Goal: Information Seeking & Learning: Learn about a topic

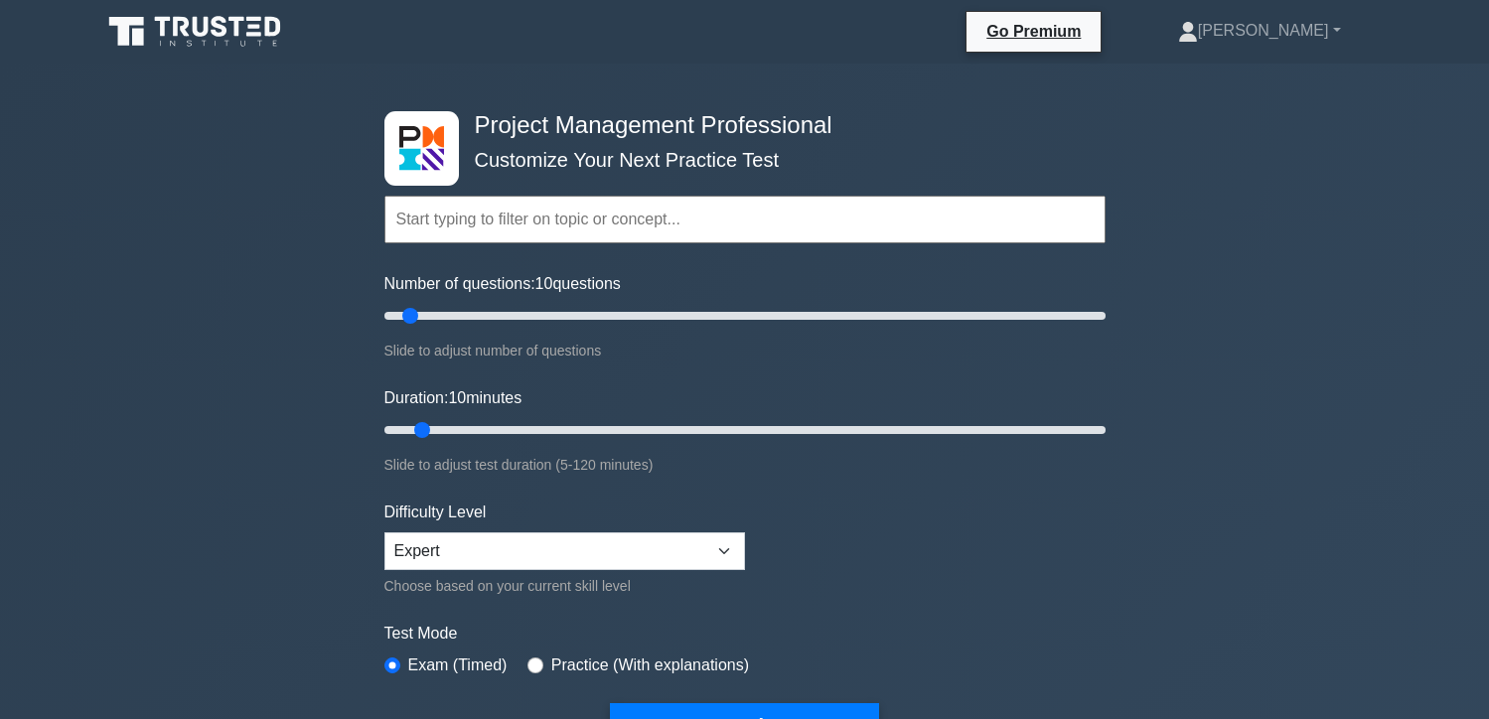
select select "expert"
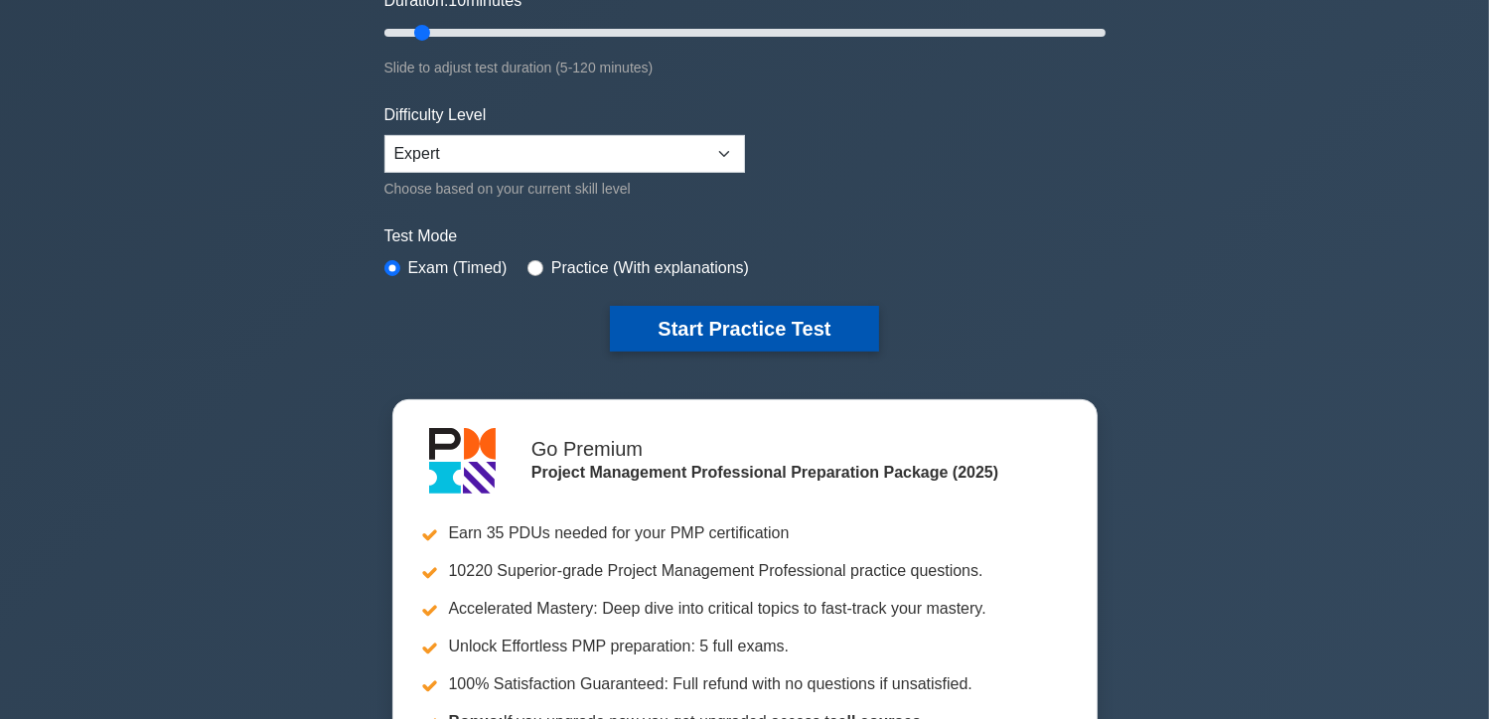
click at [664, 333] on button "Start Practice Test" at bounding box center [744, 329] width 268 height 46
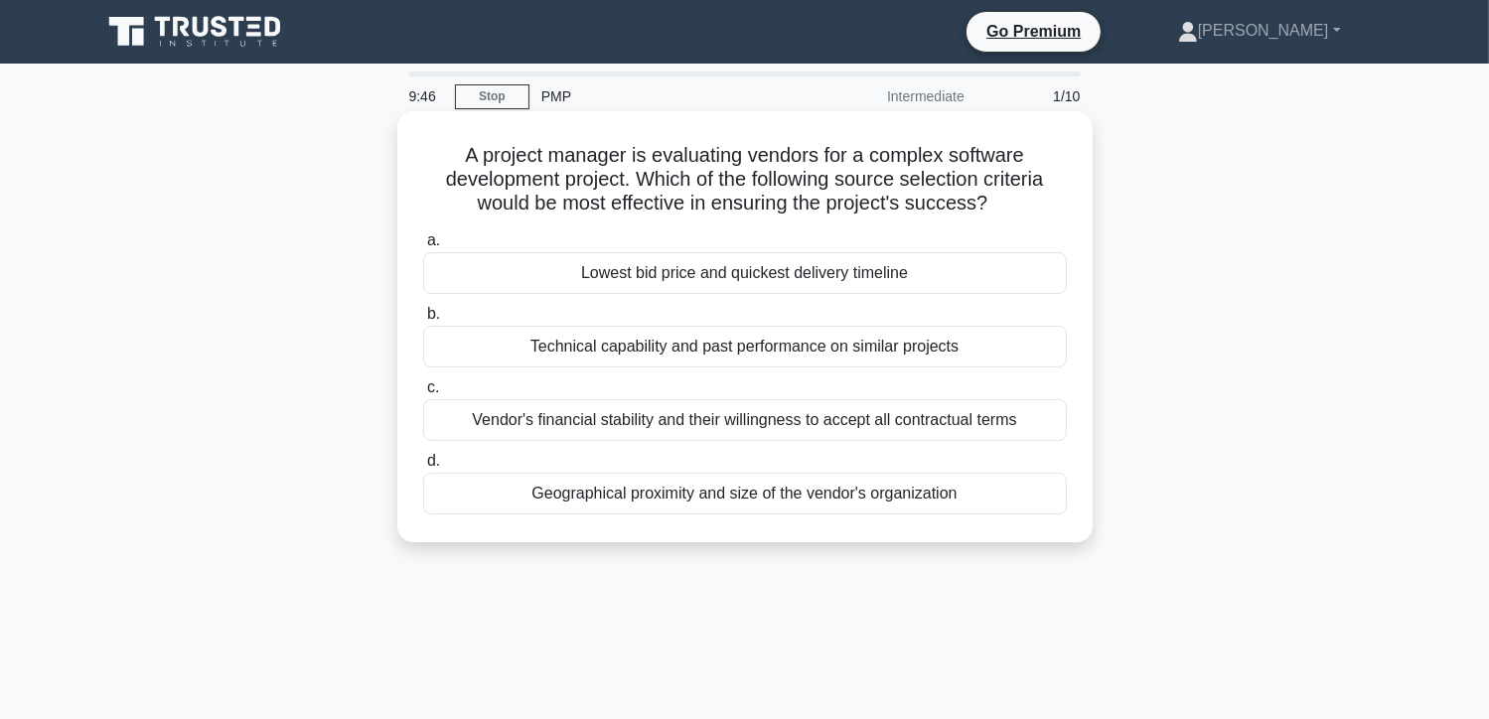
click at [483, 349] on div "Technical capability and past performance on similar projects" at bounding box center [745, 347] width 644 height 42
click at [423, 321] on input "b. Technical capability and past performance on similar projects" at bounding box center [423, 314] width 0 height 13
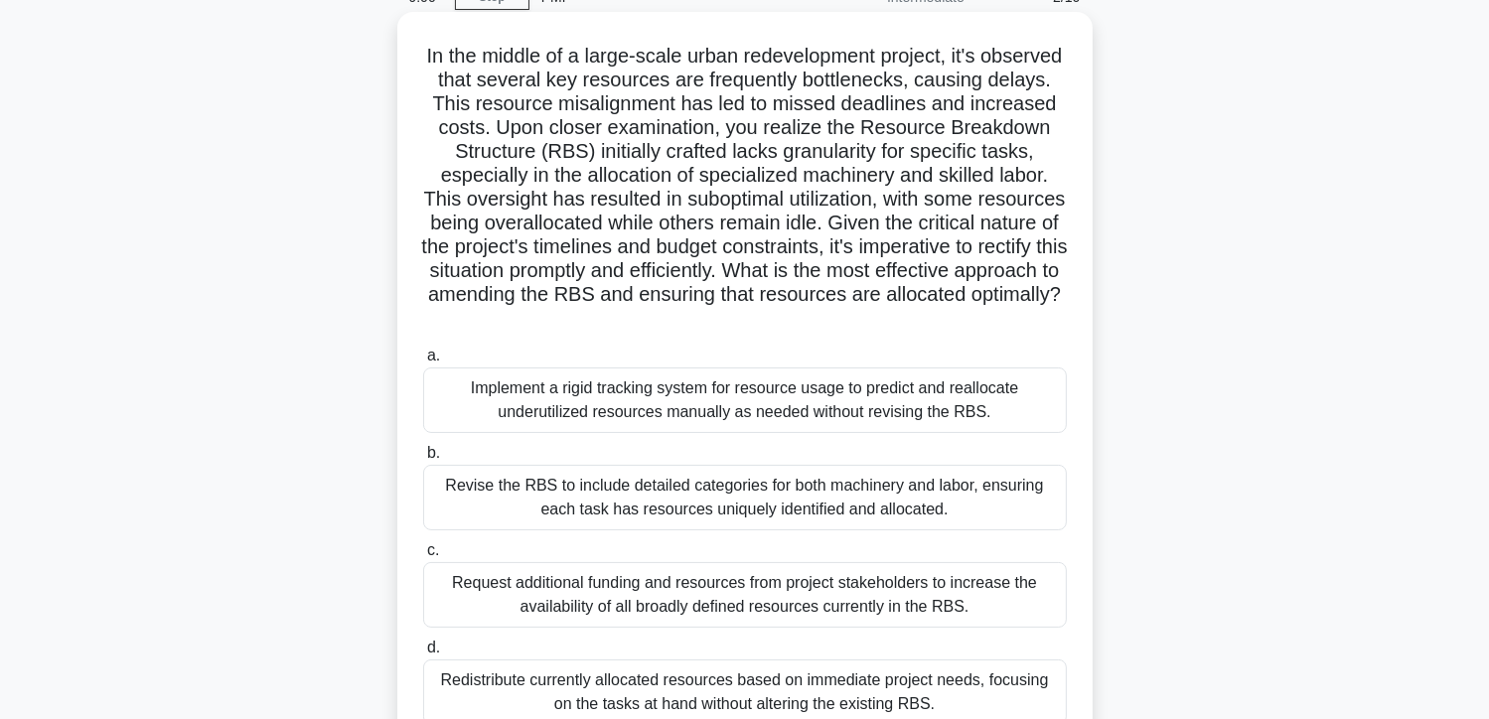
scroll to position [298, 0]
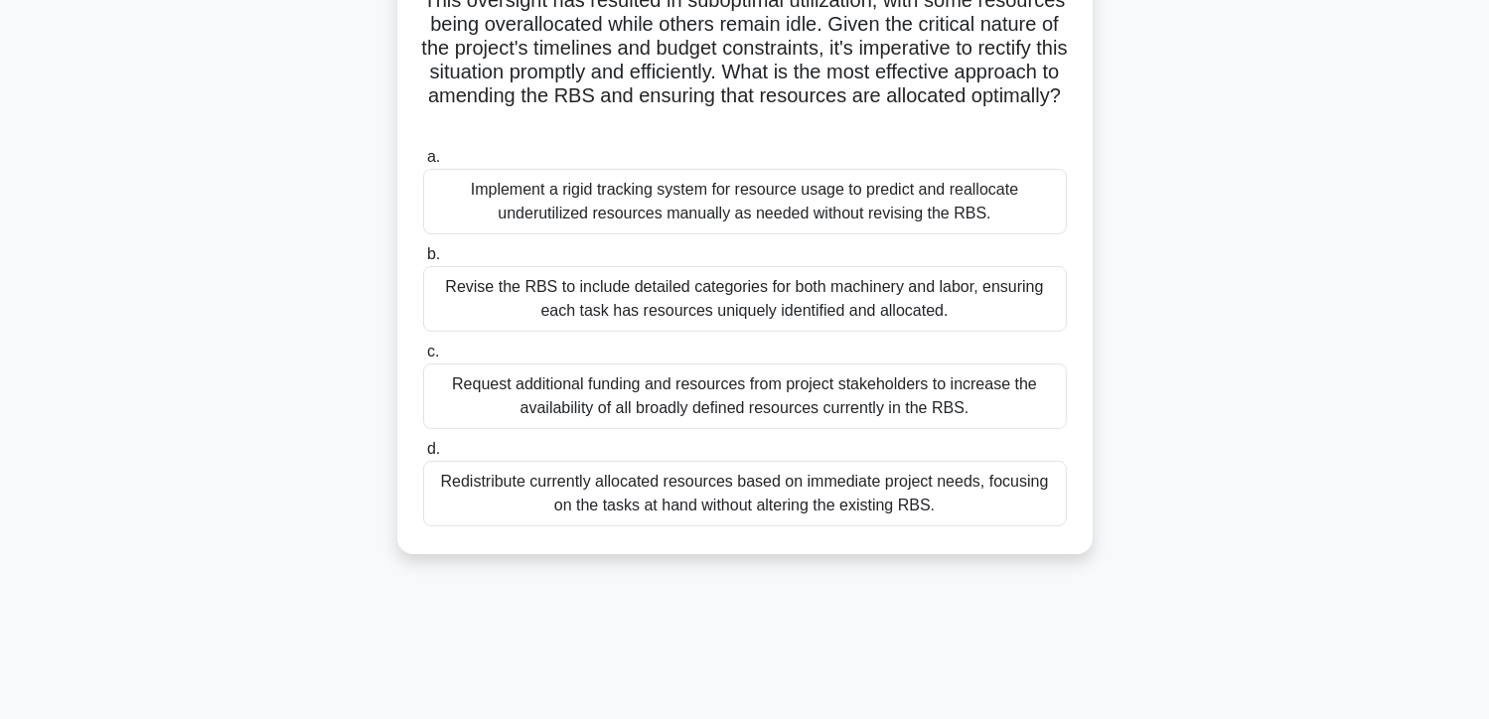
click at [815, 311] on div "Revise the RBS to include detailed categories for both machinery and labor, ens…" at bounding box center [745, 299] width 644 height 66
drag, startPoint x: 815, startPoint y: 311, endPoint x: 743, endPoint y: 300, distance: 72.4
click at [743, 300] on div "Revise the RBS to include detailed categories for both machinery and labor, ens…" at bounding box center [745, 299] width 644 height 66
click at [423, 261] on input "b. Revise the RBS to include detailed categories for both machinery and labor, …" at bounding box center [423, 254] width 0 height 13
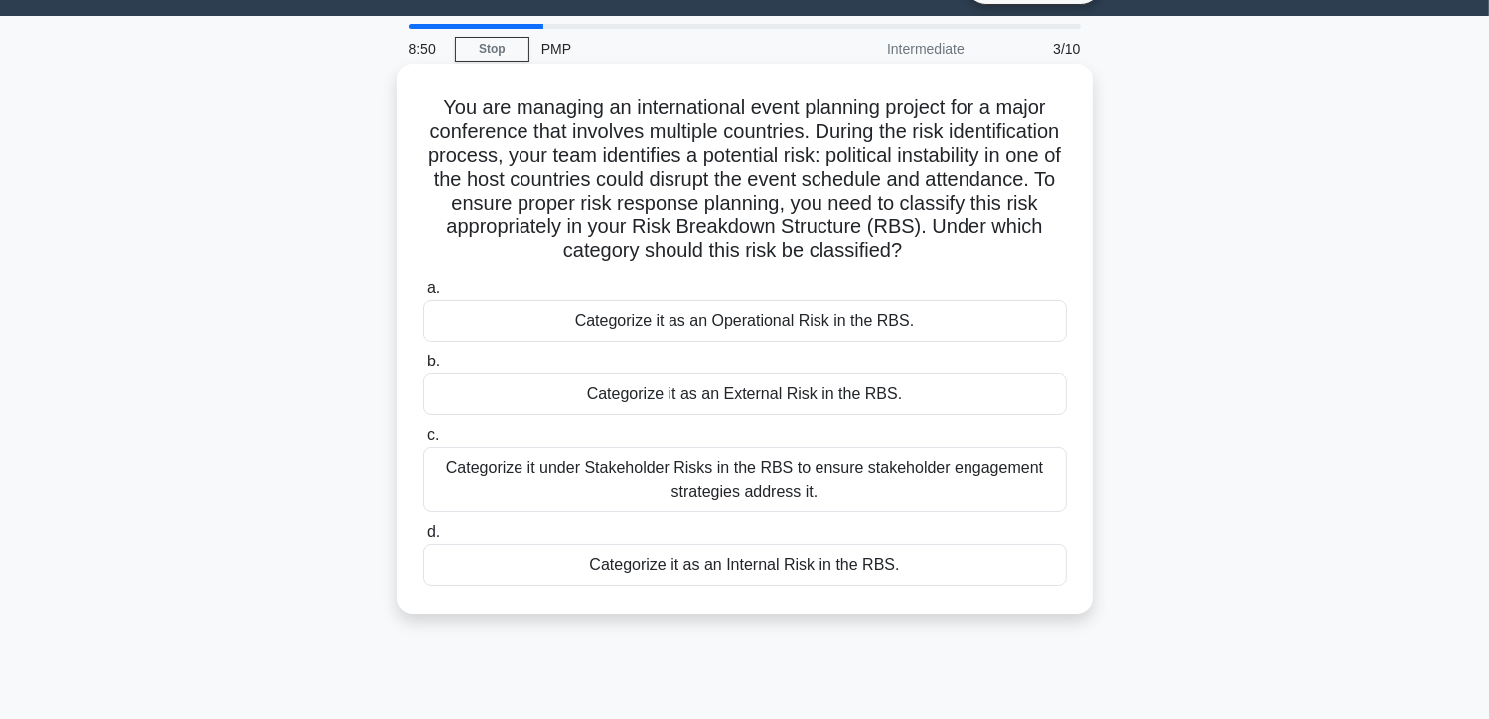
scroll to position [0, 0]
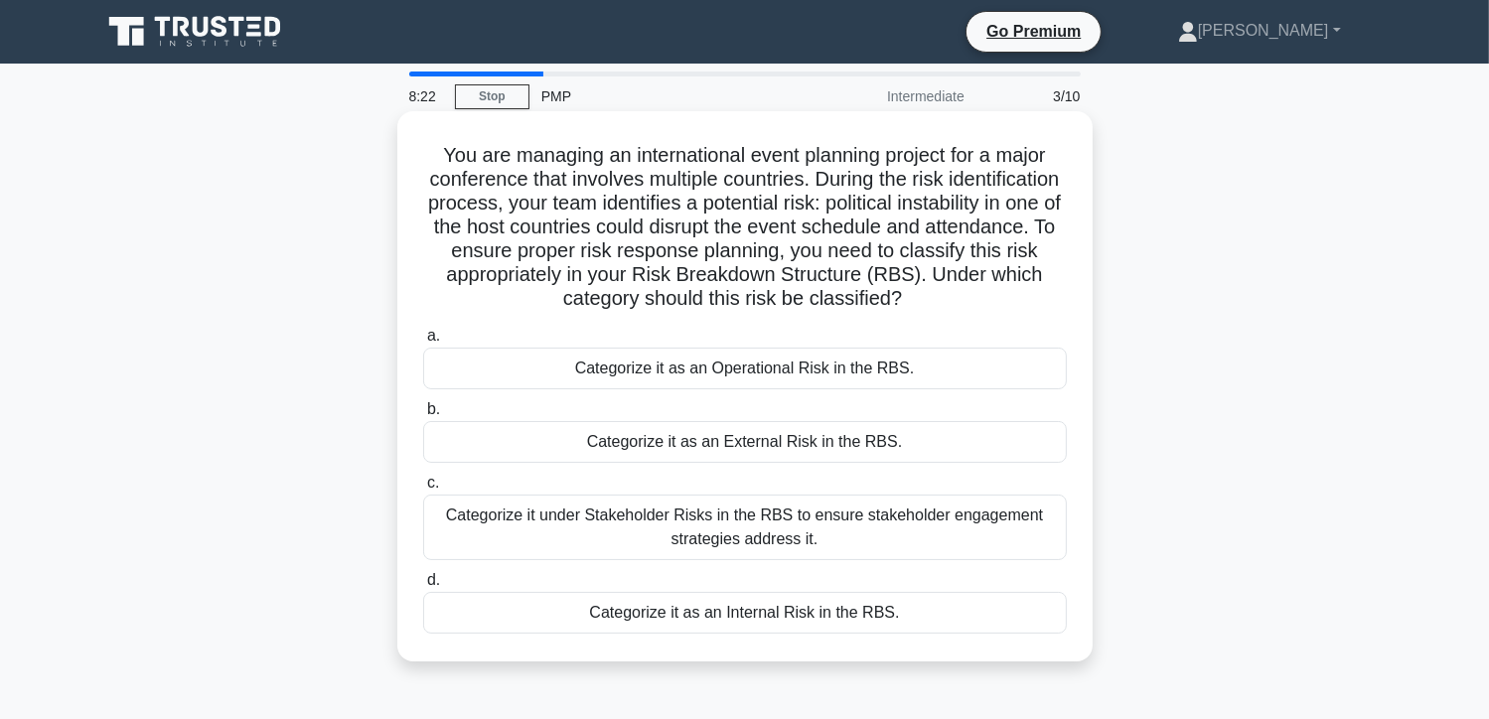
click at [786, 443] on div "Categorize it as an External Risk in the RBS." at bounding box center [745, 442] width 644 height 42
click at [423, 416] on input "b. Categorize it as an External Risk in the RBS." at bounding box center [423, 409] width 0 height 13
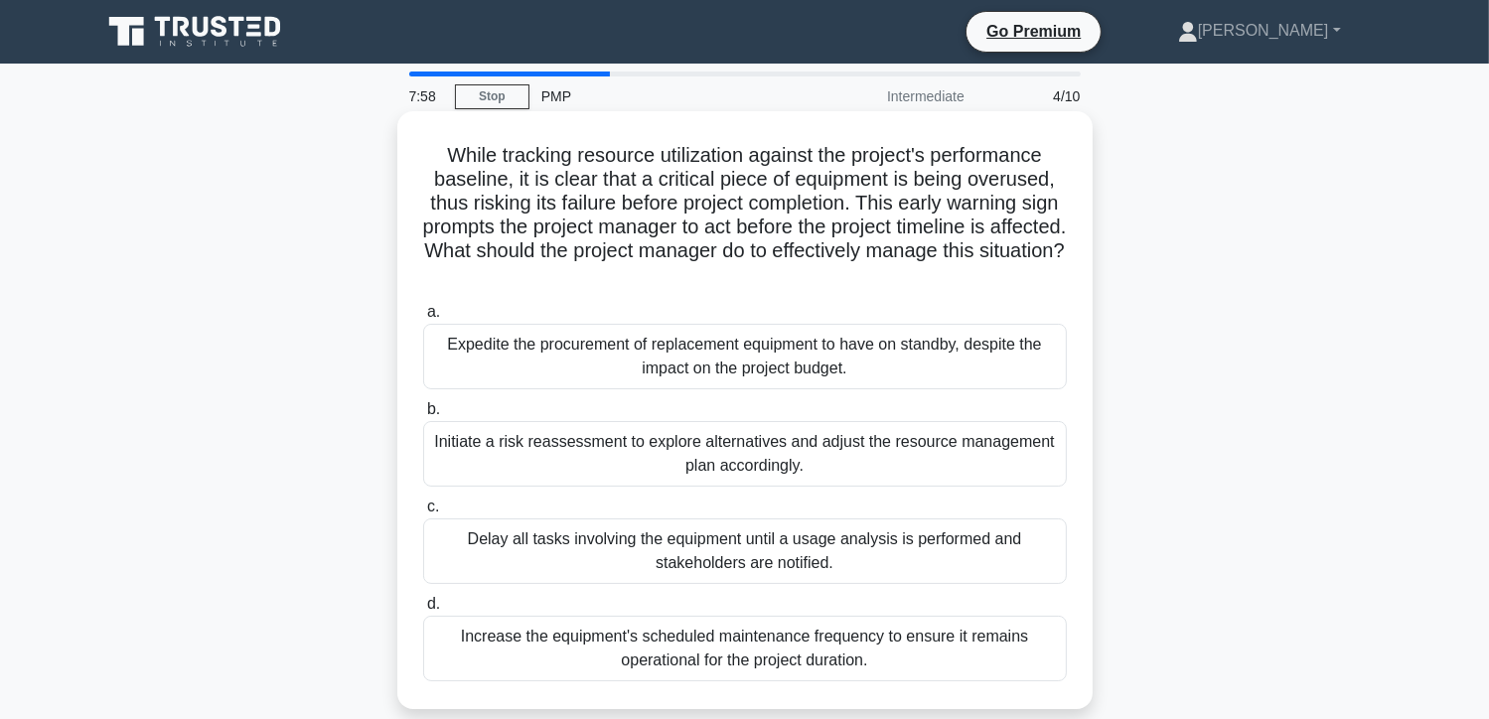
click at [843, 456] on div "Initiate a risk reassessment to explore alternatives and adjust the resource ma…" at bounding box center [745, 454] width 644 height 66
click at [423, 416] on input "b. Initiate a risk reassessment to explore alternatives and adjust the resource…" at bounding box center [423, 409] width 0 height 13
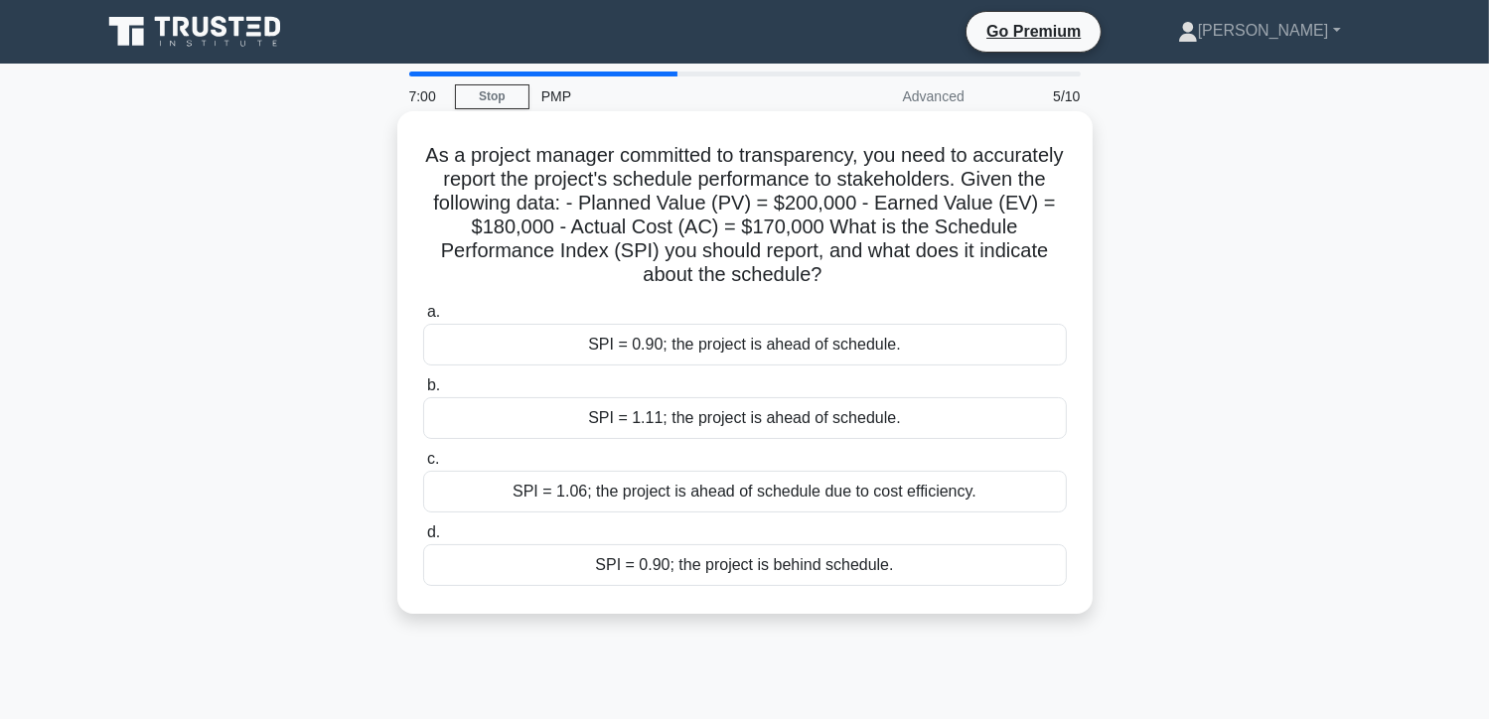
click at [730, 491] on div "SPI = 1.06; the project is ahead of schedule due to cost efficiency." at bounding box center [745, 492] width 644 height 42
click at [423, 466] on input "c. SPI = 1.06; the project is ahead of schedule due to cost efficiency." at bounding box center [423, 459] width 0 height 13
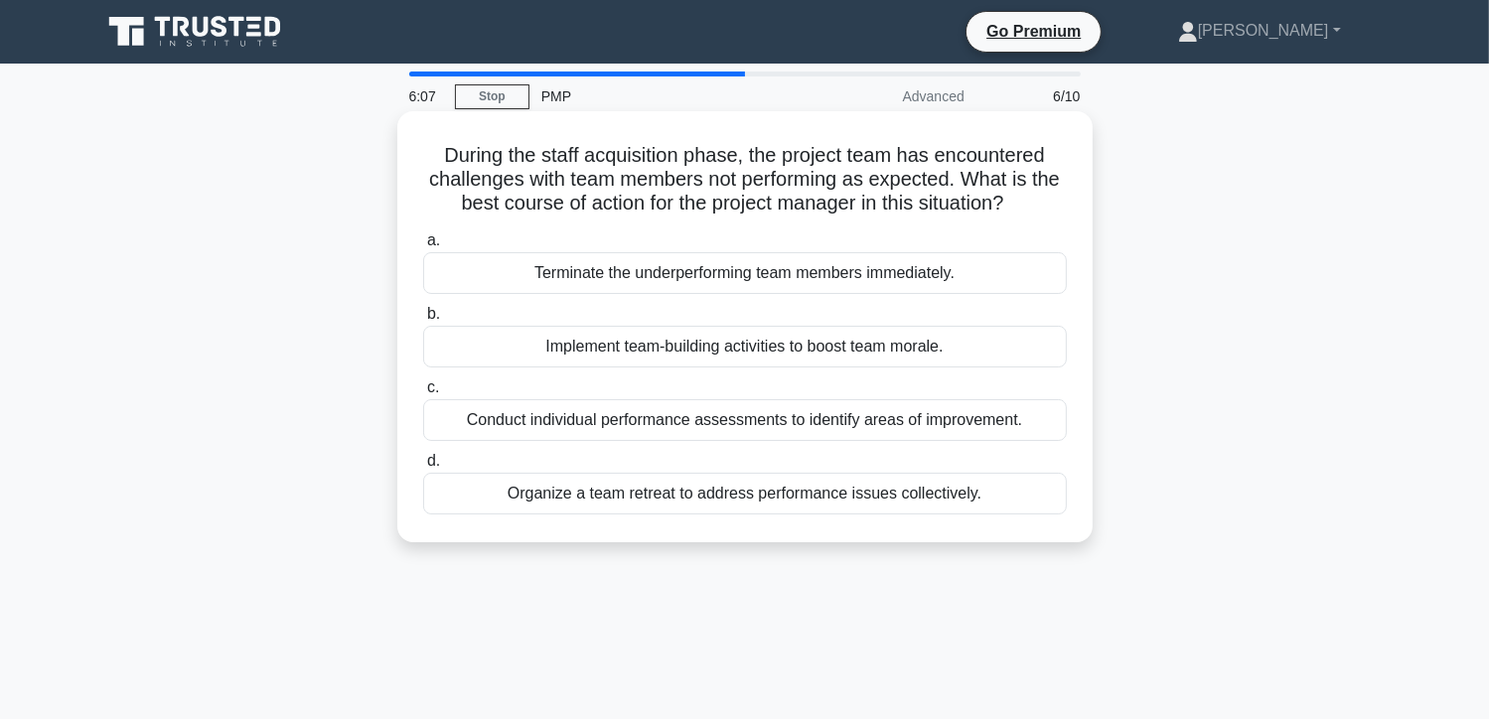
click at [843, 419] on div "Conduct individual performance assessments to identify areas of improvement." at bounding box center [745, 420] width 644 height 42
click at [423, 394] on input "c. Conduct individual performance assessments to identify areas of improvement." at bounding box center [423, 387] width 0 height 13
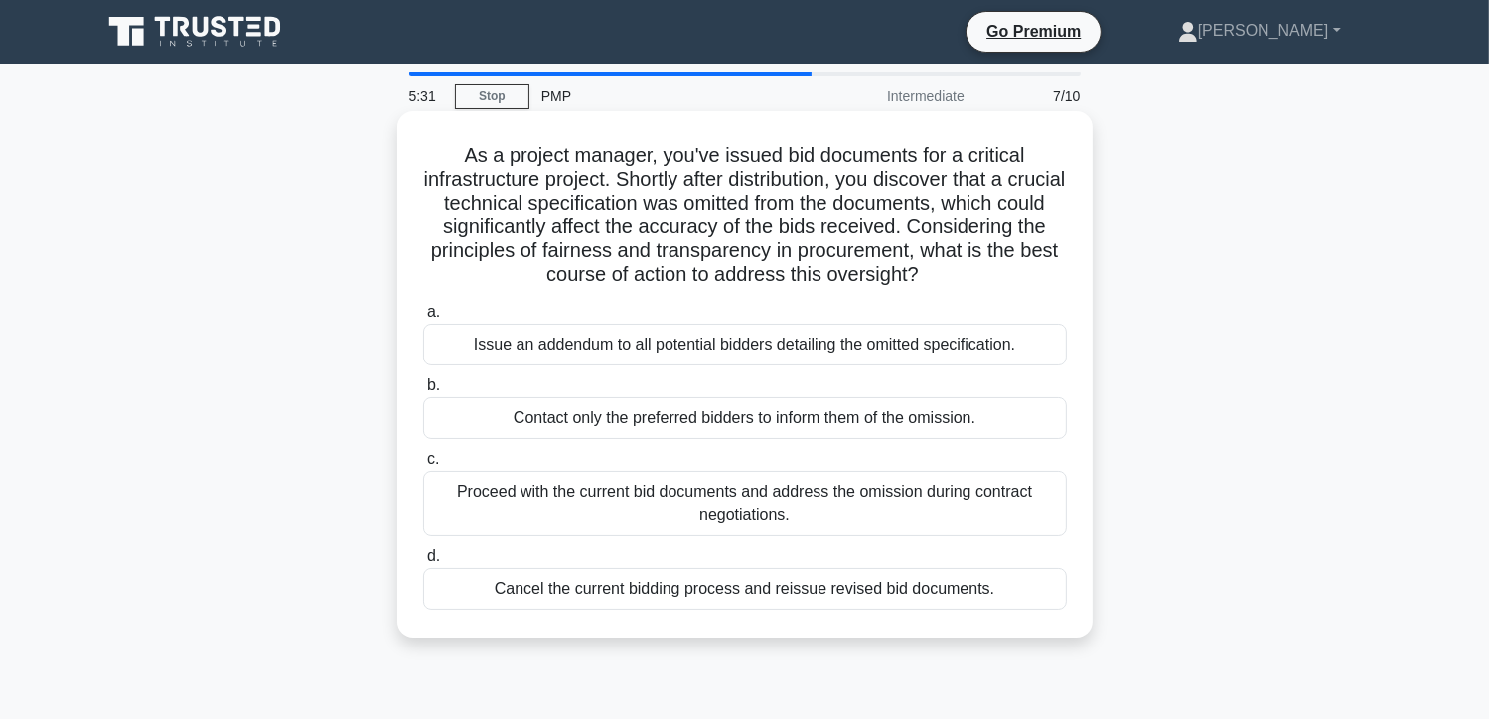
click at [695, 347] on div "Issue an addendum to all potential bidders detailing the omitted specification." at bounding box center [745, 345] width 644 height 42
click at [423, 319] on input "a. Issue an addendum to all potential bidders detailing the omitted specificati…" at bounding box center [423, 312] width 0 height 13
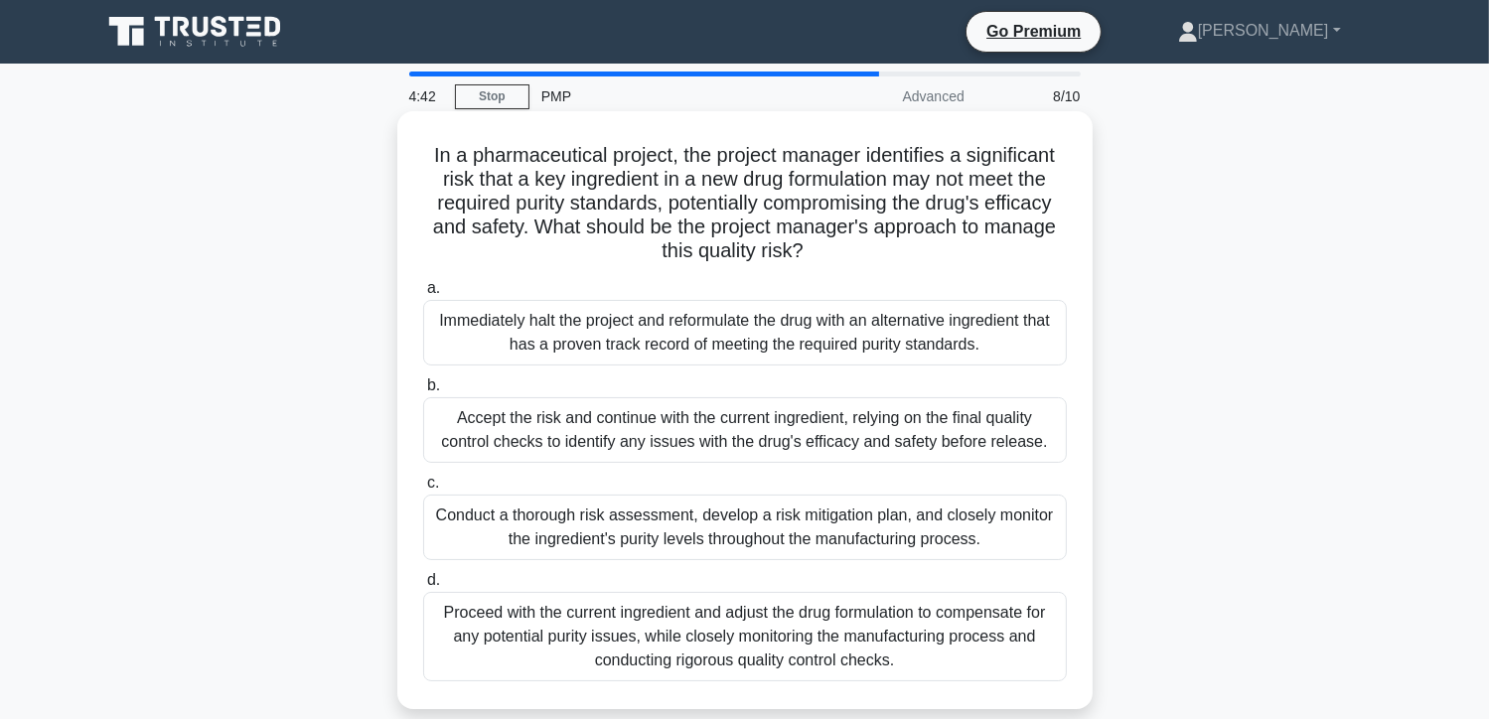
click at [679, 526] on div "Conduct a thorough risk assessment, develop a risk mitigation plan, and closely…" at bounding box center [745, 528] width 644 height 66
click at [423, 490] on input "c. Conduct a thorough risk assessment, develop a risk mitigation plan, and clos…" at bounding box center [423, 483] width 0 height 13
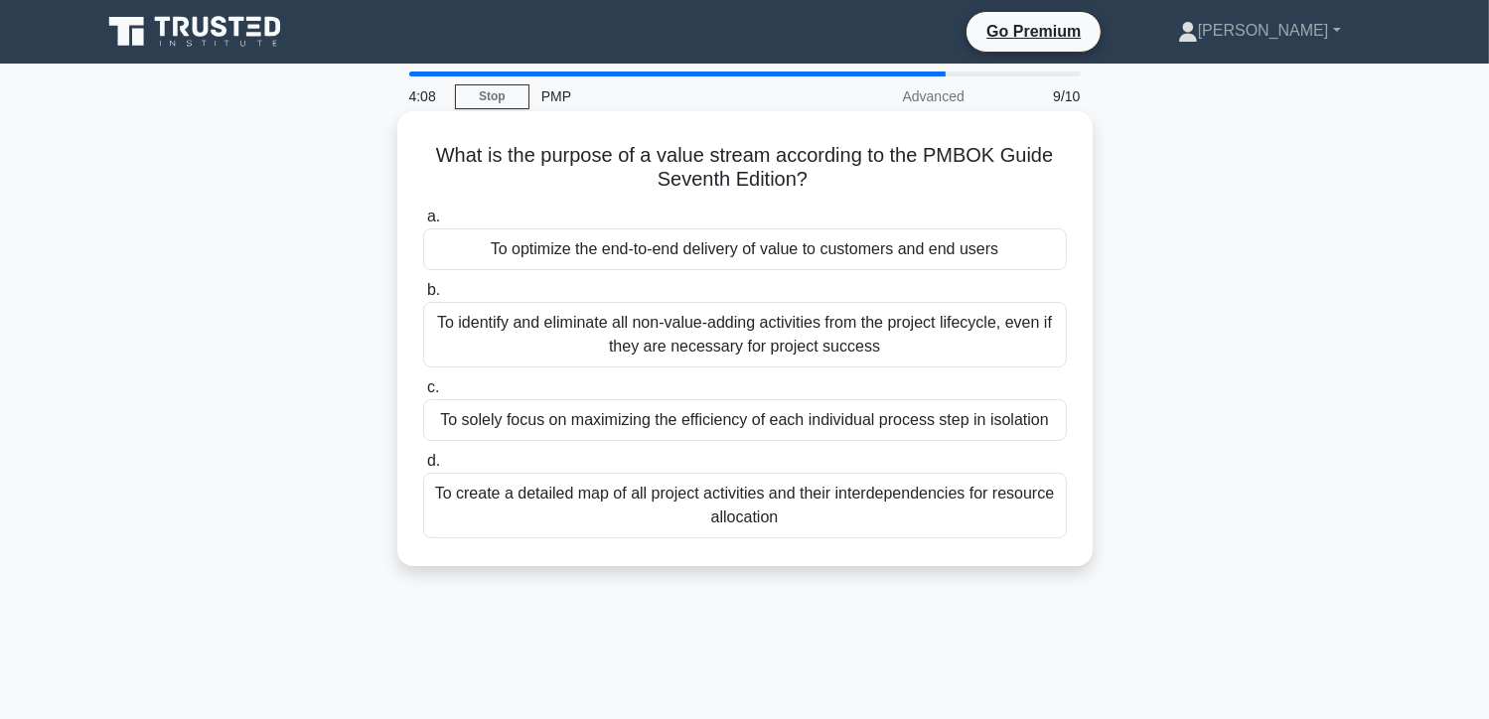
click at [702, 338] on div "To identify and eliminate all non-value-adding activities from the project life…" at bounding box center [745, 335] width 644 height 66
click at [423, 297] on input "b. To identify and eliminate all non-value-adding activities from the project l…" at bounding box center [423, 290] width 0 height 13
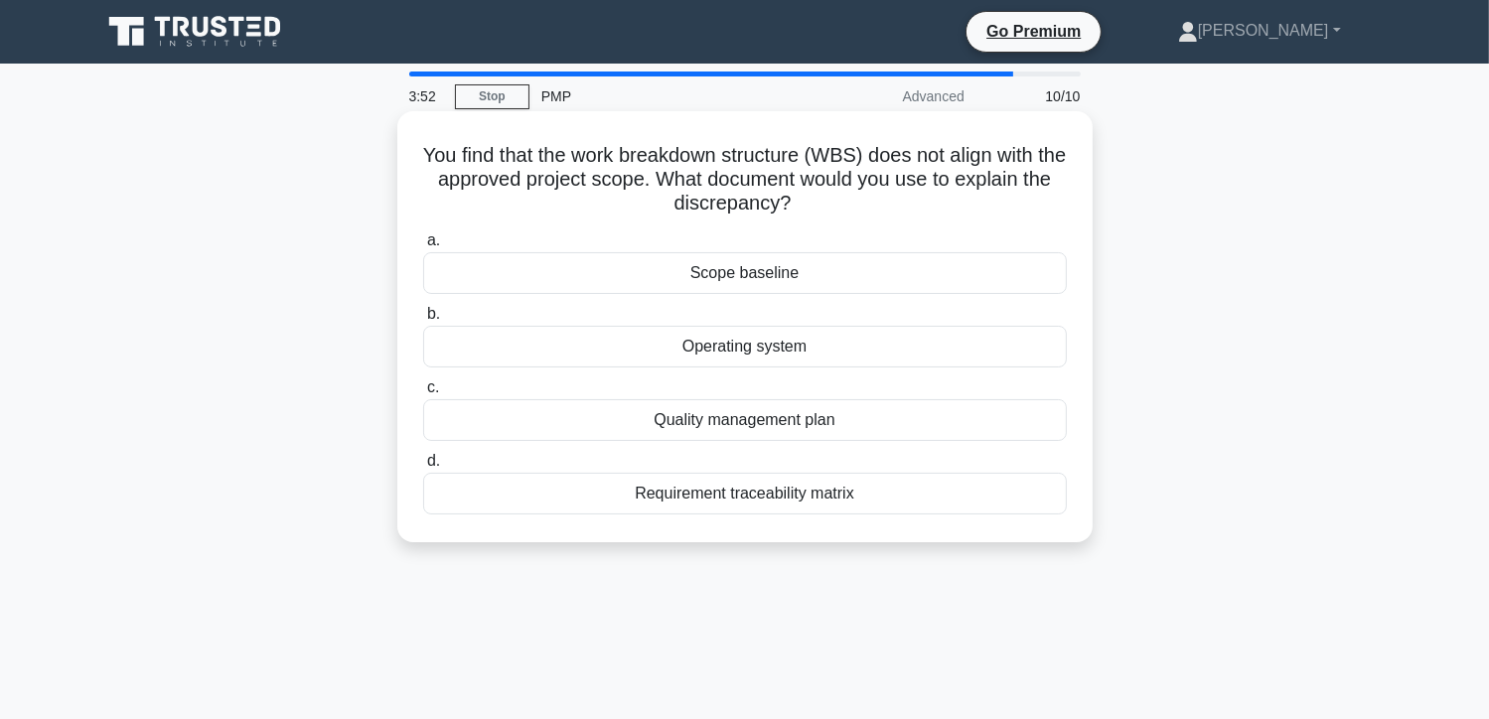
click at [759, 276] on div "Scope baseline" at bounding box center [745, 273] width 644 height 42
click at [423, 247] on input "a. Scope baseline" at bounding box center [423, 240] width 0 height 13
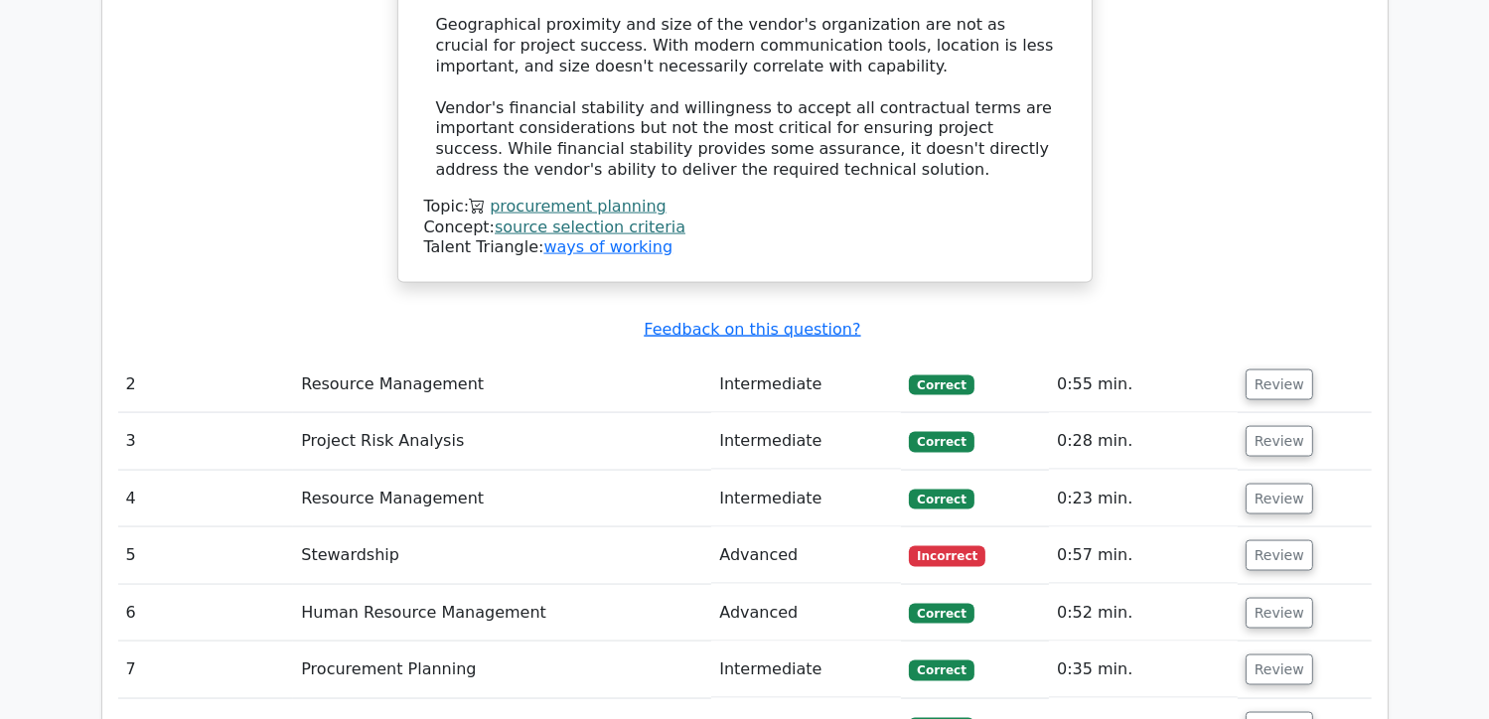
scroll to position [2781, 0]
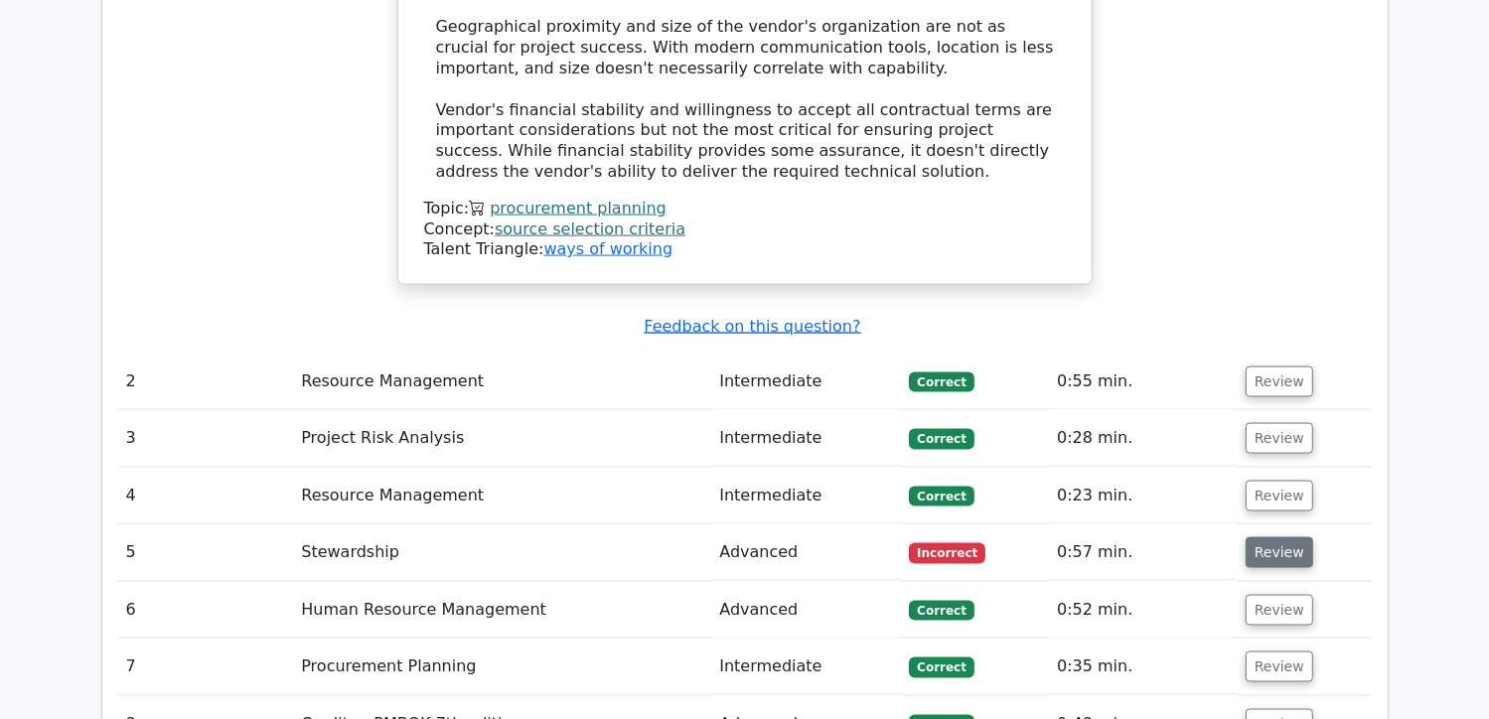
click at [1291, 537] on button "Review" at bounding box center [1280, 552] width 68 height 31
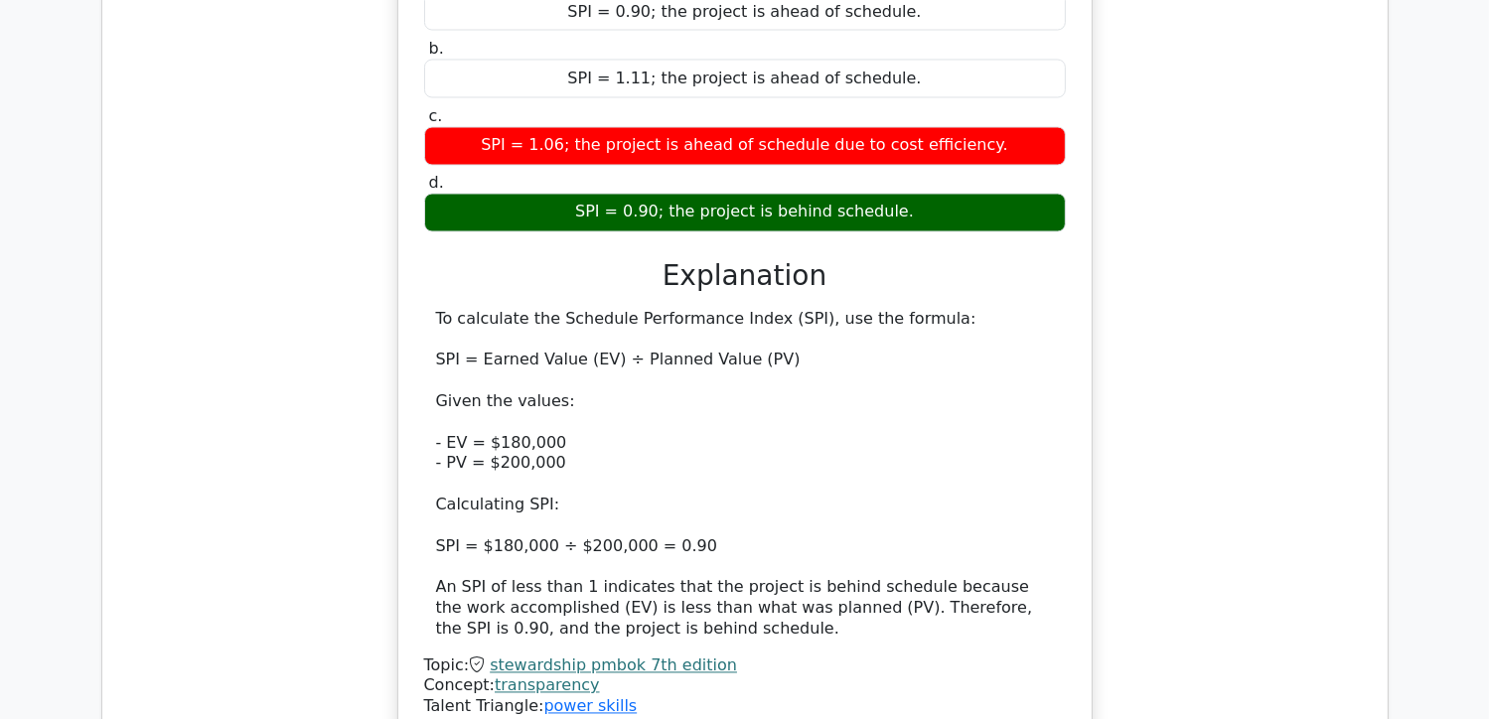
scroll to position [3576, 0]
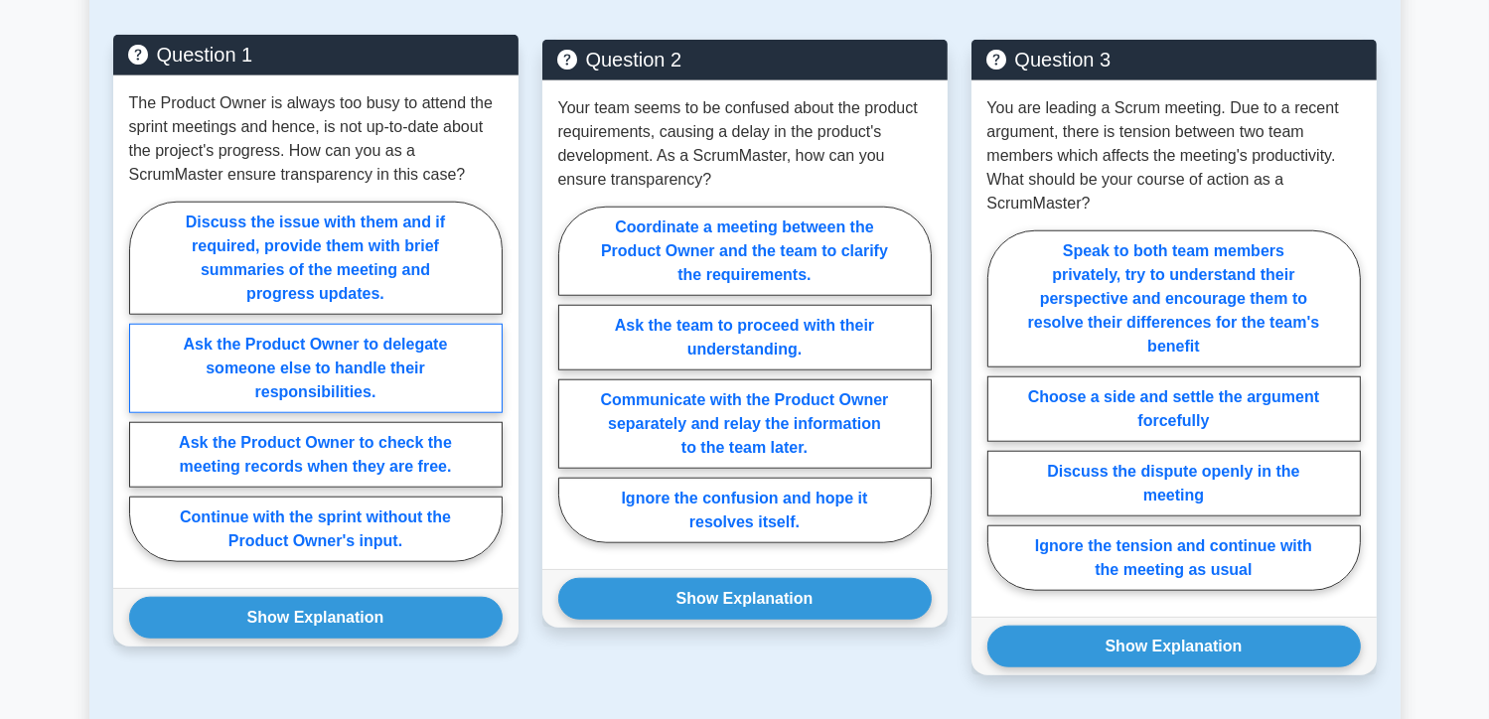
scroll to position [1689, 0]
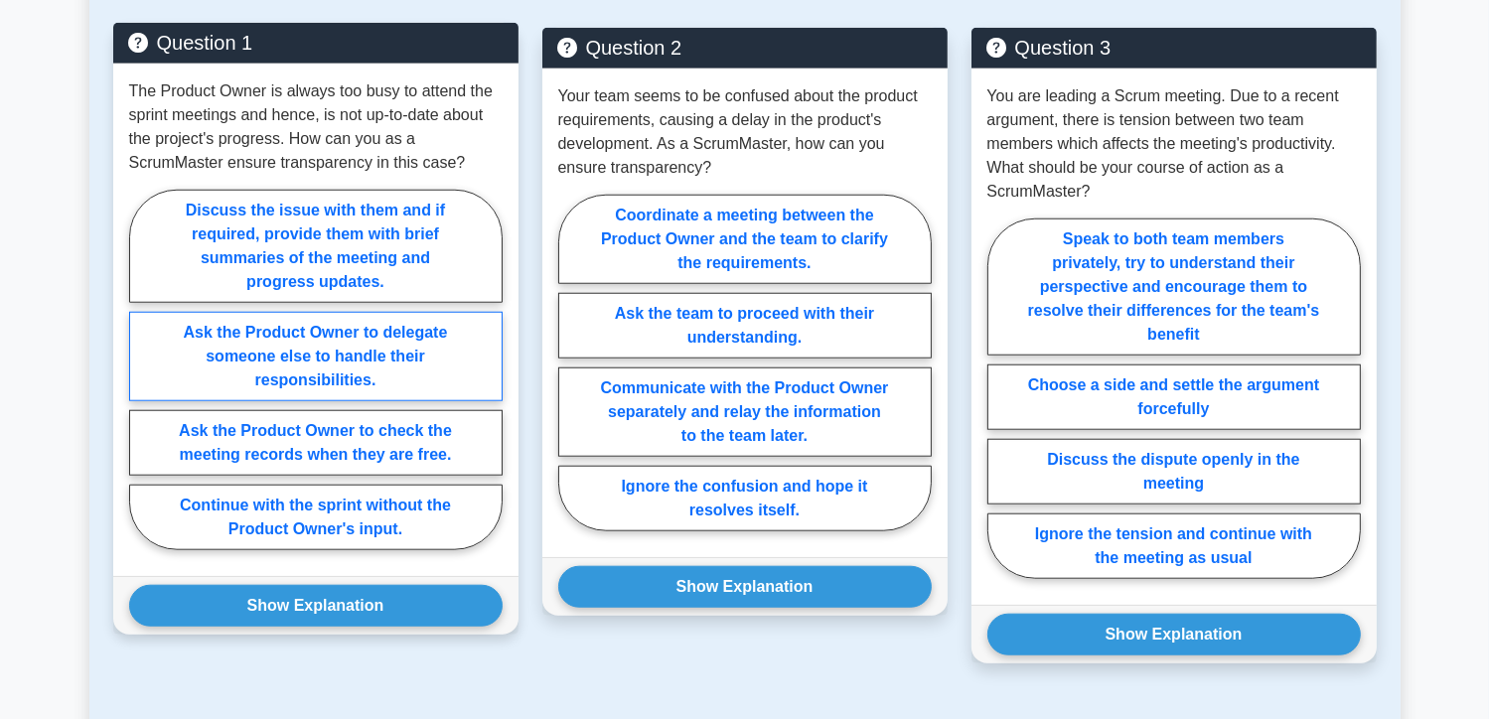
click at [306, 351] on label "Ask the Product Owner to delegate someone else to handle their responsibilities." at bounding box center [316, 356] width 374 height 89
click at [142, 370] on input "Ask the Product Owner to delegate someone else to handle their responsibilities." at bounding box center [135, 376] width 13 height 13
radio input "true"
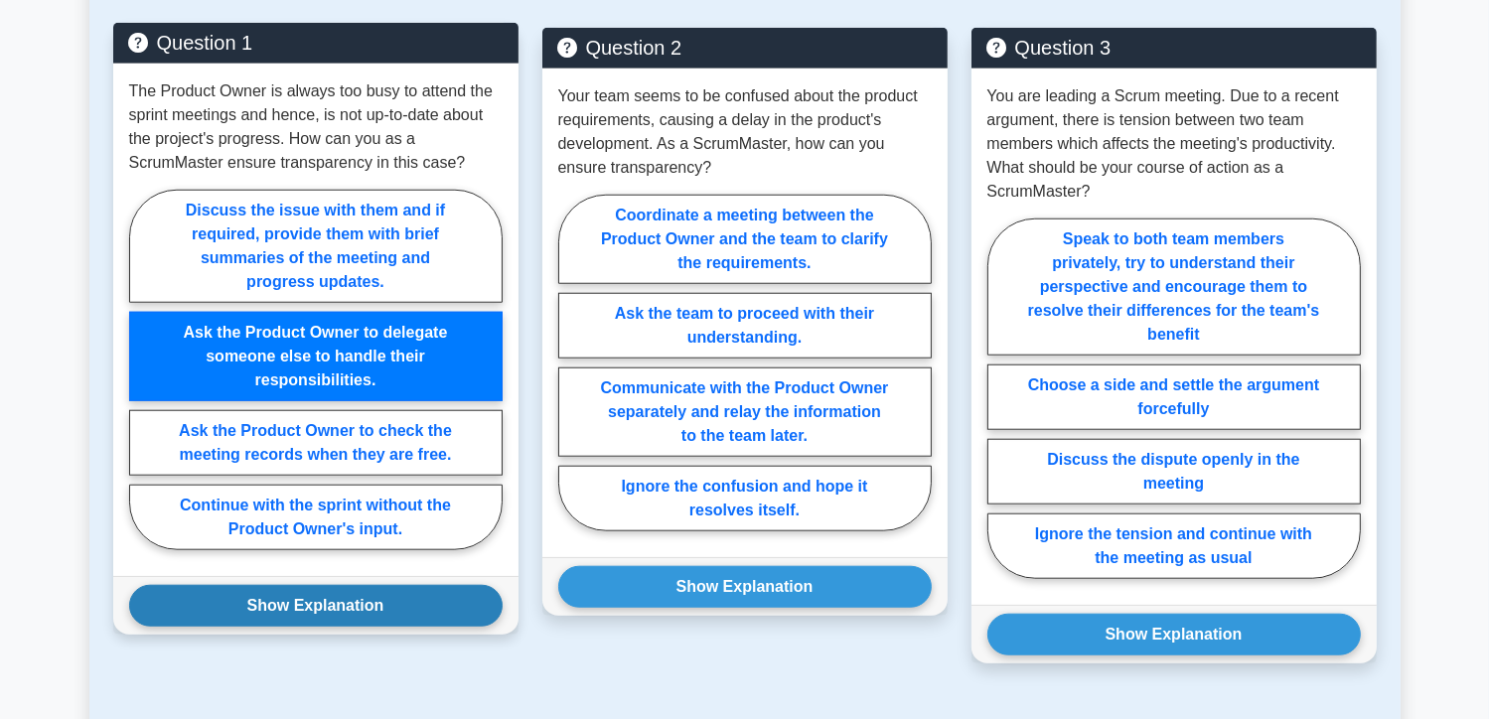
click at [329, 602] on button "Show Explanation" at bounding box center [316, 606] width 374 height 42
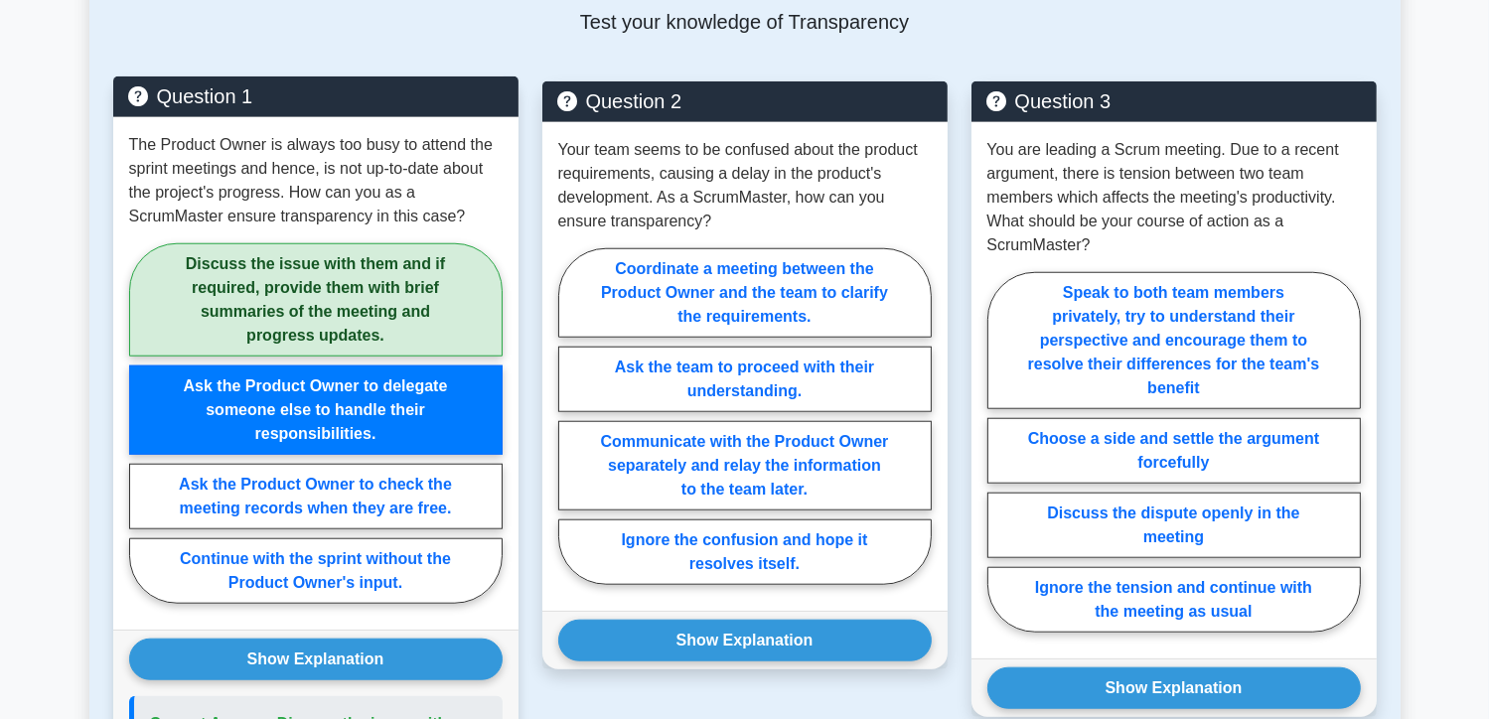
scroll to position [1589, 0]
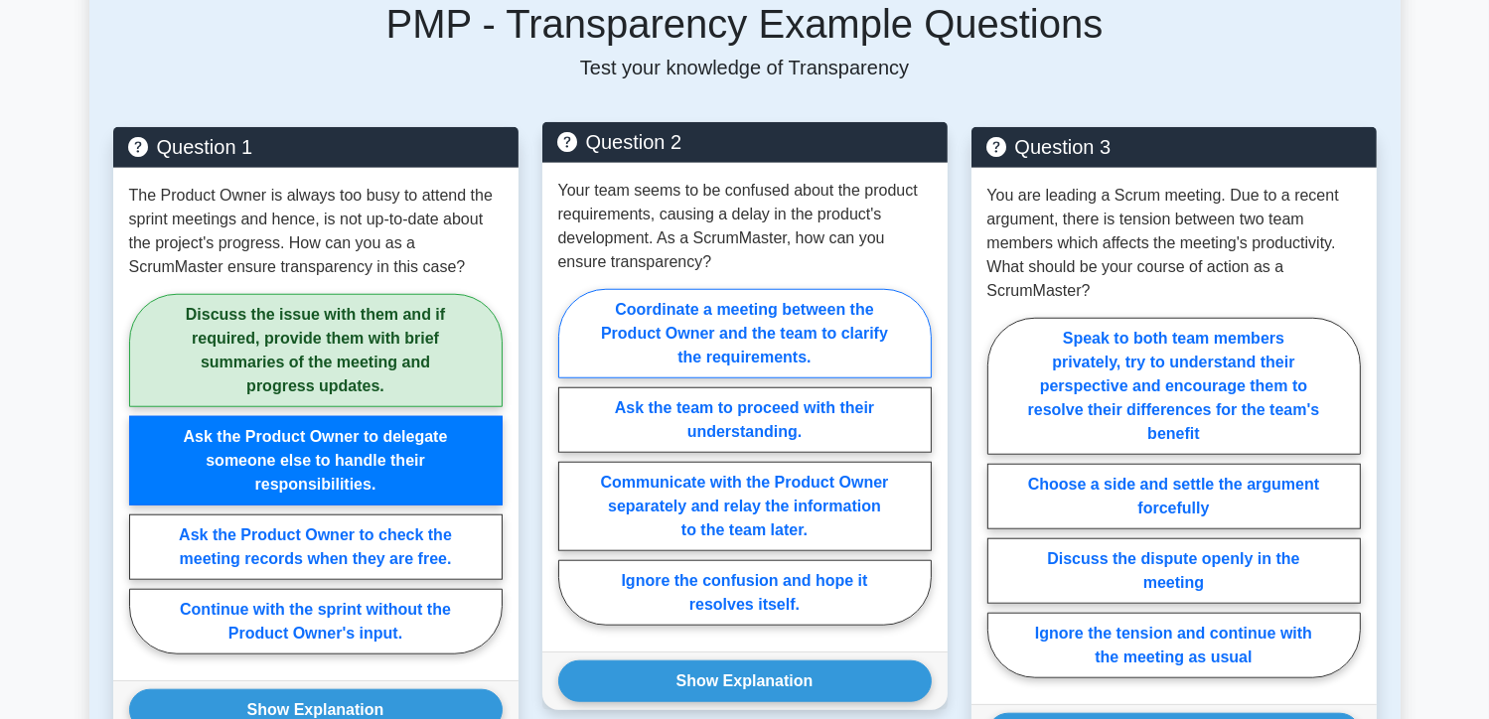
click at [771, 321] on label "Coordinate a meeting between the Product Owner and the team to clarify the requ…" at bounding box center [745, 333] width 374 height 89
click at [571, 457] on input "Coordinate a meeting between the Product Owner and the team to clarify the requ…" at bounding box center [564, 463] width 13 height 13
radio input "true"
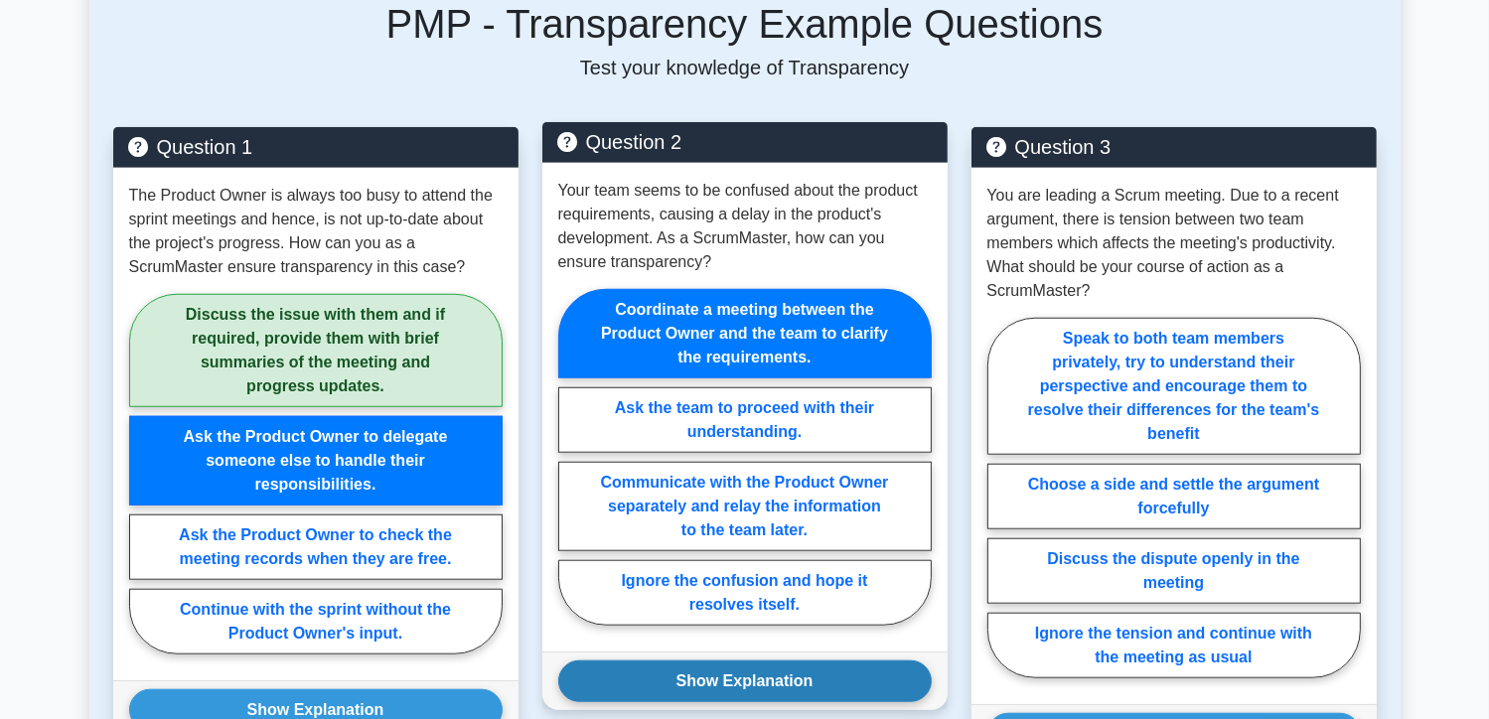
click at [754, 686] on button "Show Explanation" at bounding box center [745, 682] width 374 height 42
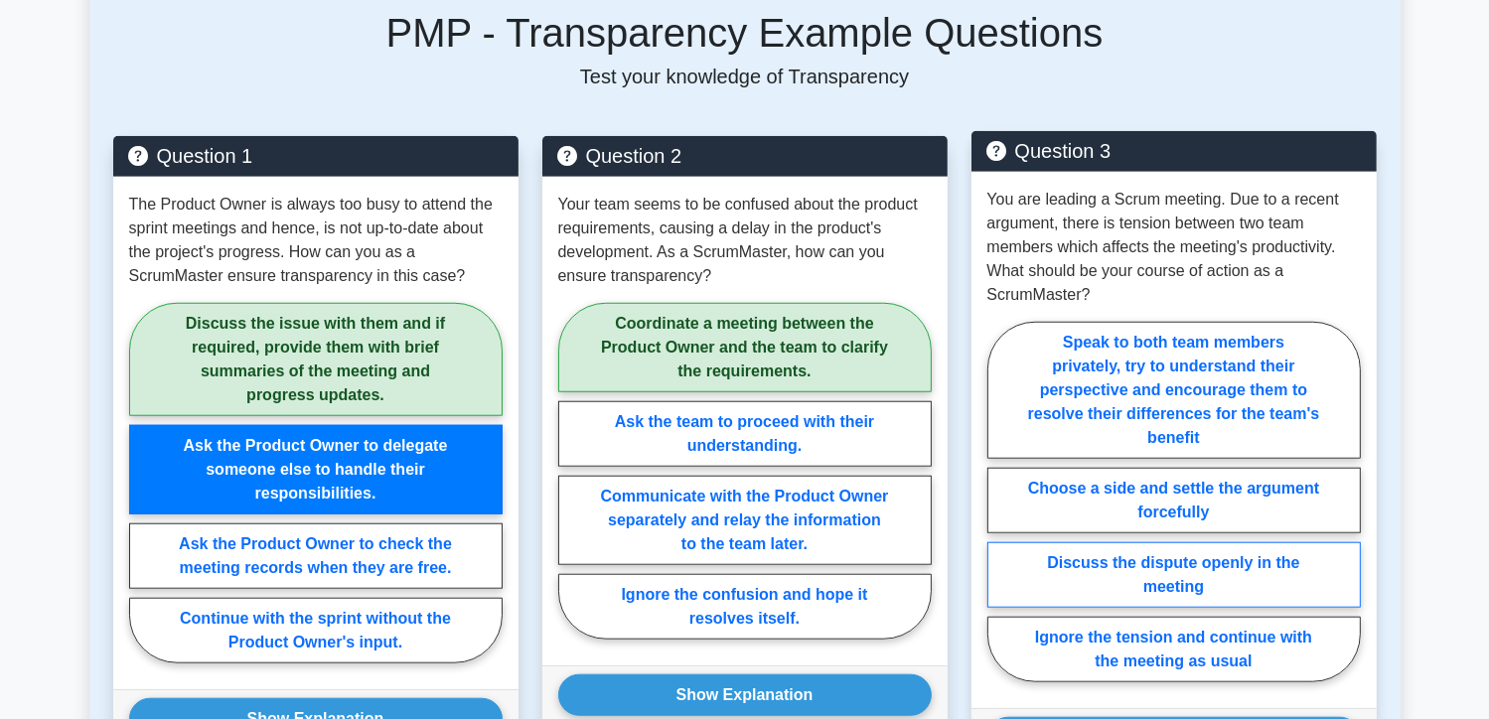
scroll to position [1689, 0]
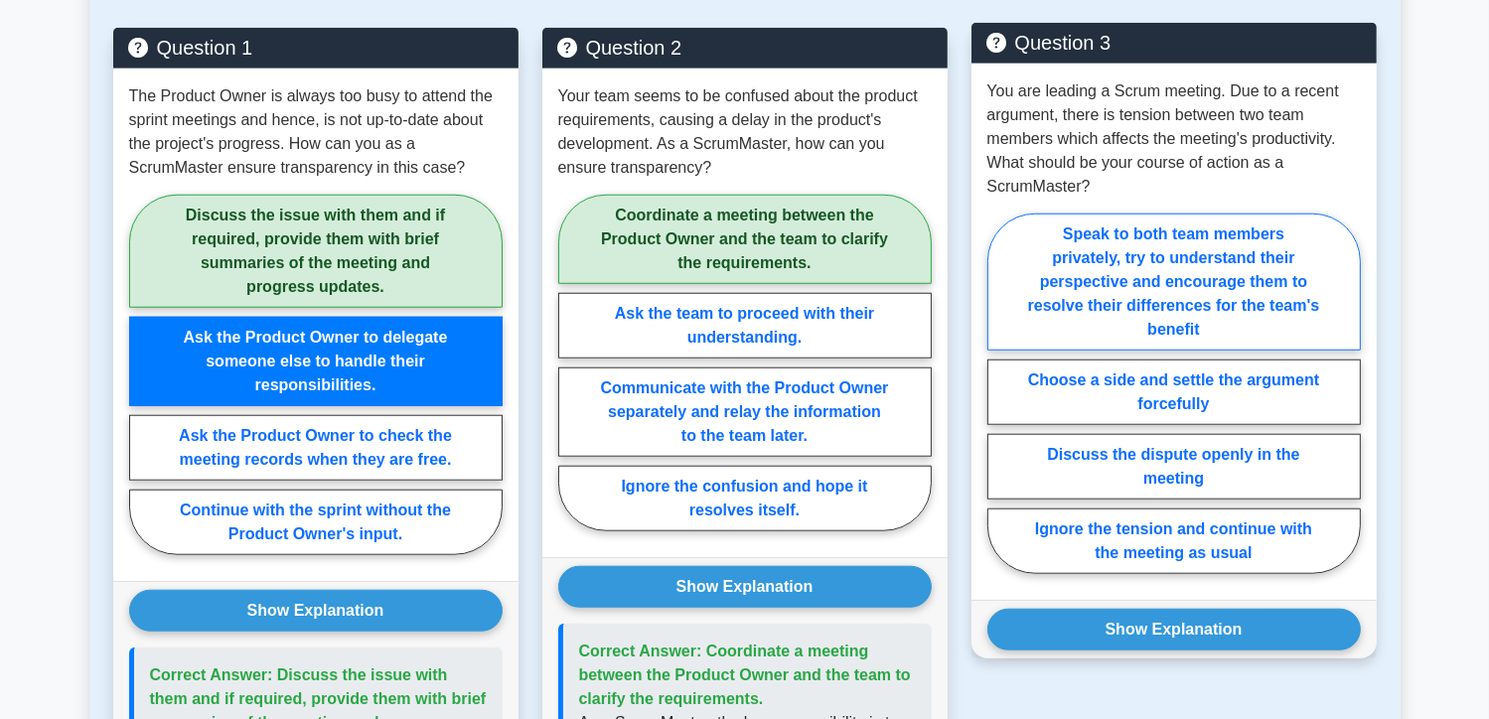
click at [1178, 298] on label "Speak to both team members privately, try to understand their perspective and e…" at bounding box center [1174, 282] width 374 height 137
click at [1000, 393] on input "Speak to both team members privately, try to understand their perspective and e…" at bounding box center [993, 399] width 13 height 13
radio input "true"
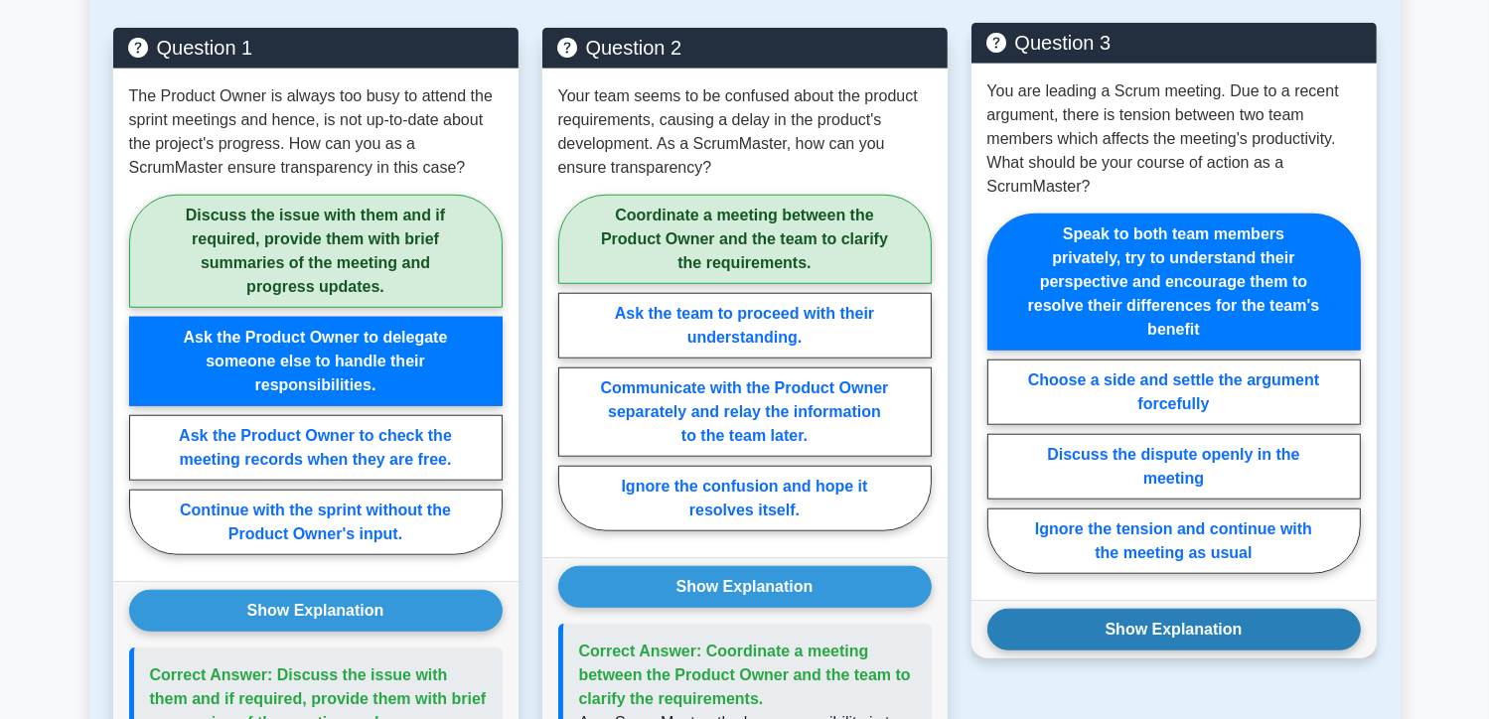
click at [1202, 625] on button "Show Explanation" at bounding box center [1174, 630] width 374 height 42
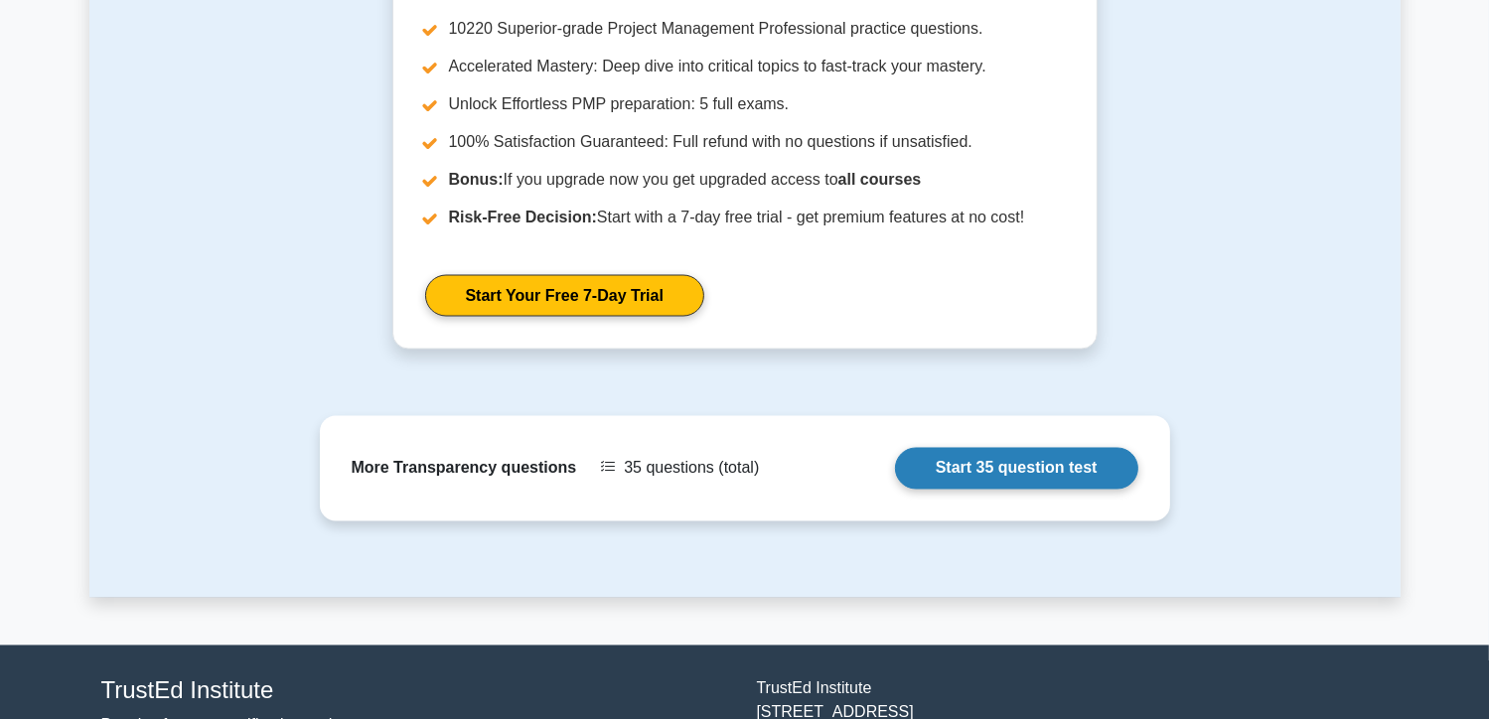
scroll to position [3477, 0]
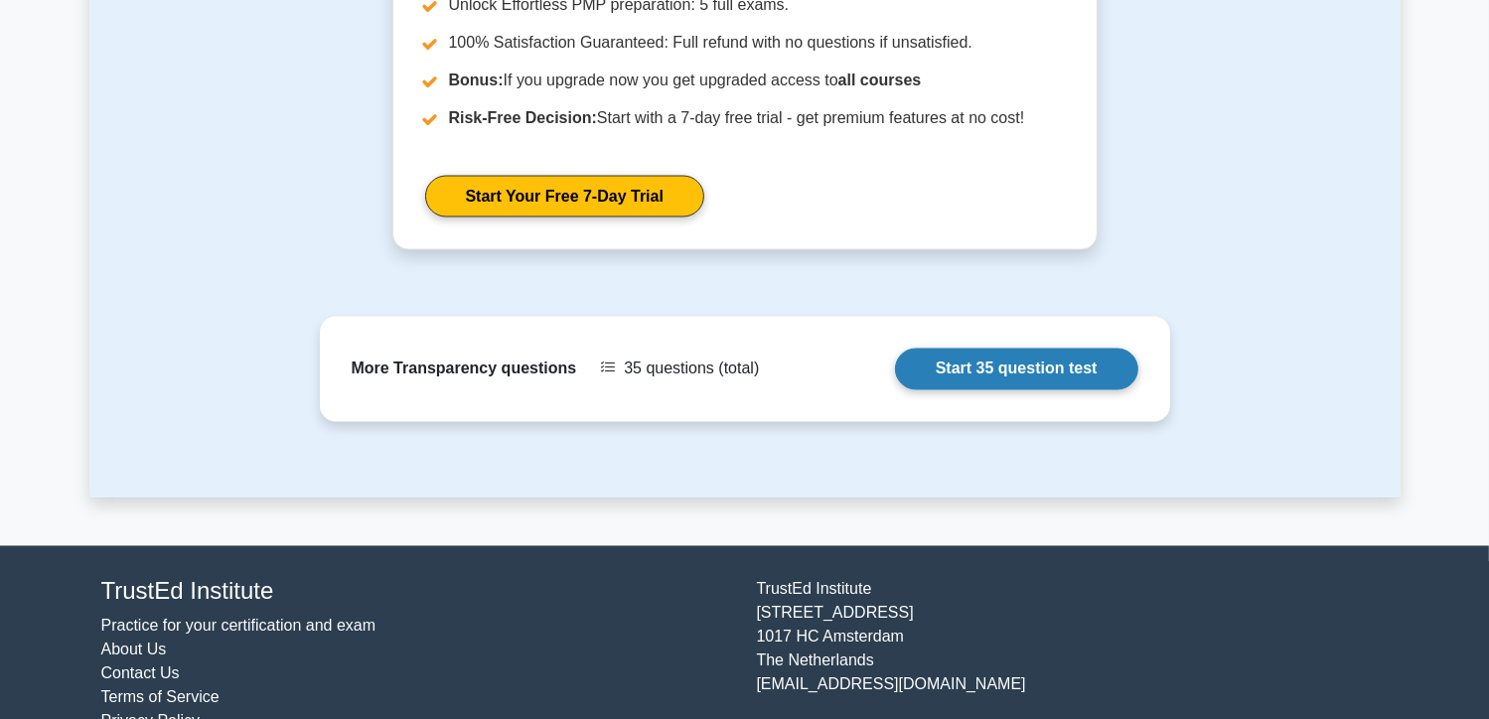
click at [1026, 365] on link "Start 35 question test" at bounding box center [1016, 370] width 243 height 42
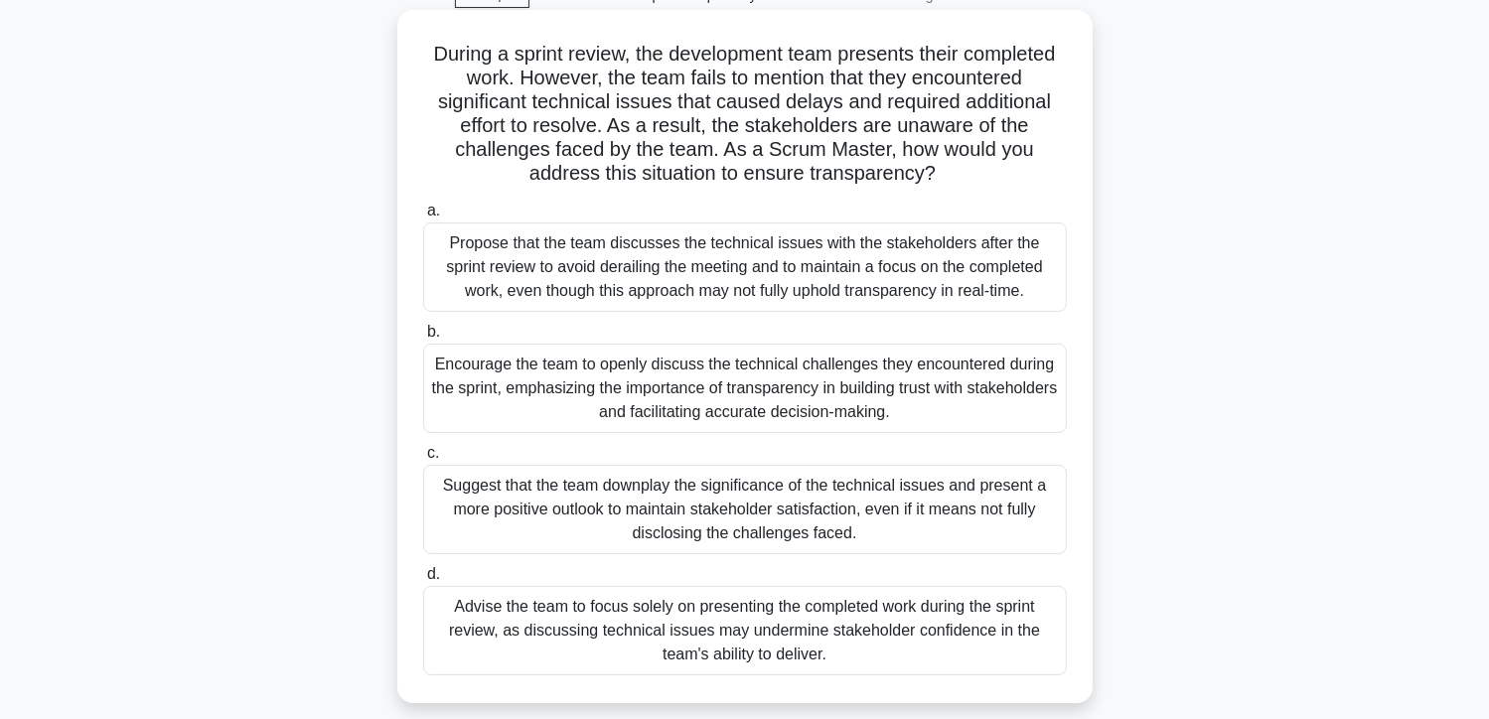
scroll to position [199, 0]
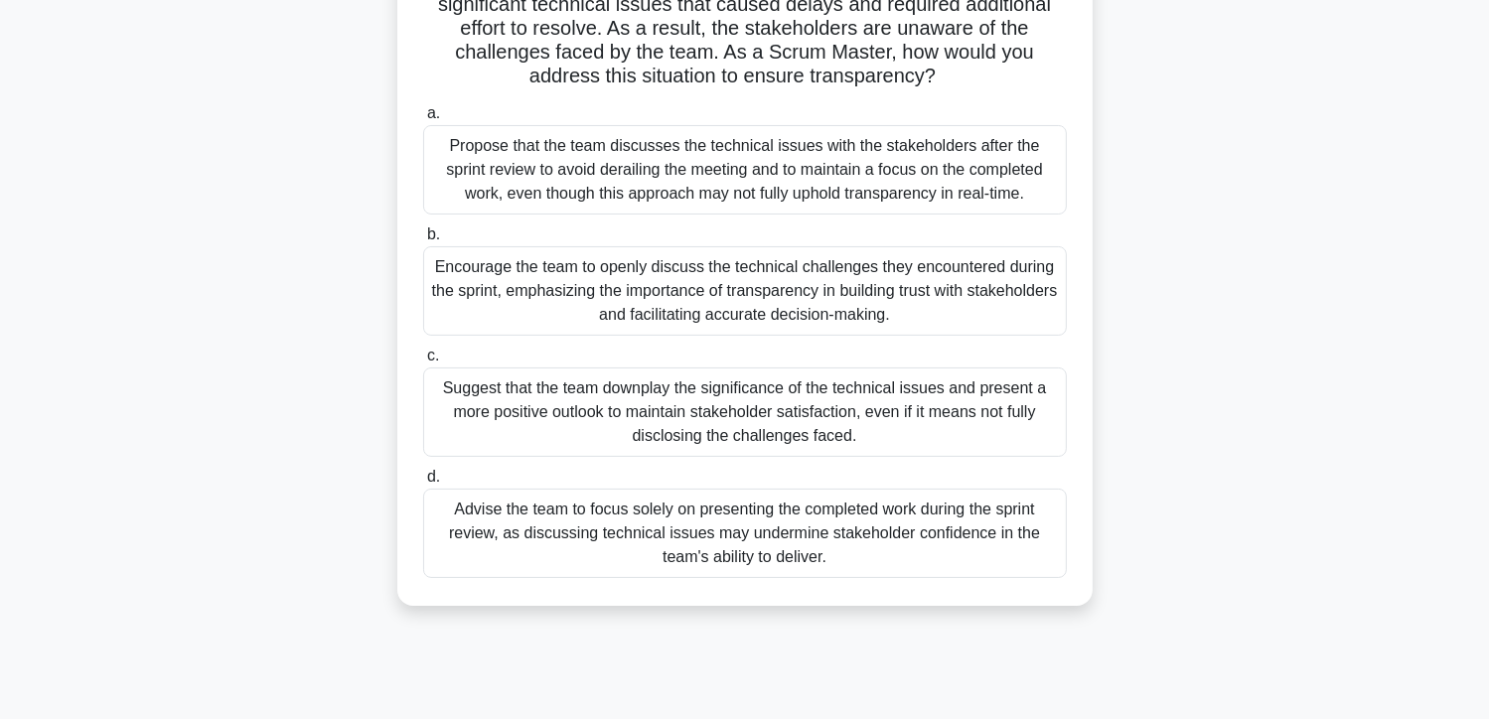
click at [797, 281] on div "Encourage the team to openly discuss the technical challenges they encountered …" at bounding box center [745, 290] width 644 height 89
click at [423, 241] on input "b. Encourage the team to openly discuss the technical challenges they encounter…" at bounding box center [423, 234] width 0 height 13
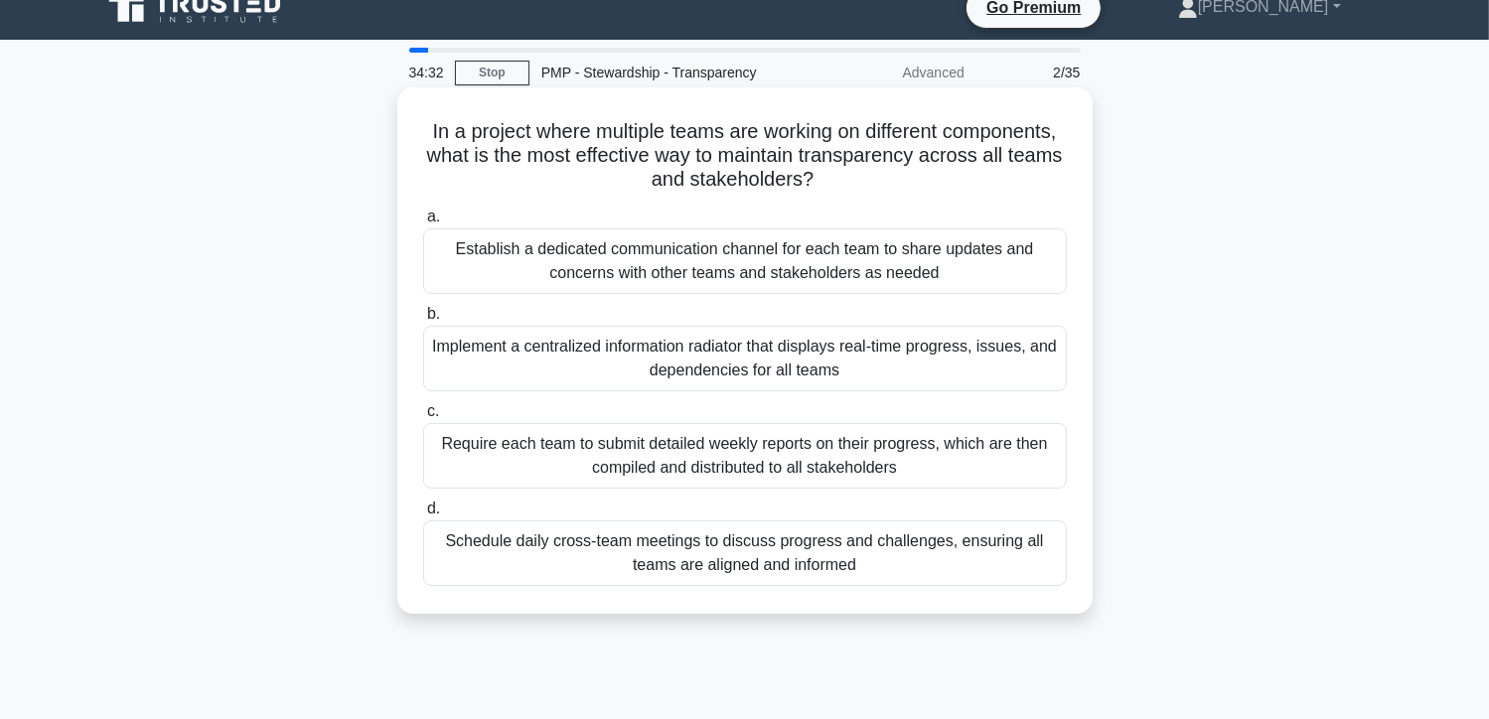
scroll to position [0, 0]
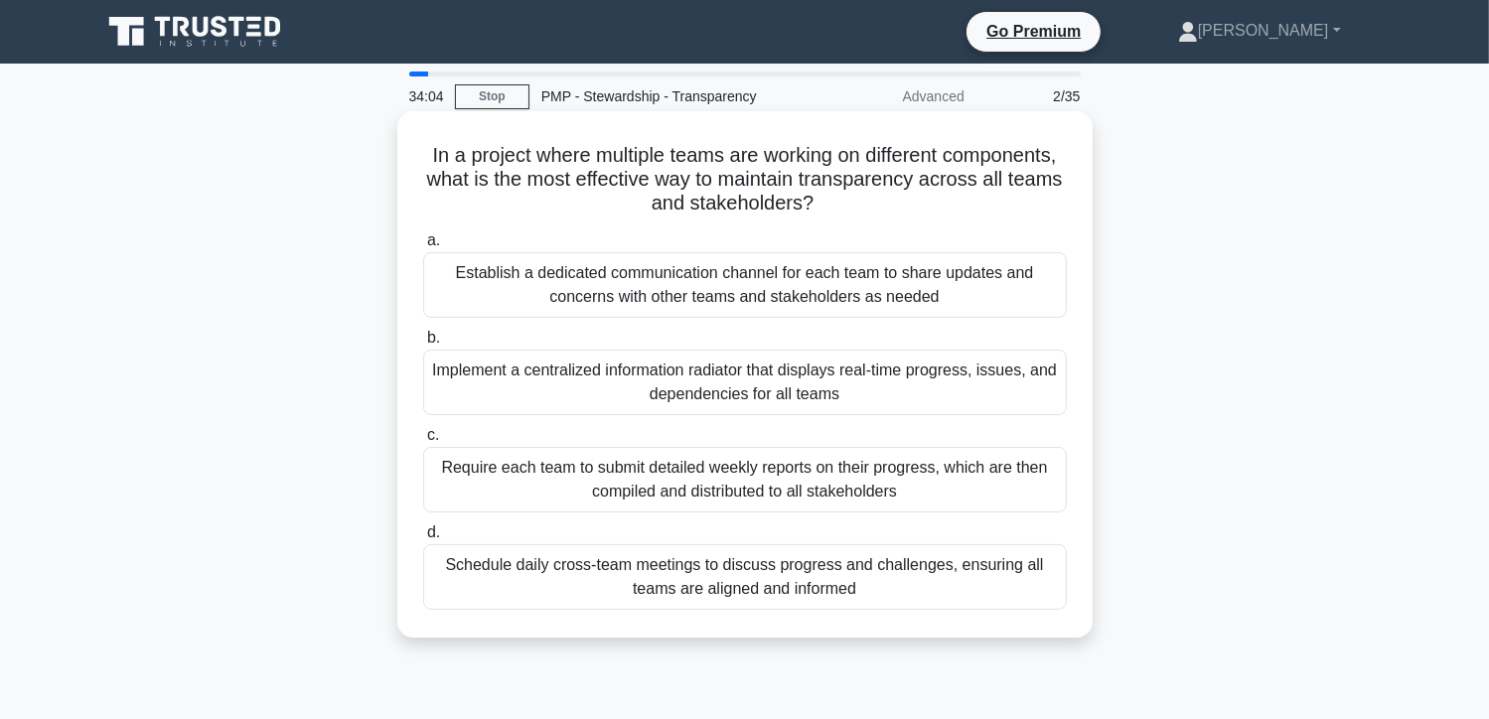
click at [843, 582] on div "Schedule daily cross-team meetings to discuss progress and challenges, ensuring…" at bounding box center [745, 577] width 644 height 66
click at [423, 539] on input "d. Schedule daily cross-team meetings to discuss progress and challenges, ensur…" at bounding box center [423, 532] width 0 height 13
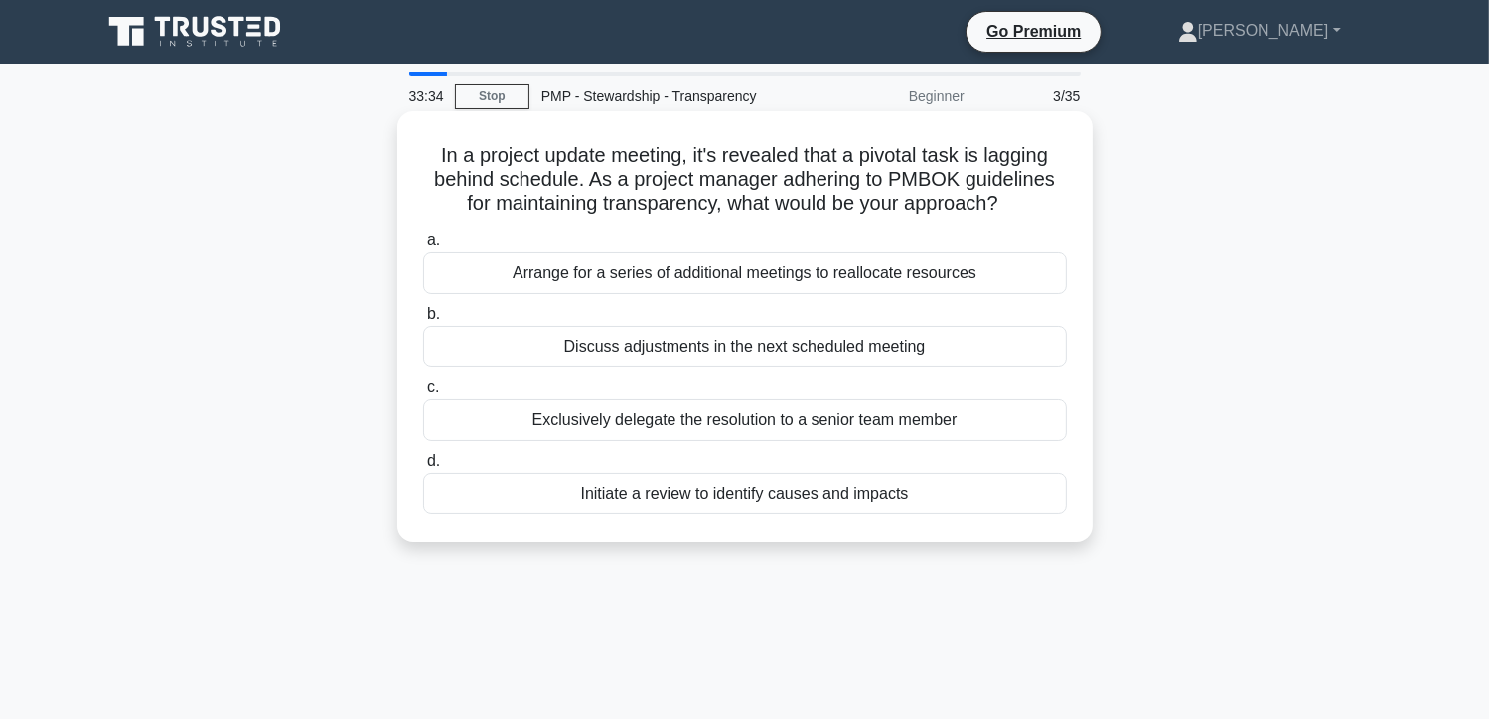
click at [723, 499] on div "Initiate a review to identify causes and impacts" at bounding box center [745, 494] width 644 height 42
click at [423, 468] on input "d. Initiate a review to identify causes and impacts" at bounding box center [423, 461] width 0 height 13
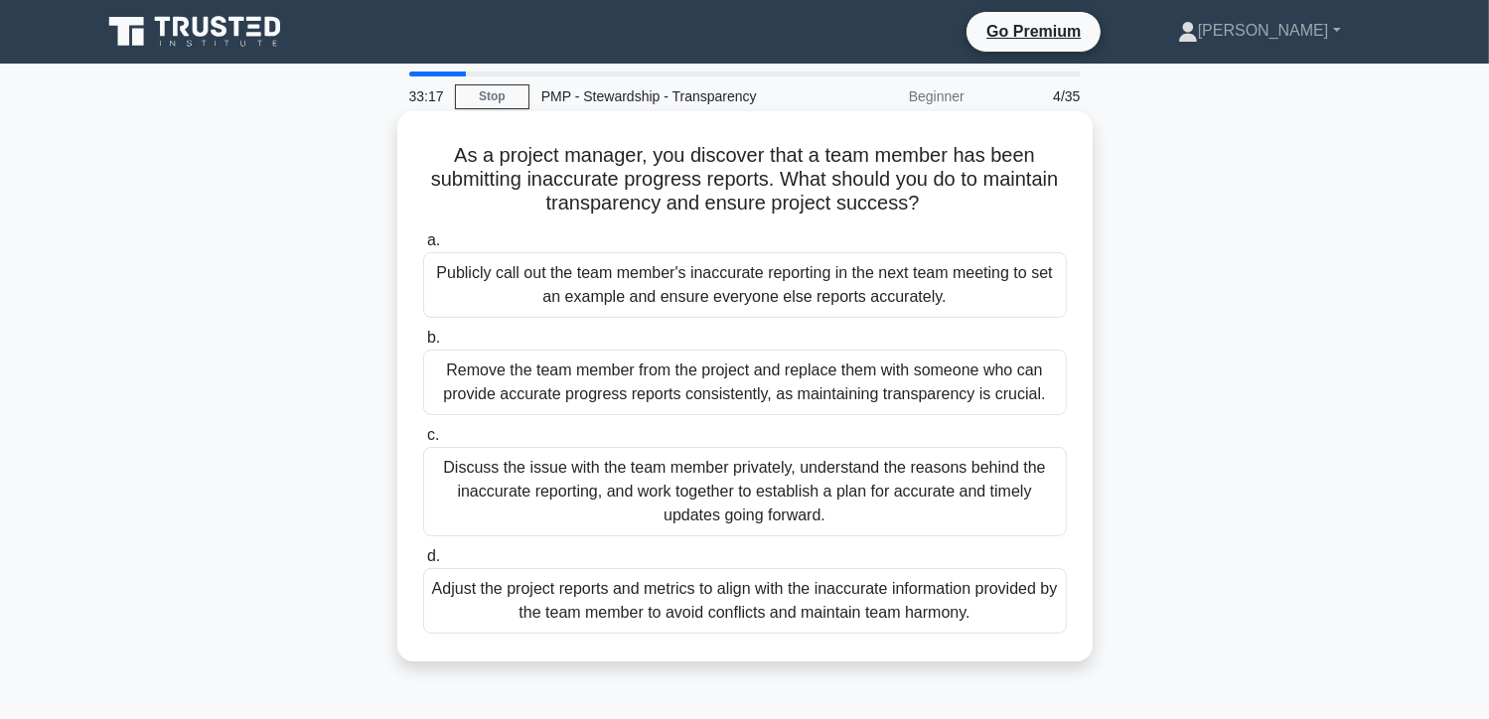
click at [723, 497] on div "Discuss the issue with the team member privately, understand the reasons behind…" at bounding box center [745, 491] width 644 height 89
click at [423, 442] on input "c. Discuss the issue with the team member privately, understand the reasons beh…" at bounding box center [423, 435] width 0 height 13
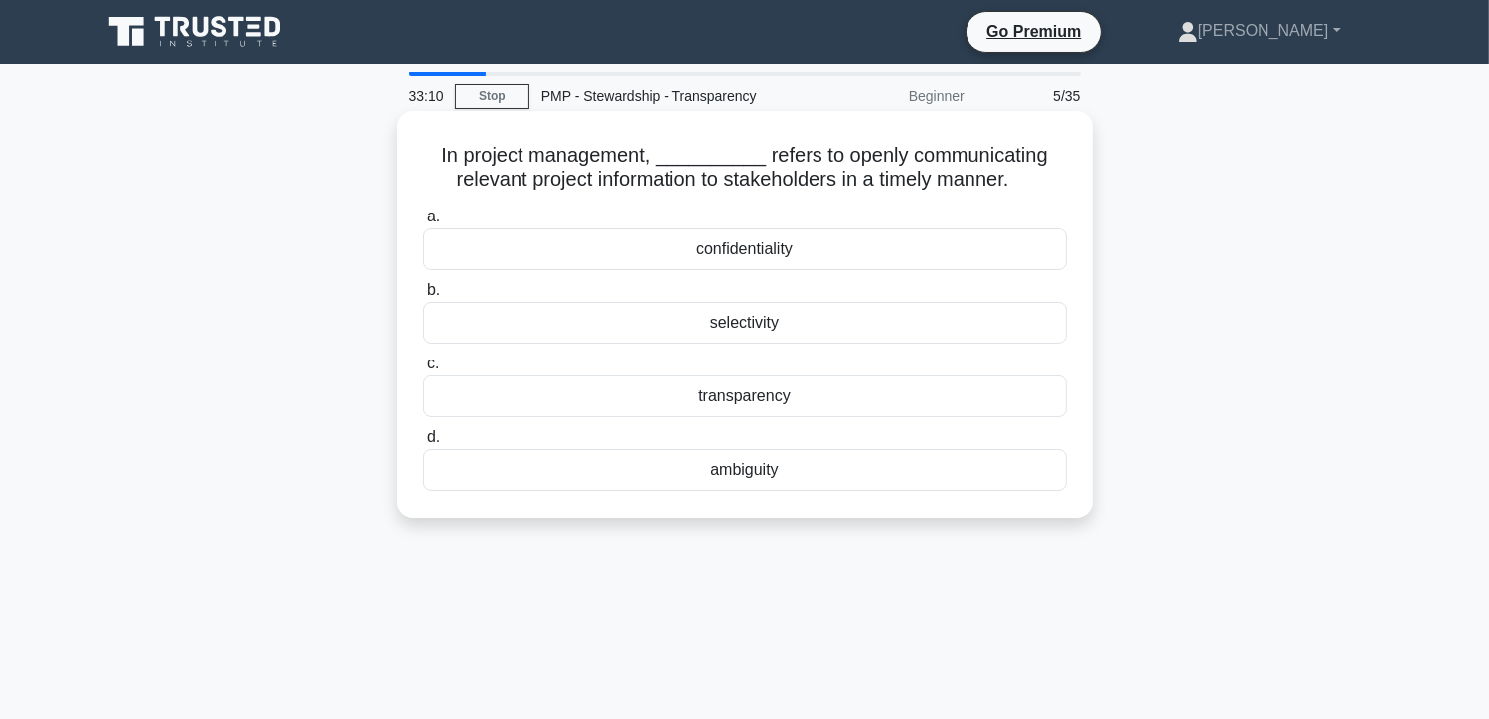
click at [759, 392] on div "transparency" at bounding box center [745, 396] width 644 height 42
drag, startPoint x: 755, startPoint y: 392, endPoint x: 615, endPoint y: 397, distance: 140.2
click at [615, 397] on div "transparency" at bounding box center [745, 396] width 644 height 42
click at [423, 371] on input "c. transparency" at bounding box center [423, 364] width 0 height 13
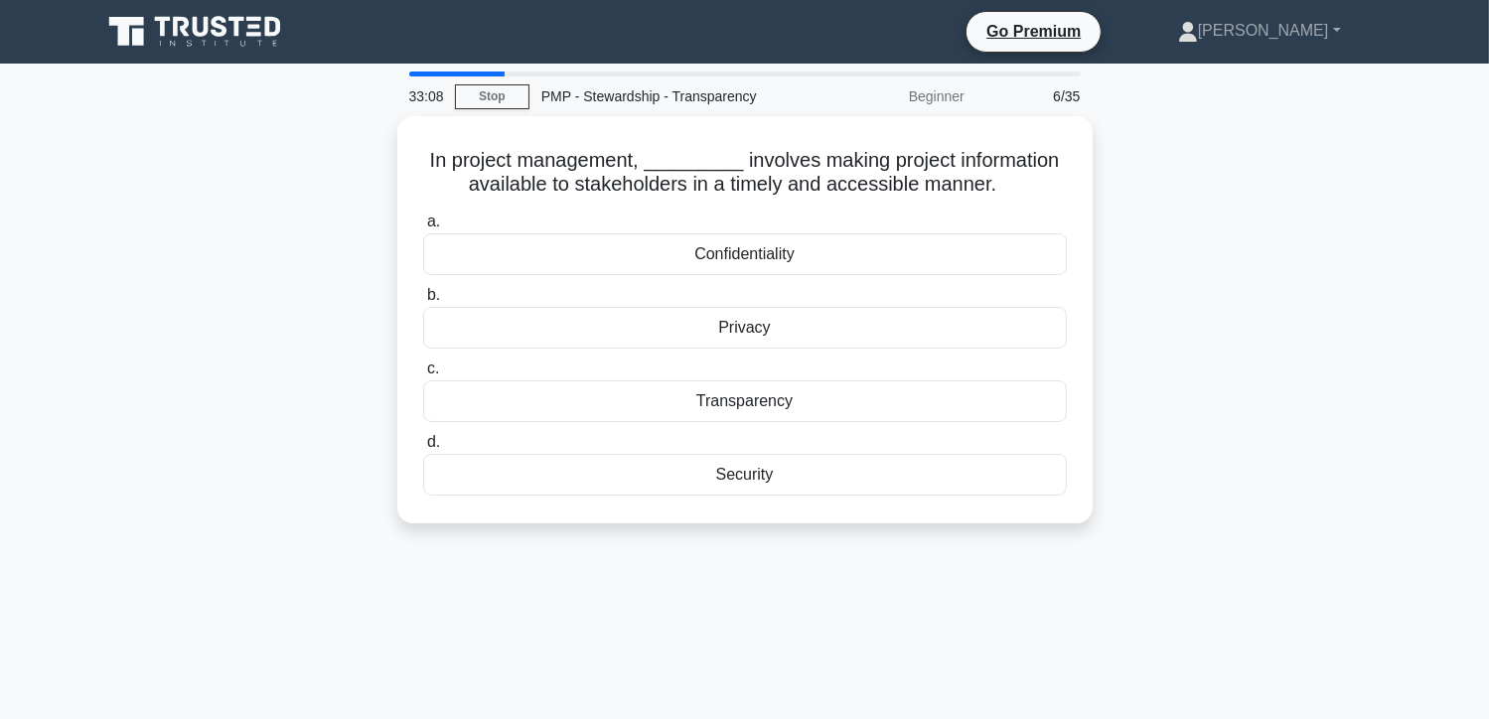
click at [615, 397] on div "Transparency" at bounding box center [745, 401] width 644 height 42
click at [423, 375] on input "c. Transparency" at bounding box center [423, 369] width 0 height 13
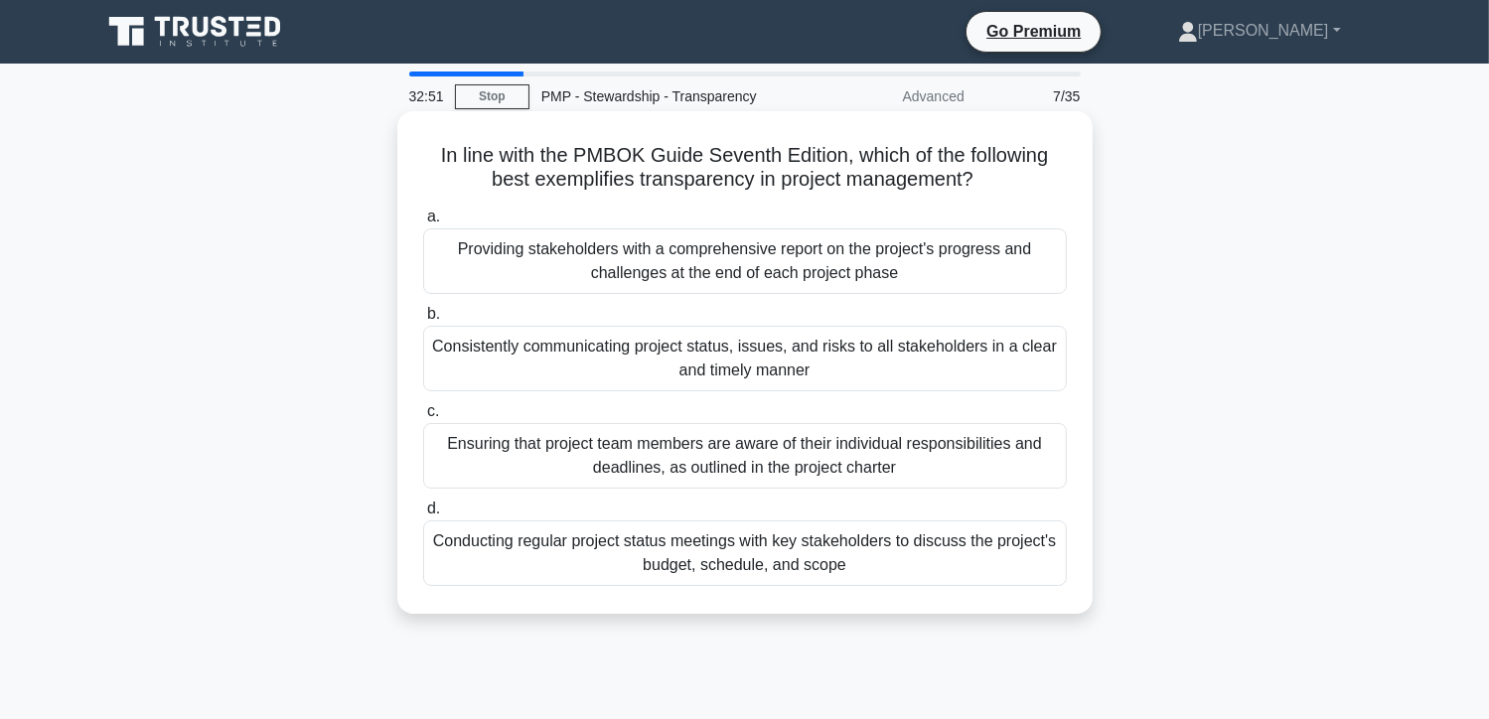
click at [797, 377] on div "Consistently communicating project status, issues, and risks to all stakeholder…" at bounding box center [745, 359] width 644 height 66
click at [423, 321] on input "b. Consistently communicating project status, issues, and risks to all stakehol…" at bounding box center [423, 314] width 0 height 13
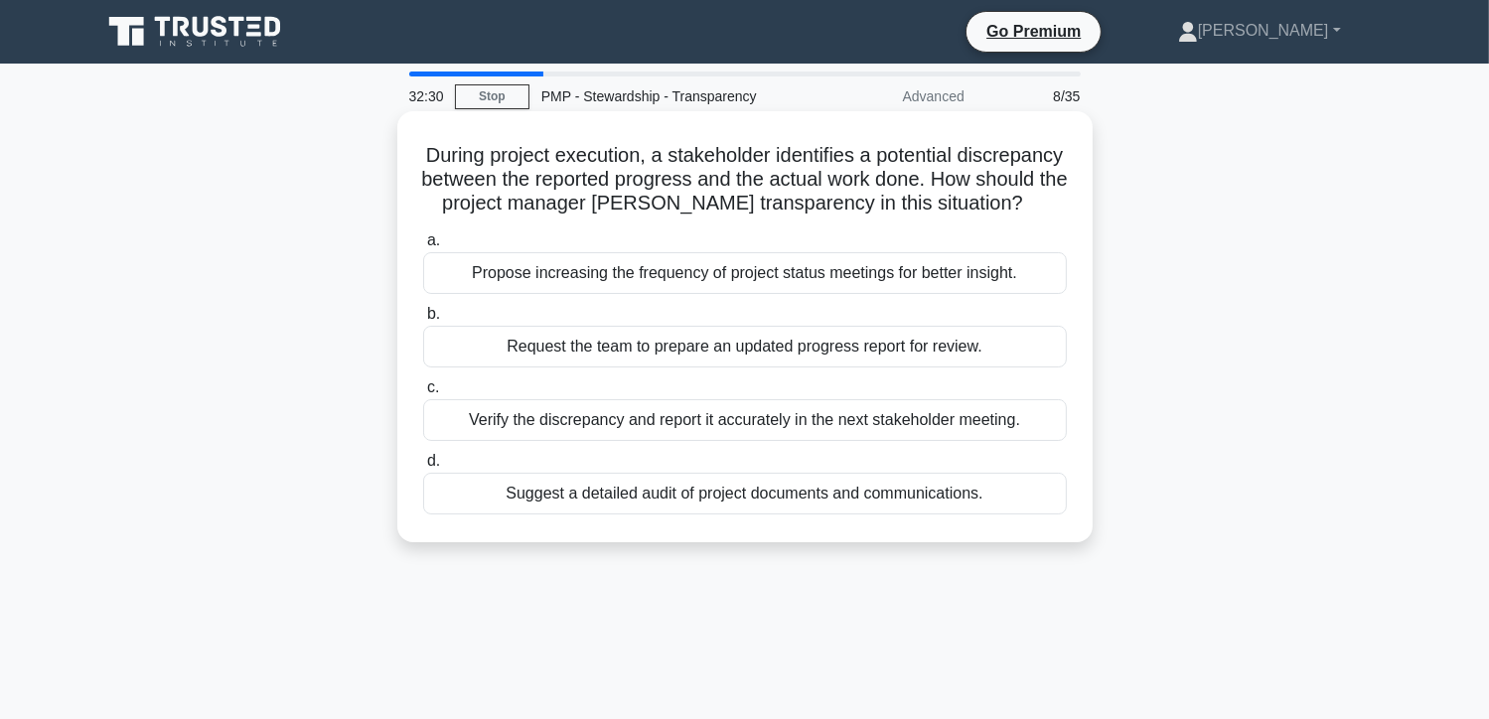
click at [759, 441] on div "Verify the discrepancy and report it accurately in the next stakeholder meeting." at bounding box center [745, 420] width 644 height 42
click at [423, 394] on input "c. Verify the discrepancy and report it accurately in the next stakeholder meet…" at bounding box center [423, 387] width 0 height 13
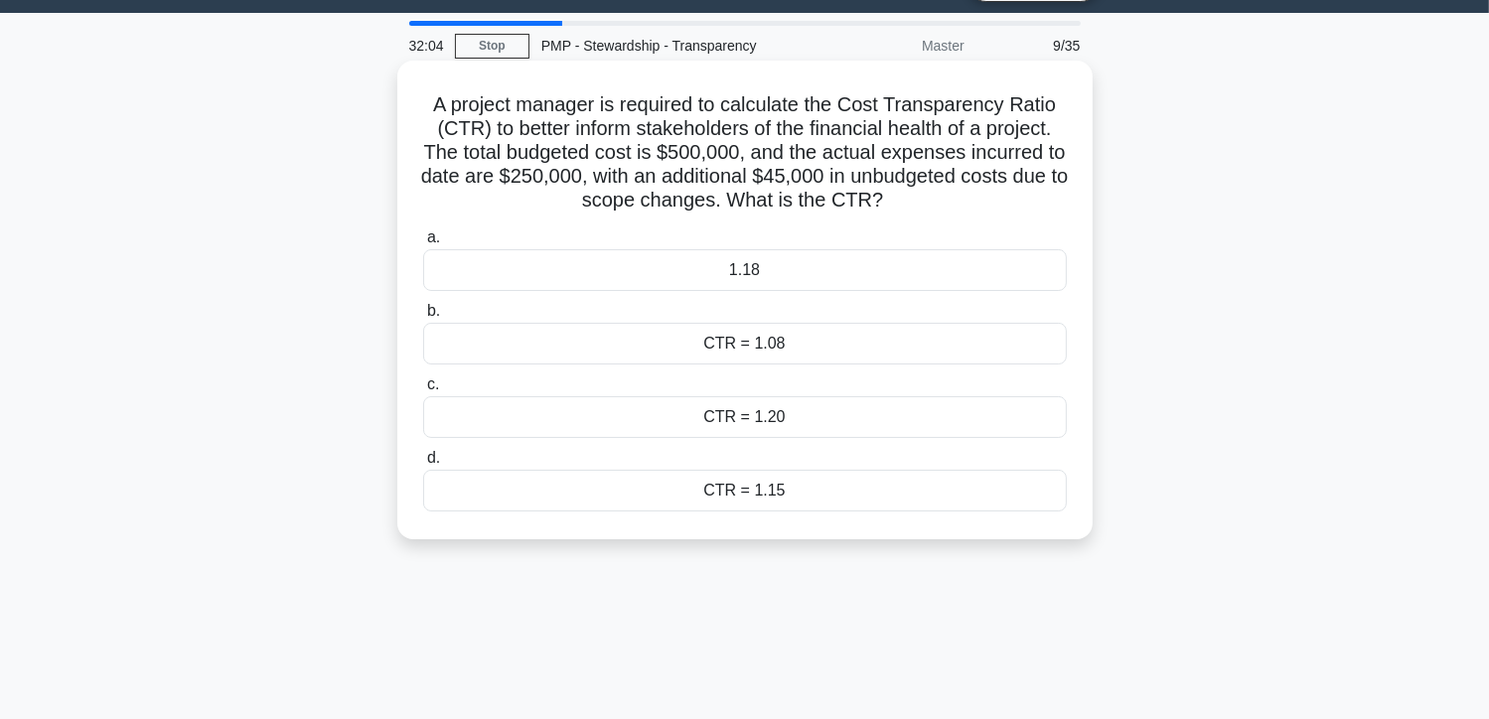
scroll to position [99, 0]
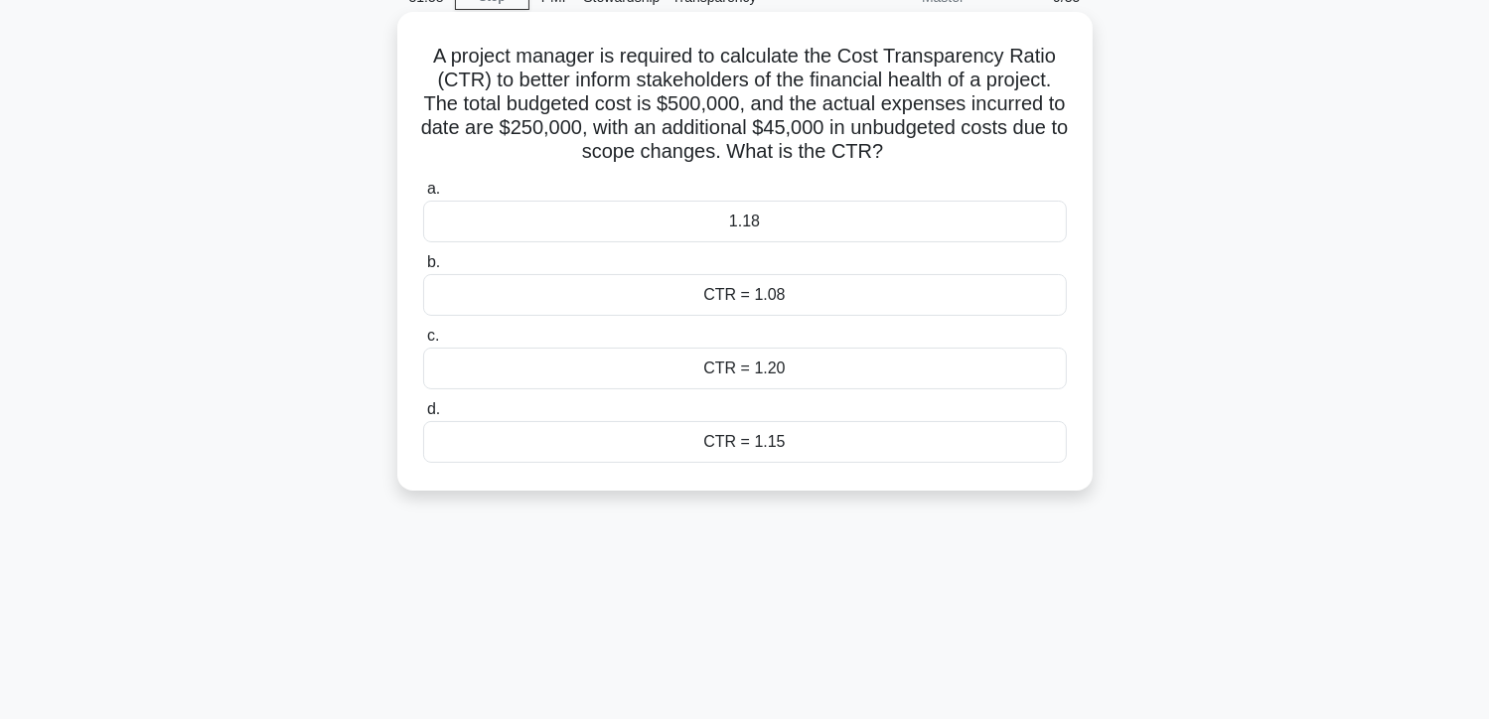
click at [803, 374] on div "CTR = 1.20" at bounding box center [745, 369] width 644 height 42
click at [423, 343] on input "c. CTR = 1.20" at bounding box center [423, 336] width 0 height 13
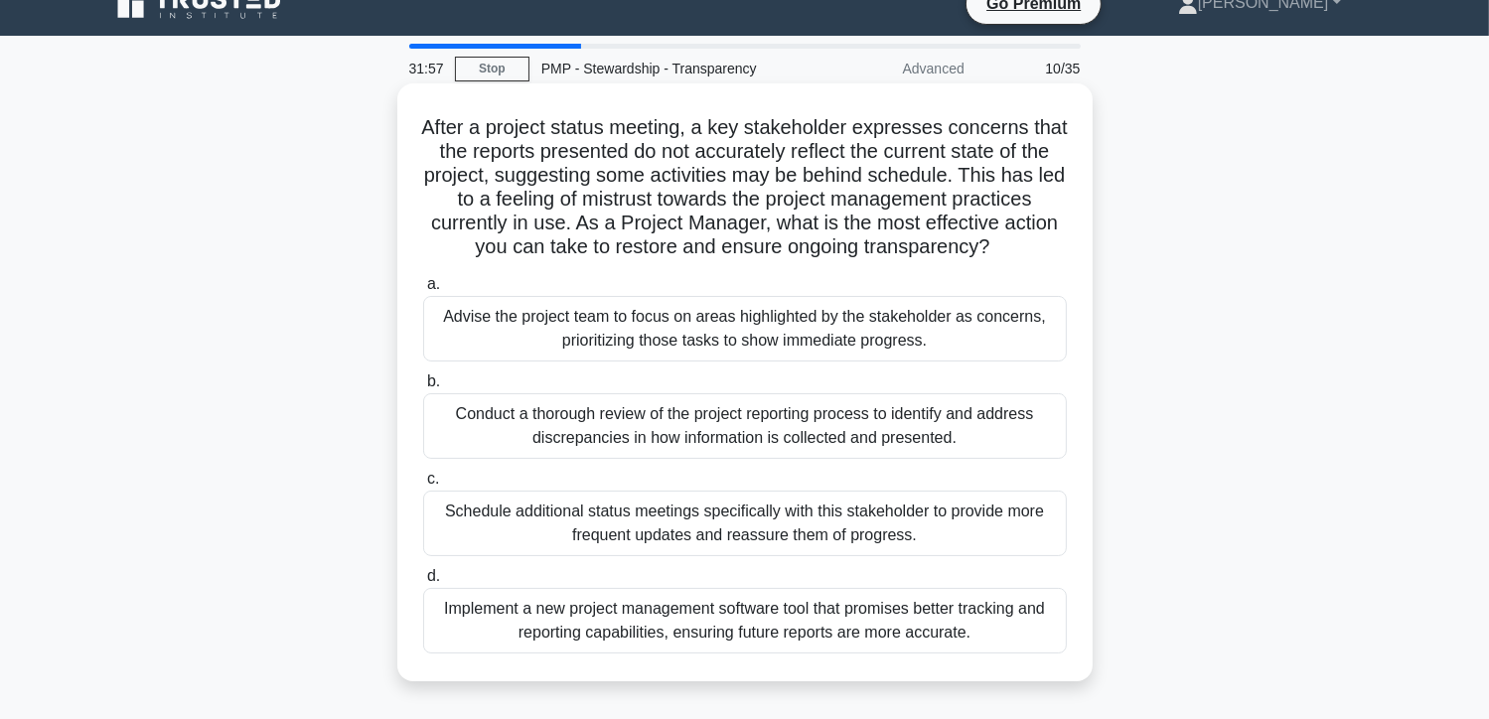
scroll to position [0, 0]
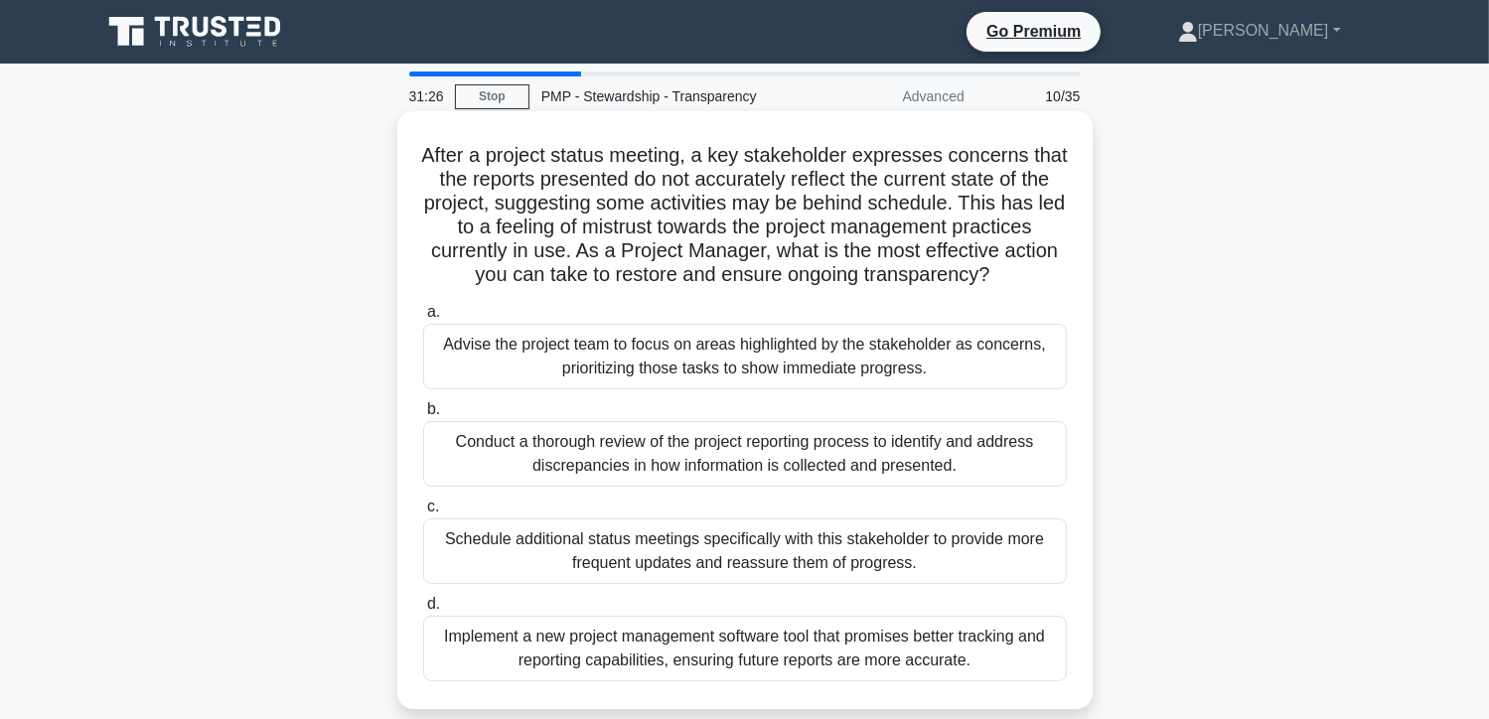
click at [711, 481] on div "Conduct a thorough review of the project reporting process to identify and addr…" at bounding box center [745, 454] width 644 height 66
click at [423, 416] on input "b. Conduct a thorough review of the project reporting process to identify and a…" at bounding box center [423, 409] width 0 height 13
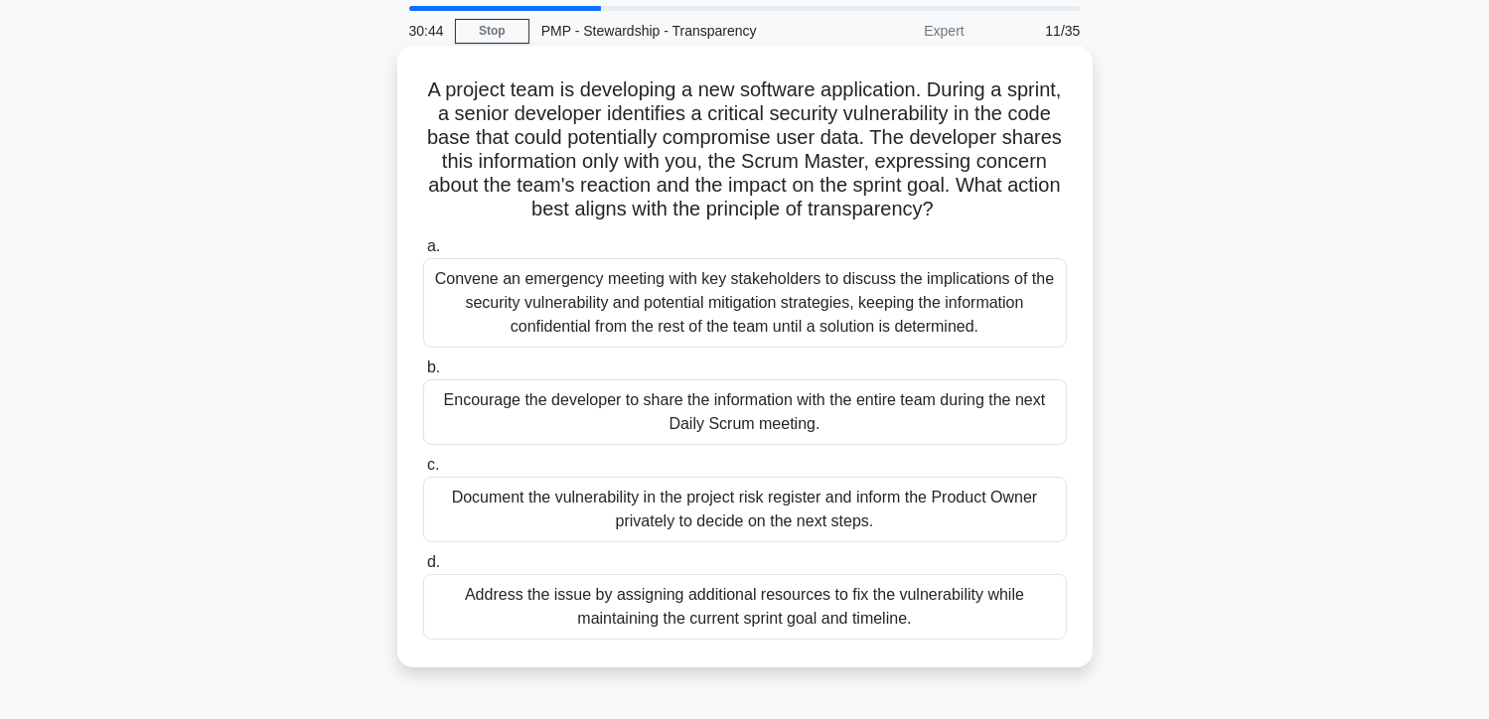
scroll to position [99, 0]
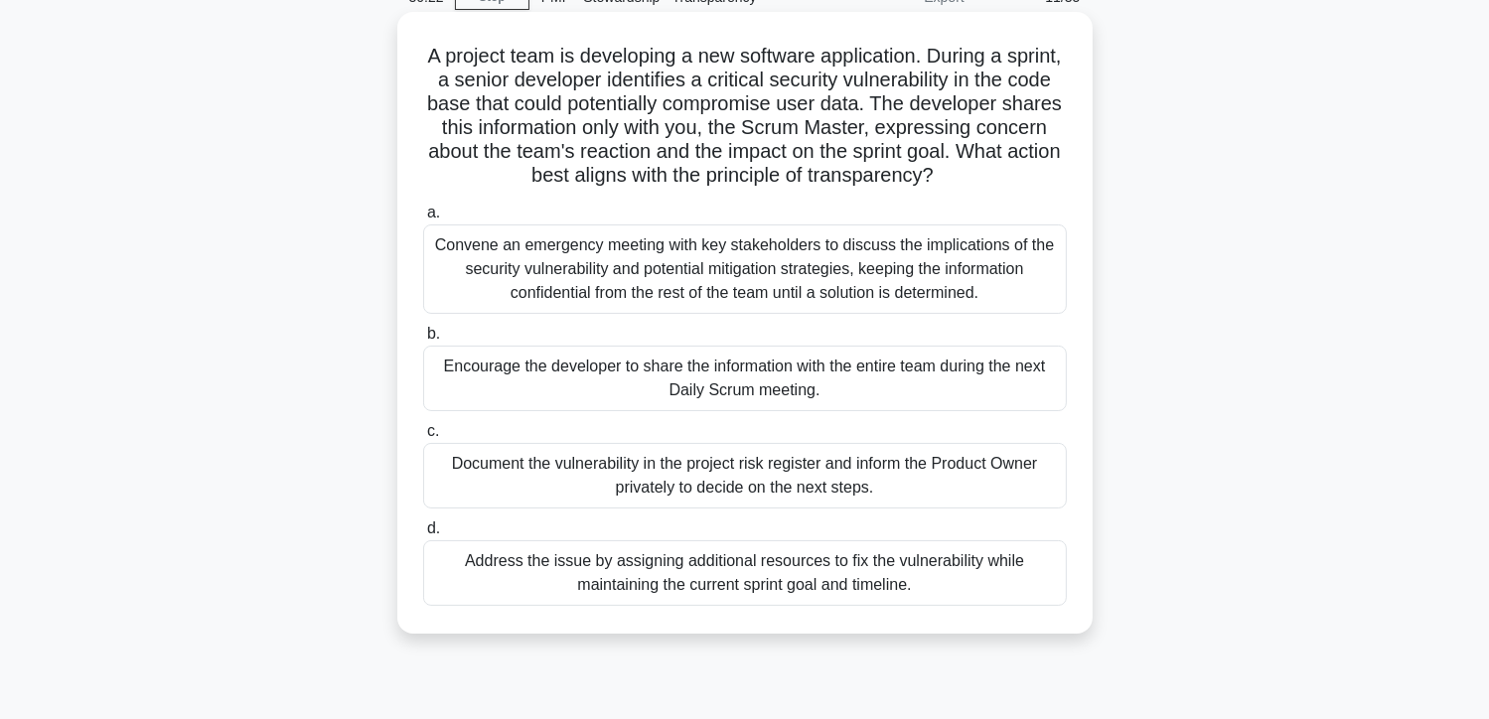
click at [610, 388] on div "Encourage the developer to share the information with the entire team during th…" at bounding box center [745, 379] width 644 height 66
click at [423, 341] on input "b. Encourage the developer to share the information with the entire team during…" at bounding box center [423, 334] width 0 height 13
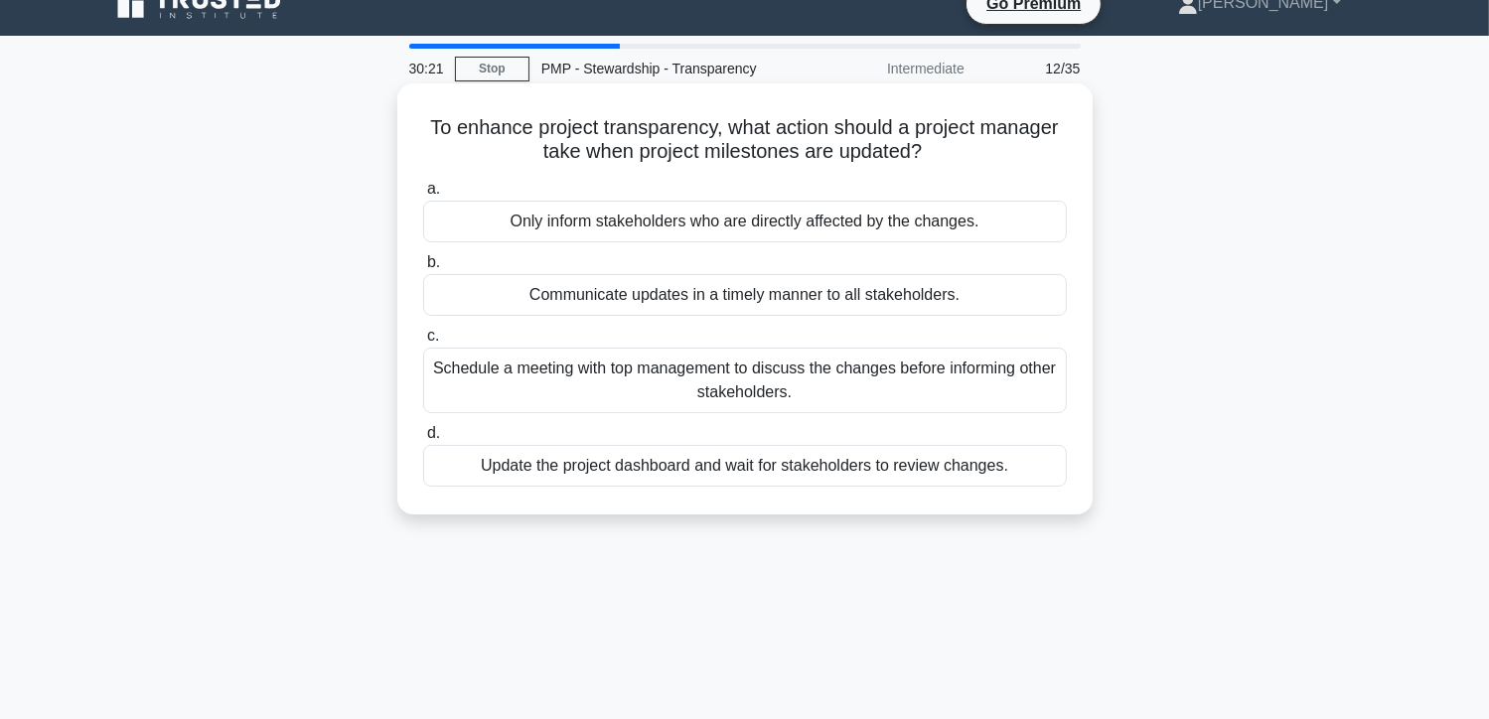
scroll to position [0, 0]
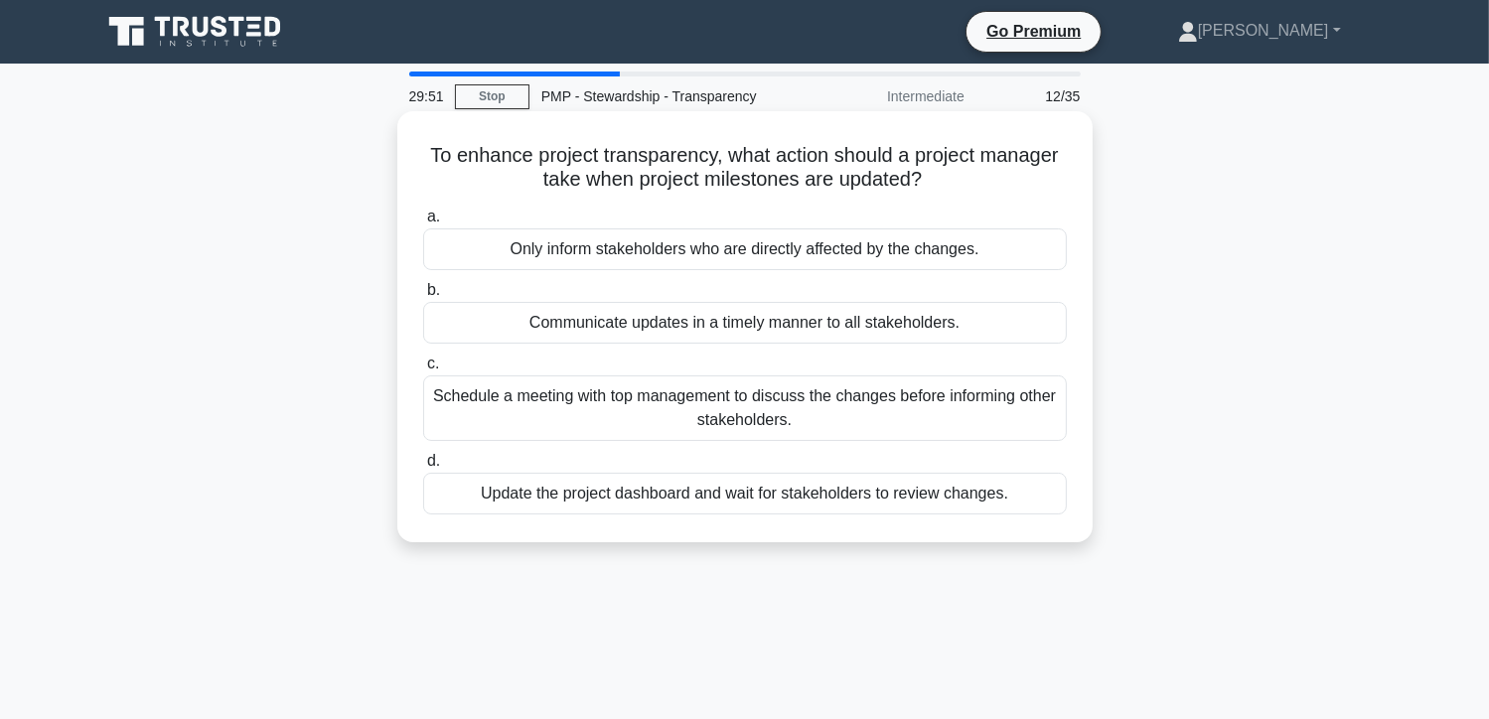
click at [824, 329] on div "Communicate updates in a timely manner to all stakeholders." at bounding box center [745, 323] width 644 height 42
click at [423, 297] on input "b. Communicate updates in a timely manner to all stakeholders." at bounding box center [423, 290] width 0 height 13
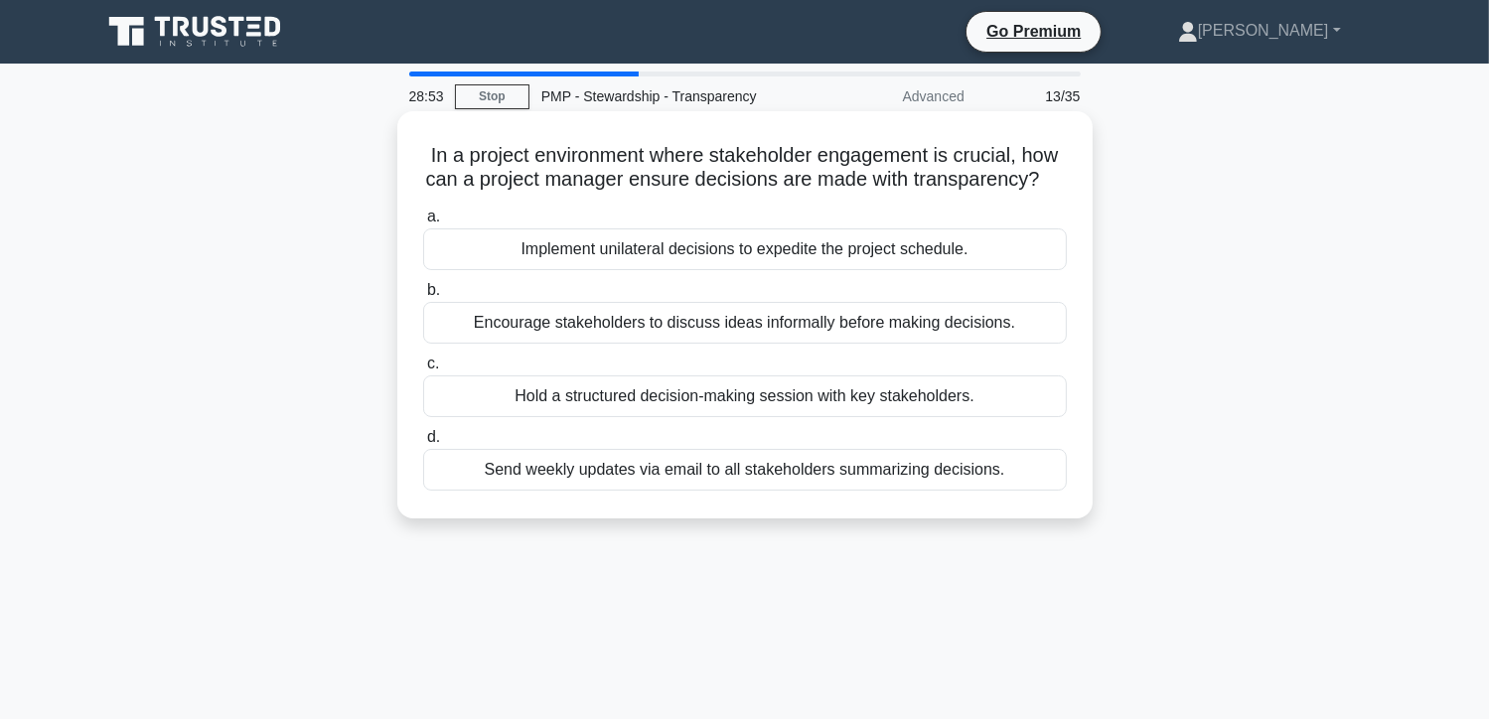
click at [781, 417] on div "Hold a structured decision-making session with key stakeholders." at bounding box center [745, 396] width 644 height 42
click at [423, 371] on input "c. Hold a structured decision-making session with key stakeholders." at bounding box center [423, 364] width 0 height 13
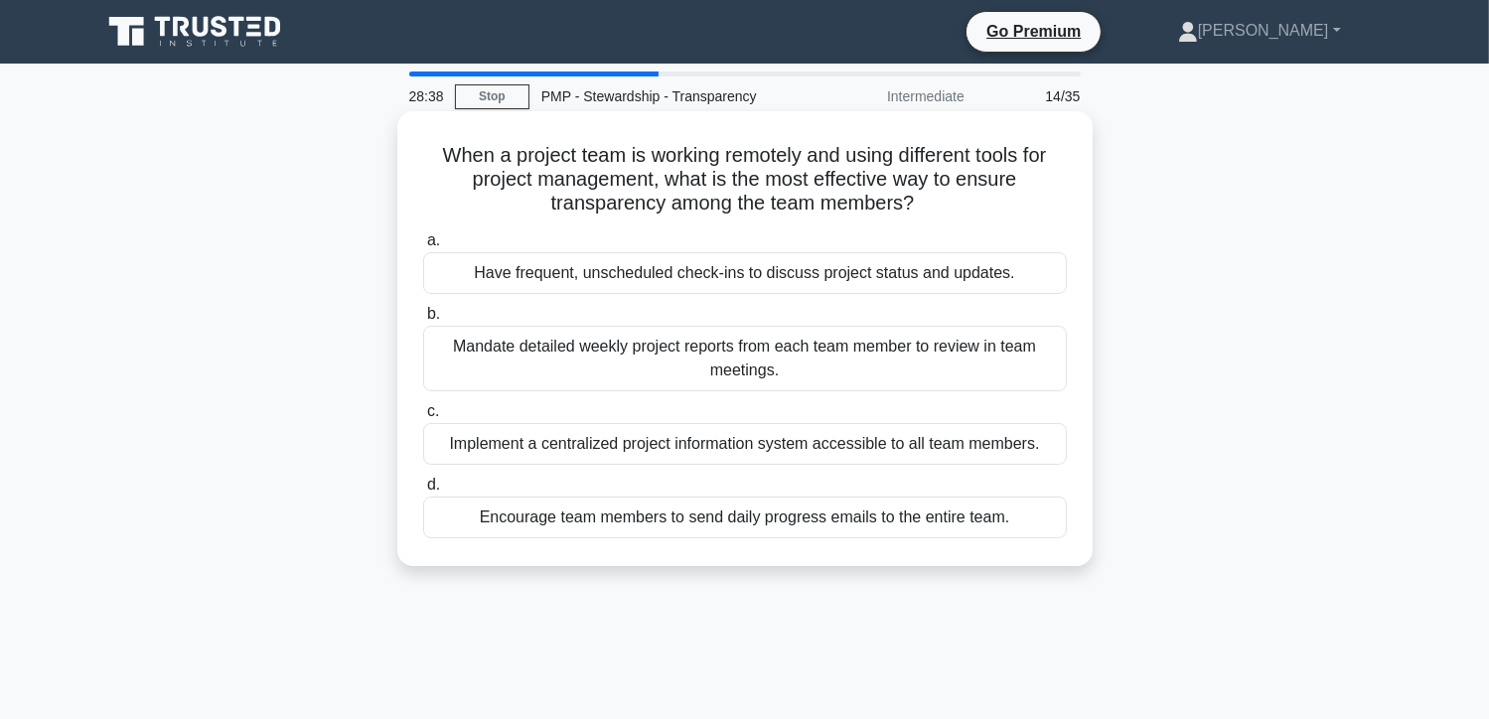
click at [894, 449] on div "Implement a centralized project information system accessible to all team membe…" at bounding box center [745, 444] width 644 height 42
click at [423, 418] on input "c. Implement a centralized project information system accessible to all team me…" at bounding box center [423, 411] width 0 height 13
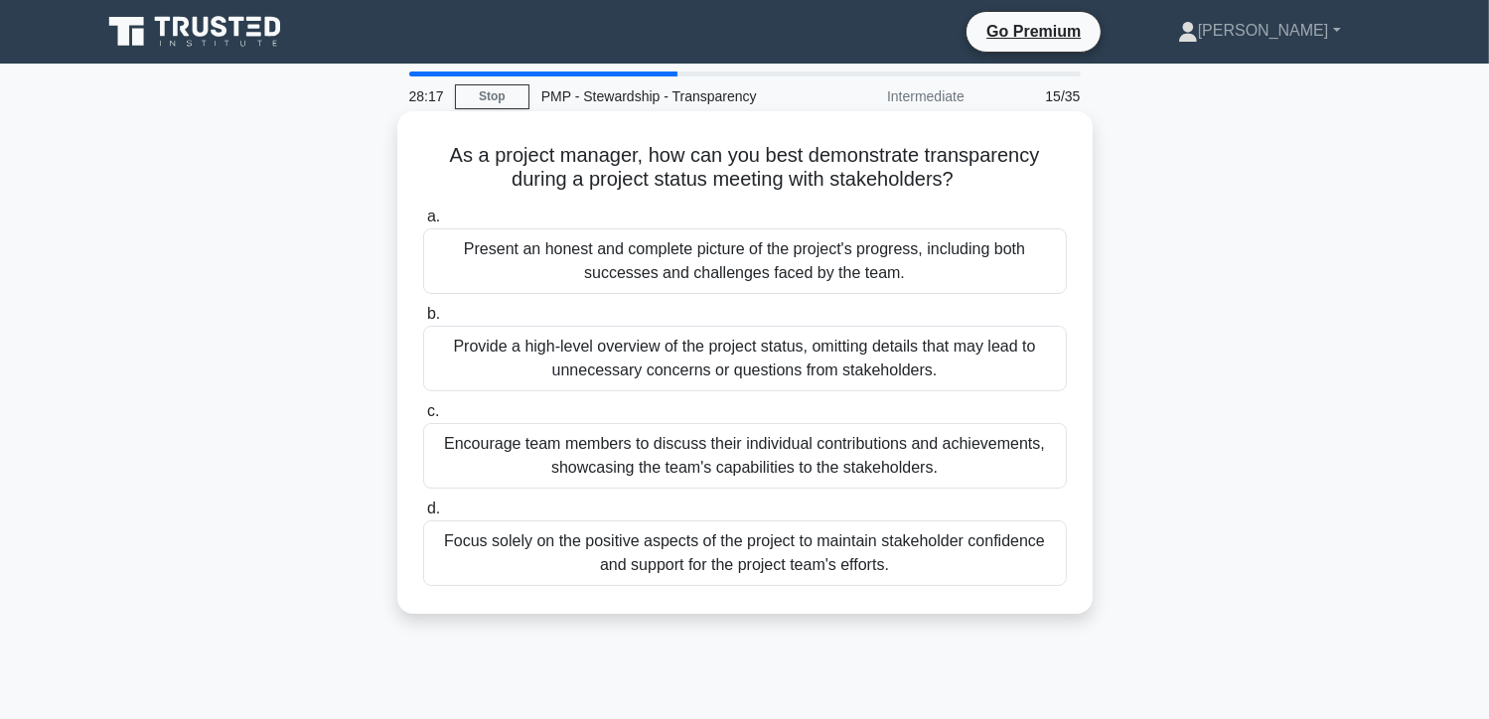
click at [755, 263] on div "Present an honest and complete picture of the project's progress, including bot…" at bounding box center [745, 261] width 644 height 66
click at [423, 224] on input "a. Present an honest and complete picture of the project's progress, including …" at bounding box center [423, 217] width 0 height 13
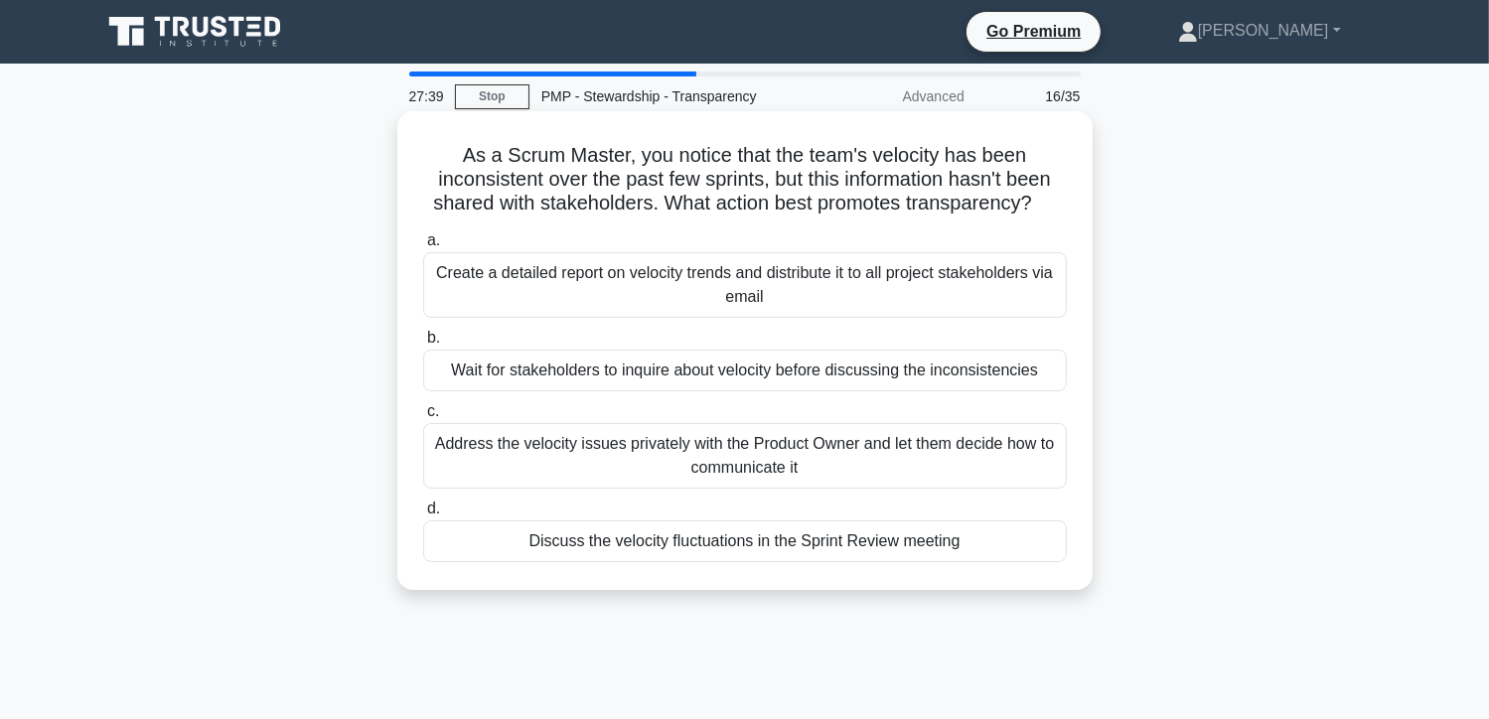
click at [799, 543] on div "Discuss the velocity fluctuations in the Sprint Review meeting" at bounding box center [745, 542] width 644 height 42
click at [423, 516] on input "d. Discuss the velocity fluctuations in the Sprint Review meeting" at bounding box center [423, 509] width 0 height 13
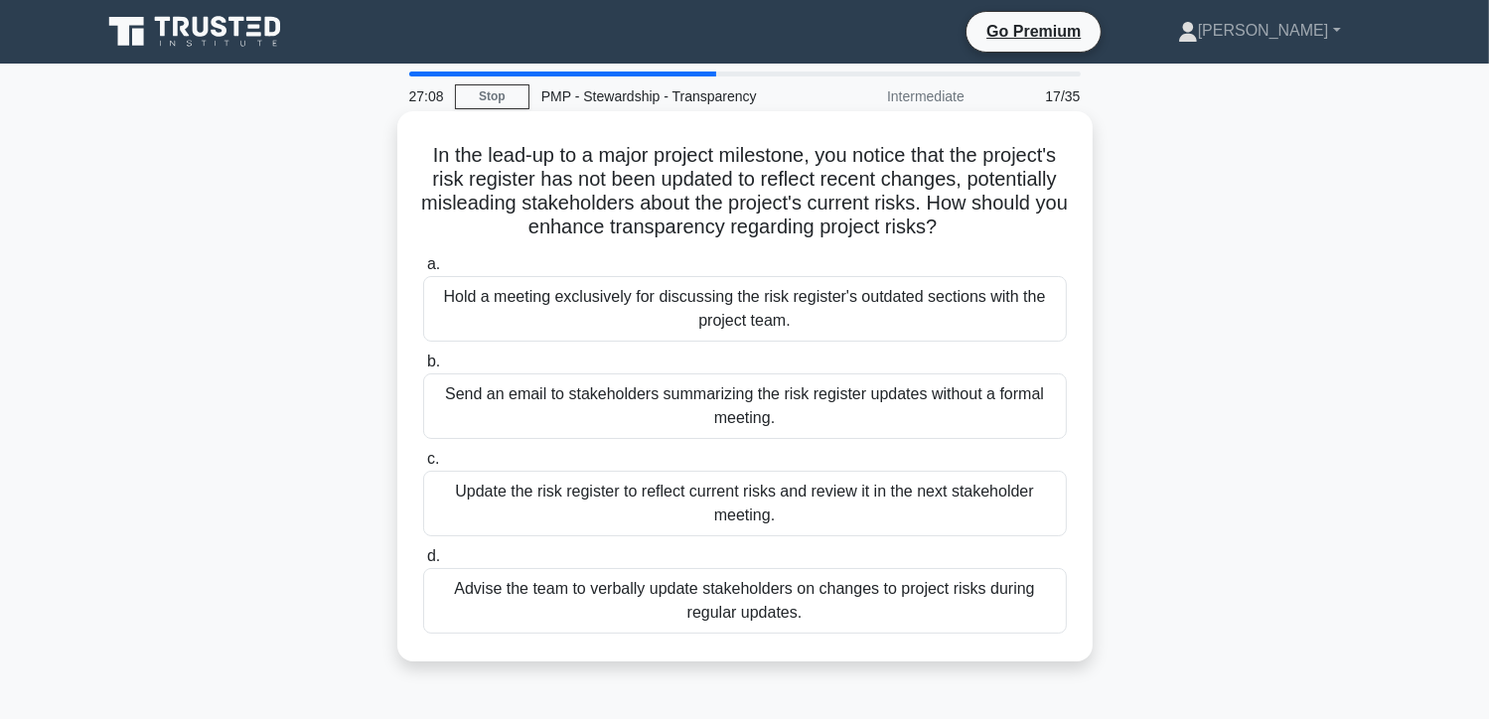
click at [838, 520] on div "Update the risk register to reflect current risks and review it in the next sta…" at bounding box center [745, 504] width 644 height 66
click at [423, 466] on input "c. Update the risk register to reflect current risks and review it in the next …" at bounding box center [423, 459] width 0 height 13
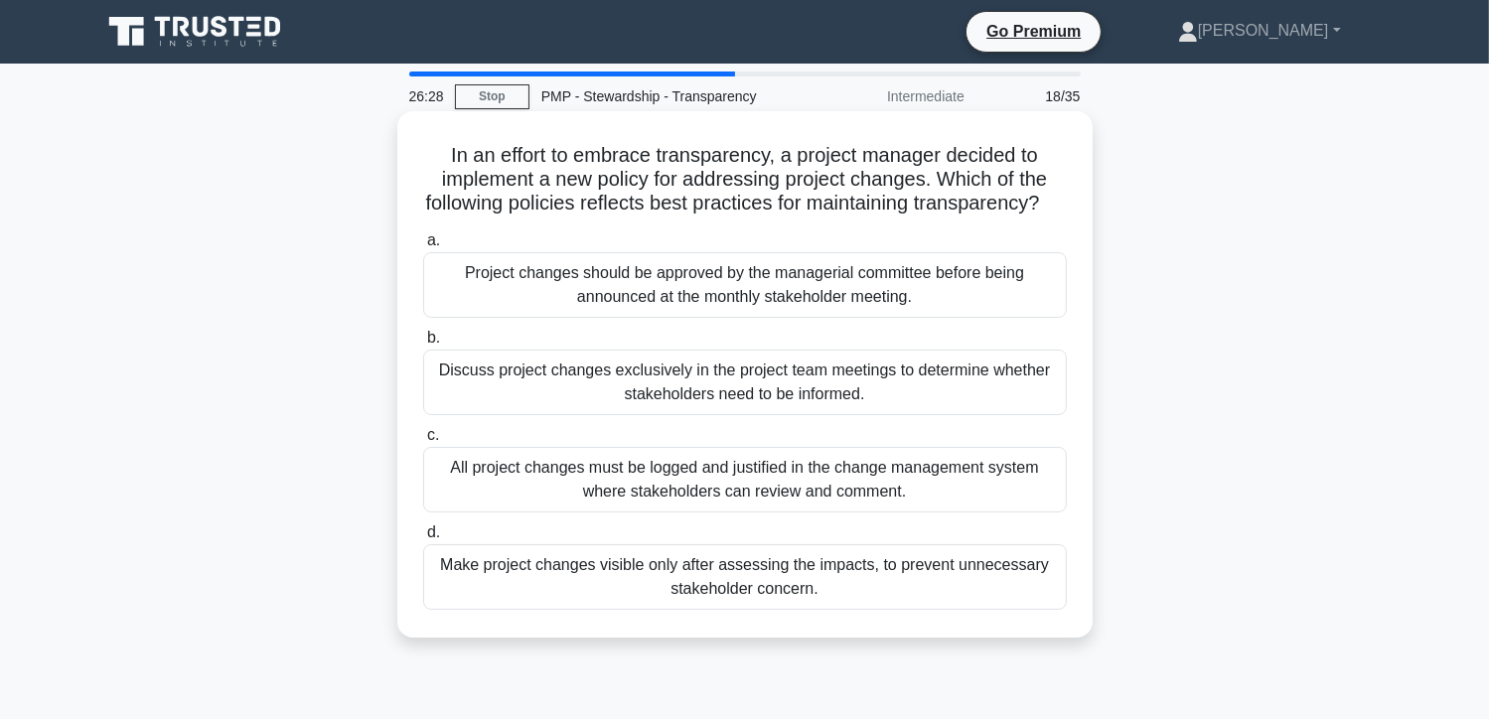
click at [767, 511] on div "All project changes must be logged and justified in the change management syste…" at bounding box center [745, 480] width 644 height 66
click at [423, 442] on input "c. All project changes must be logged and justified in the change management sy…" at bounding box center [423, 435] width 0 height 13
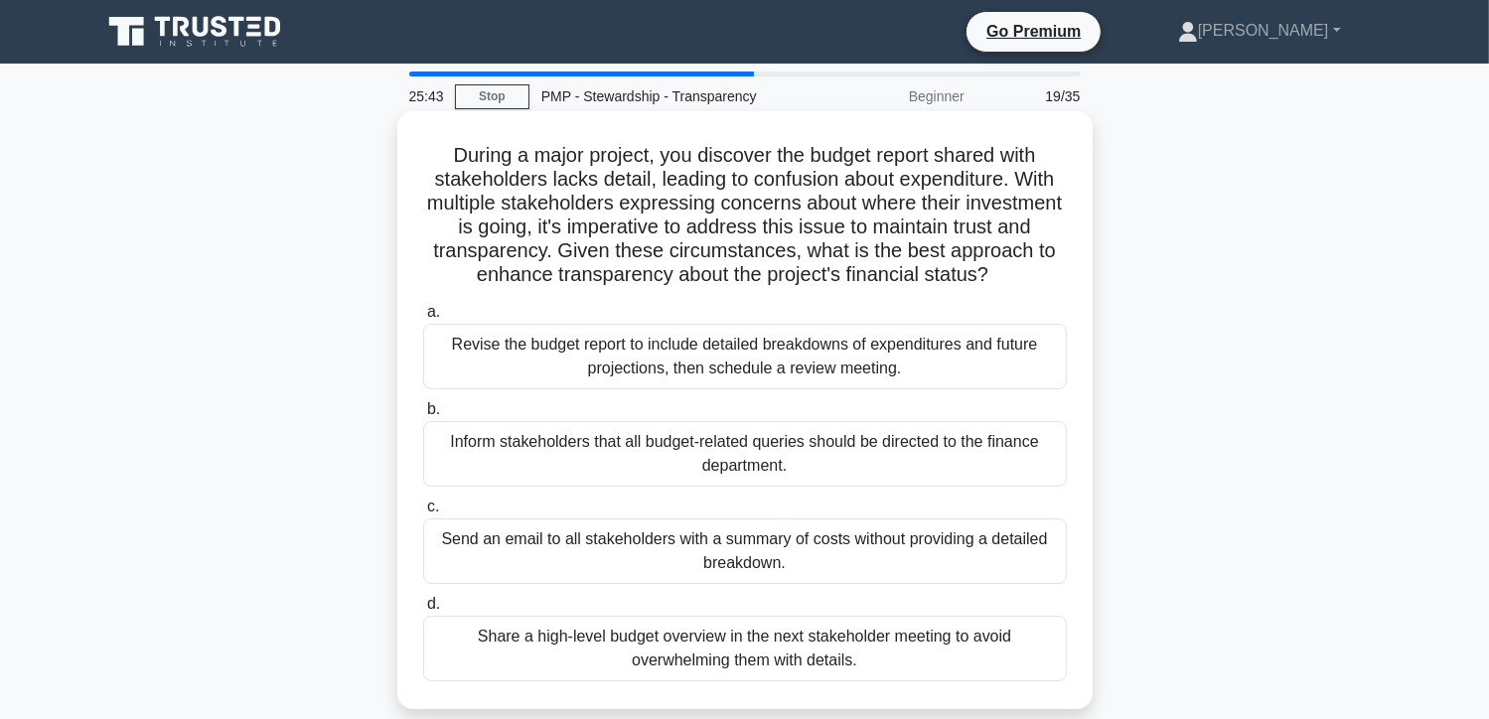
click at [664, 384] on div "Revise the budget report to include detailed breakdowns of expenditures and fut…" at bounding box center [745, 357] width 644 height 66
click at [423, 319] on input "a. Revise the budget report to include detailed breakdowns of expenditures and …" at bounding box center [423, 312] width 0 height 13
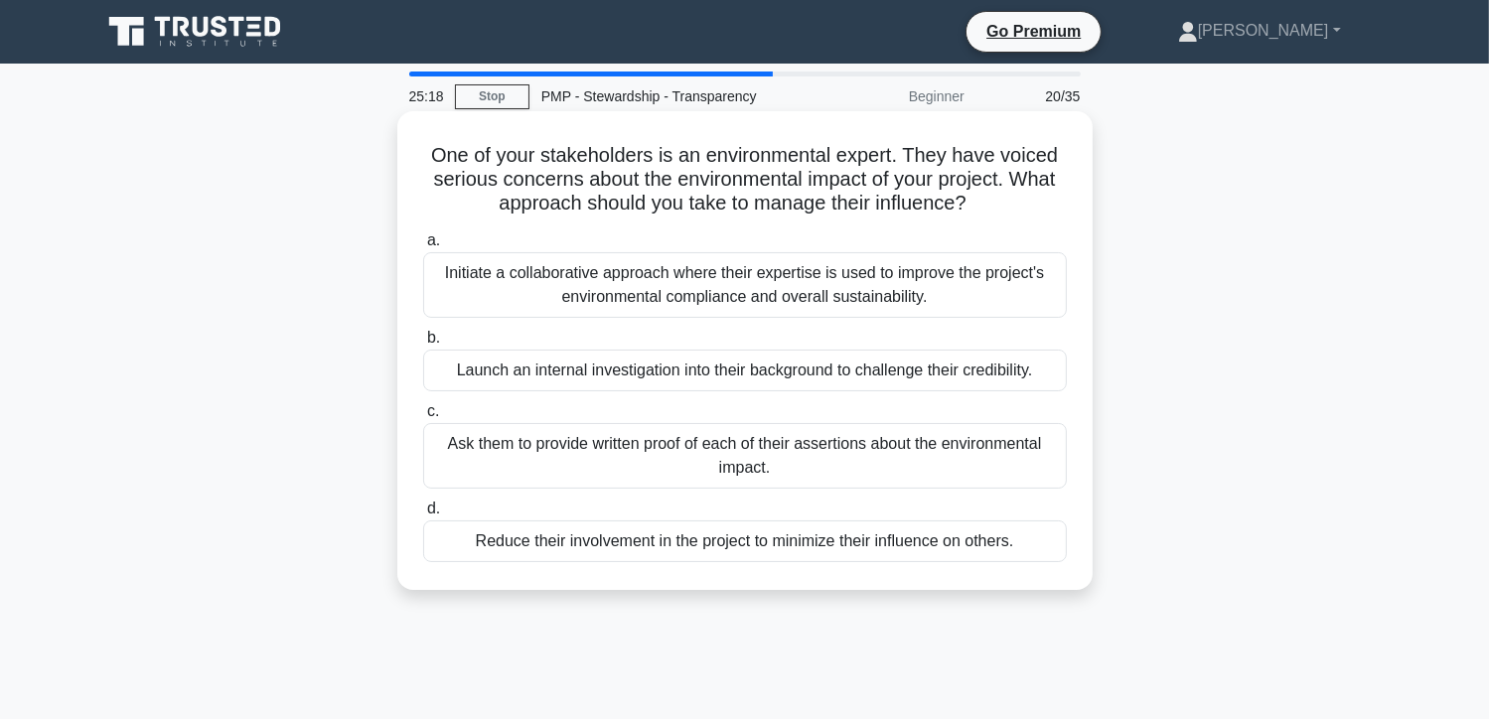
click at [859, 293] on div "Initiate a collaborative approach where their expertise is used to improve the …" at bounding box center [745, 285] width 644 height 66
click at [423, 247] on input "a. Initiate a collaborative approach where their expertise is used to improve t…" at bounding box center [423, 240] width 0 height 13
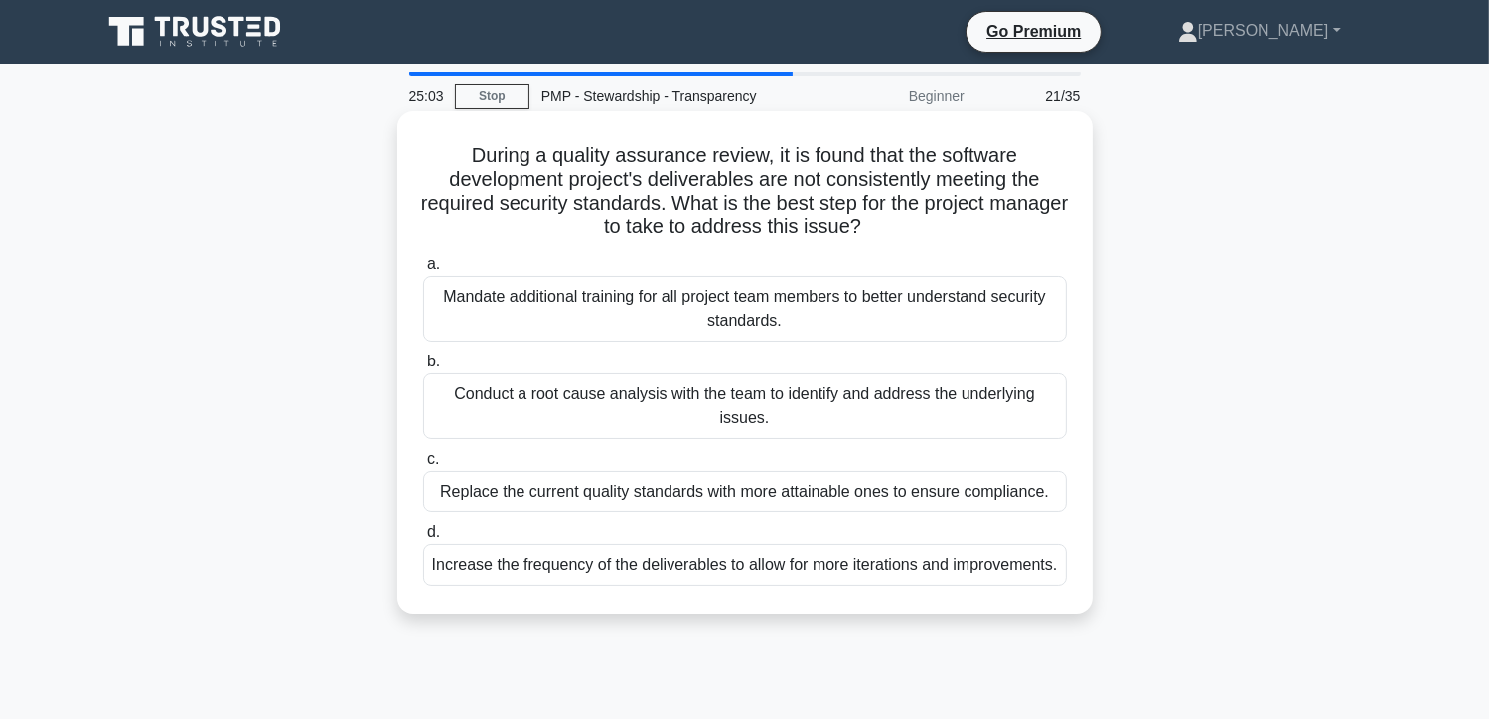
click at [810, 416] on div "Conduct a root cause analysis with the team to identify and address the underly…" at bounding box center [745, 407] width 644 height 66
click at [423, 369] on input "b. Conduct a root cause analysis with the team to identify and address the unde…" at bounding box center [423, 362] width 0 height 13
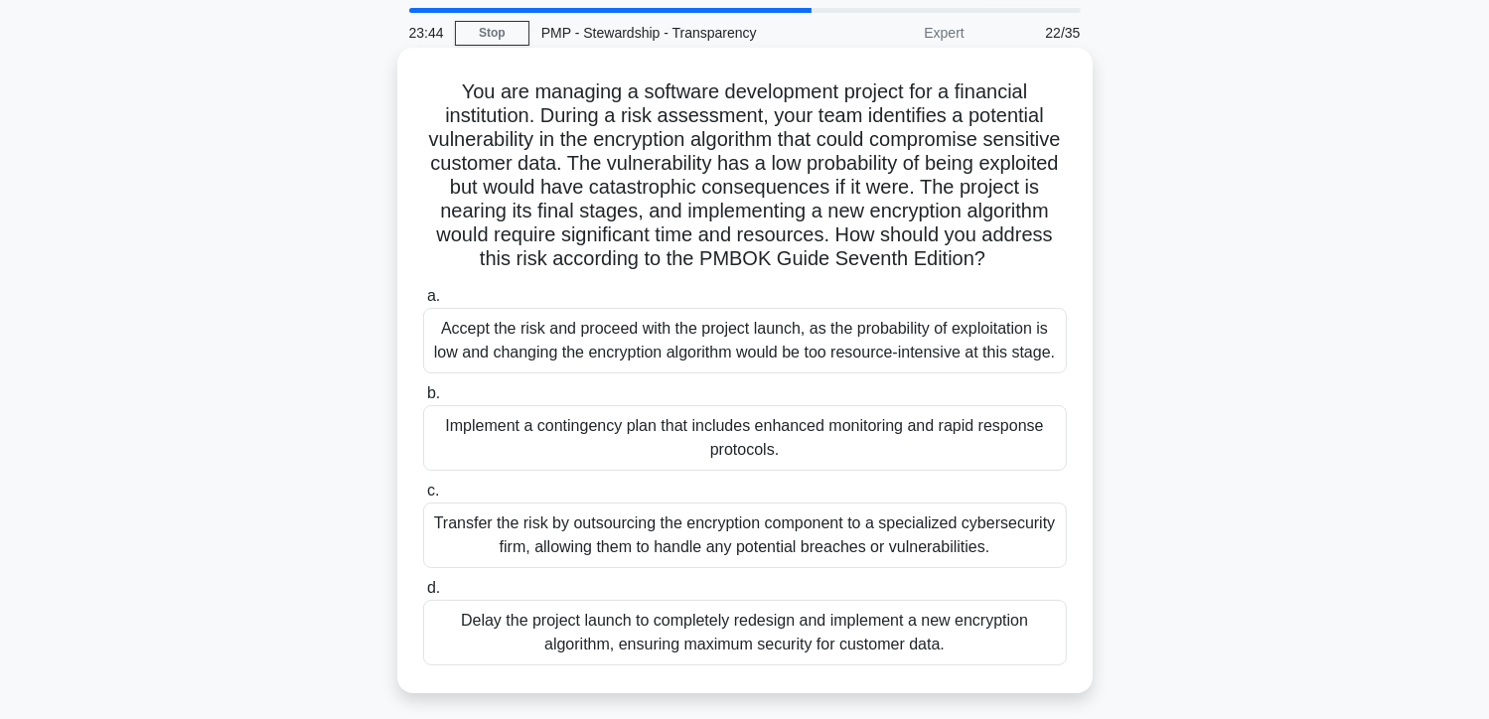
scroll to position [99, 0]
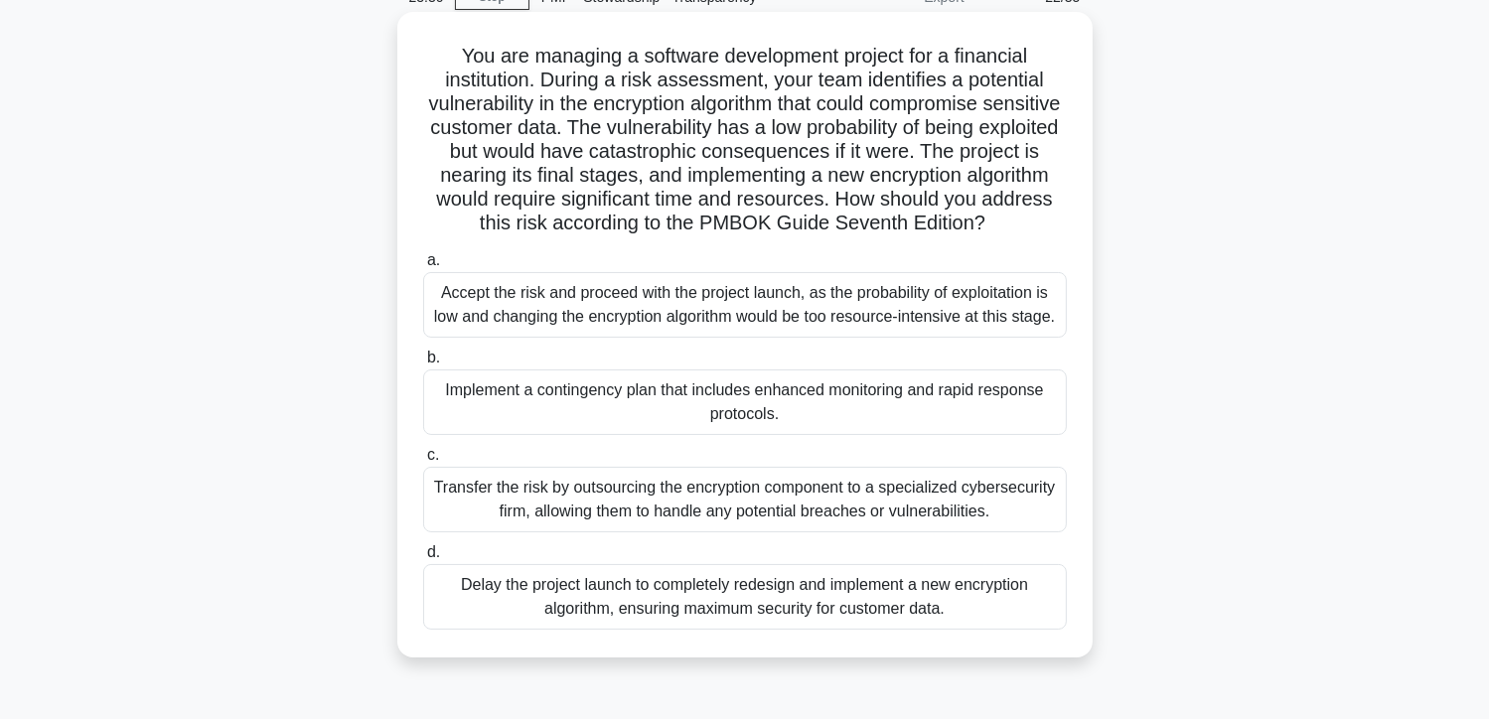
click at [763, 435] on div "Implement a contingency plan that includes enhanced monitoring and rapid respon…" at bounding box center [745, 403] width 644 height 66
click at [423, 365] on input "b. Implement a contingency plan that includes enhanced monitoring and rapid res…" at bounding box center [423, 358] width 0 height 13
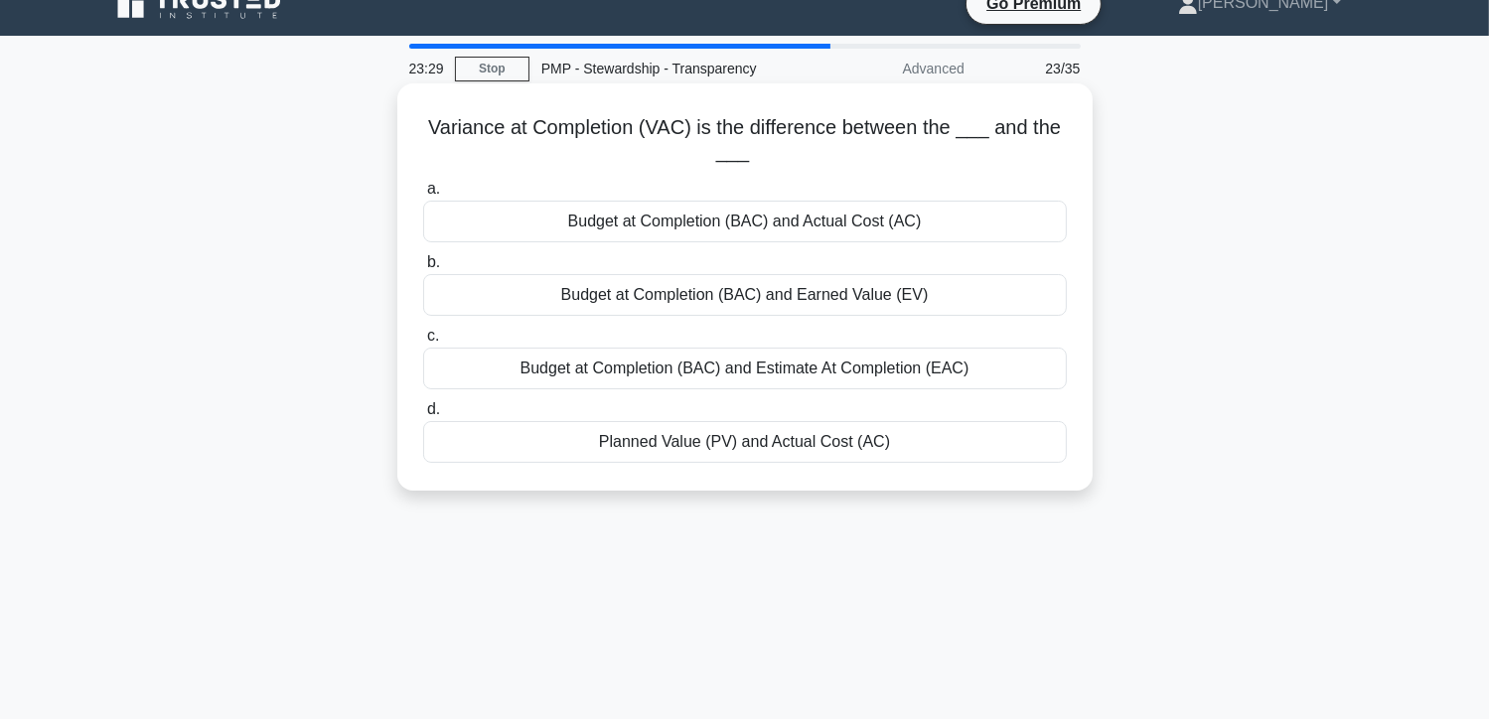
scroll to position [0, 0]
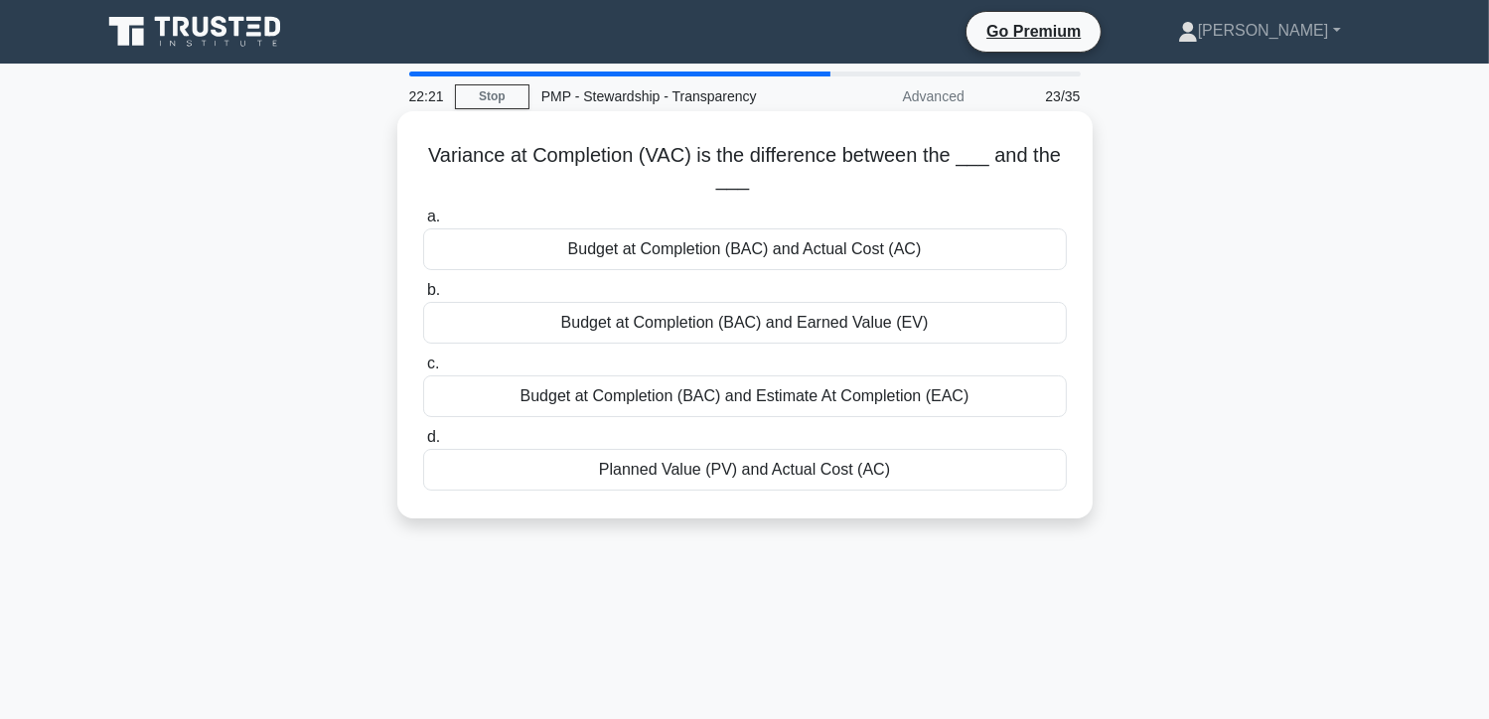
click at [703, 474] on div "Planned Value (PV) and Actual Cost (AC)" at bounding box center [745, 470] width 644 height 42
click at [423, 444] on input "d. Planned Value (PV) and Actual Cost (AC)" at bounding box center [423, 437] width 0 height 13
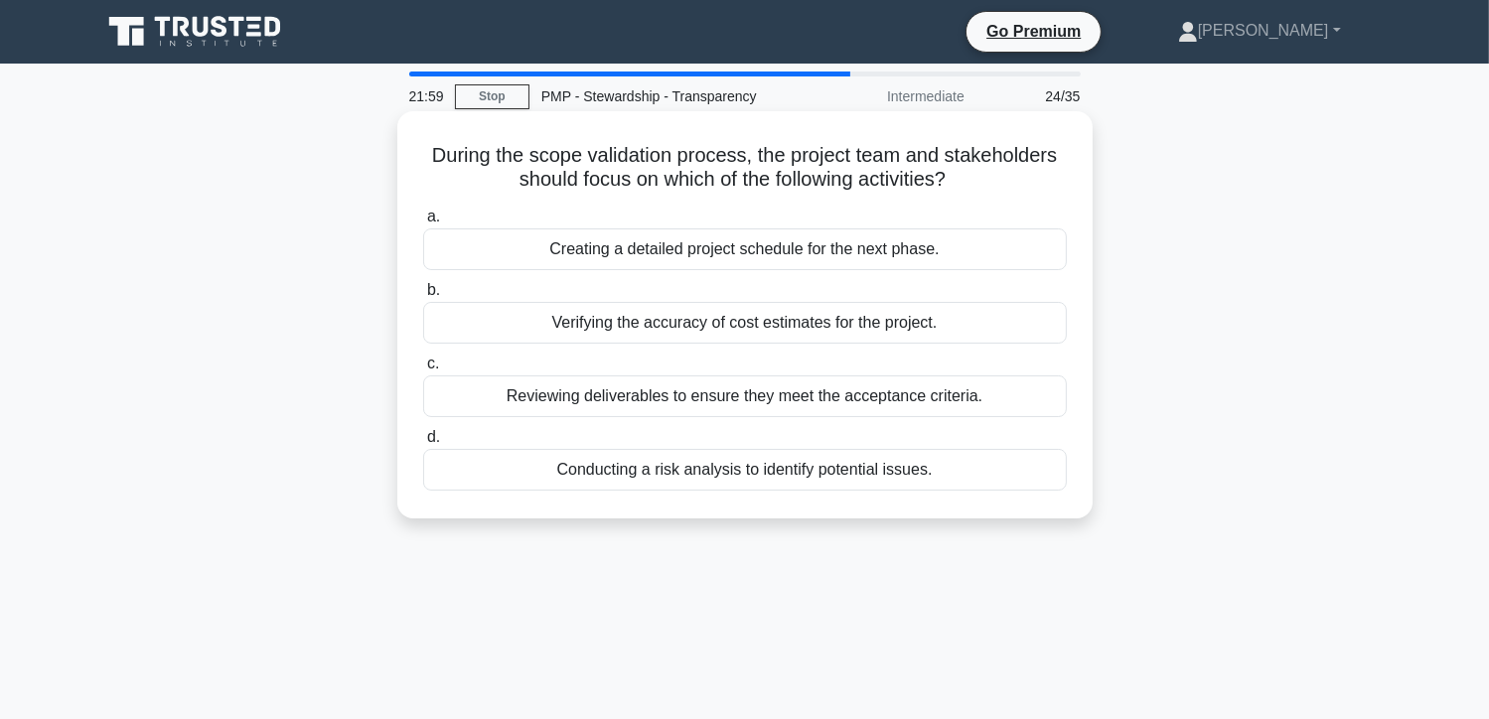
click at [829, 404] on div "Reviewing deliverables to ensure they meet the acceptance criteria." at bounding box center [745, 396] width 644 height 42
click at [423, 371] on input "c. Reviewing deliverables to ensure they meet the acceptance criteria." at bounding box center [423, 364] width 0 height 13
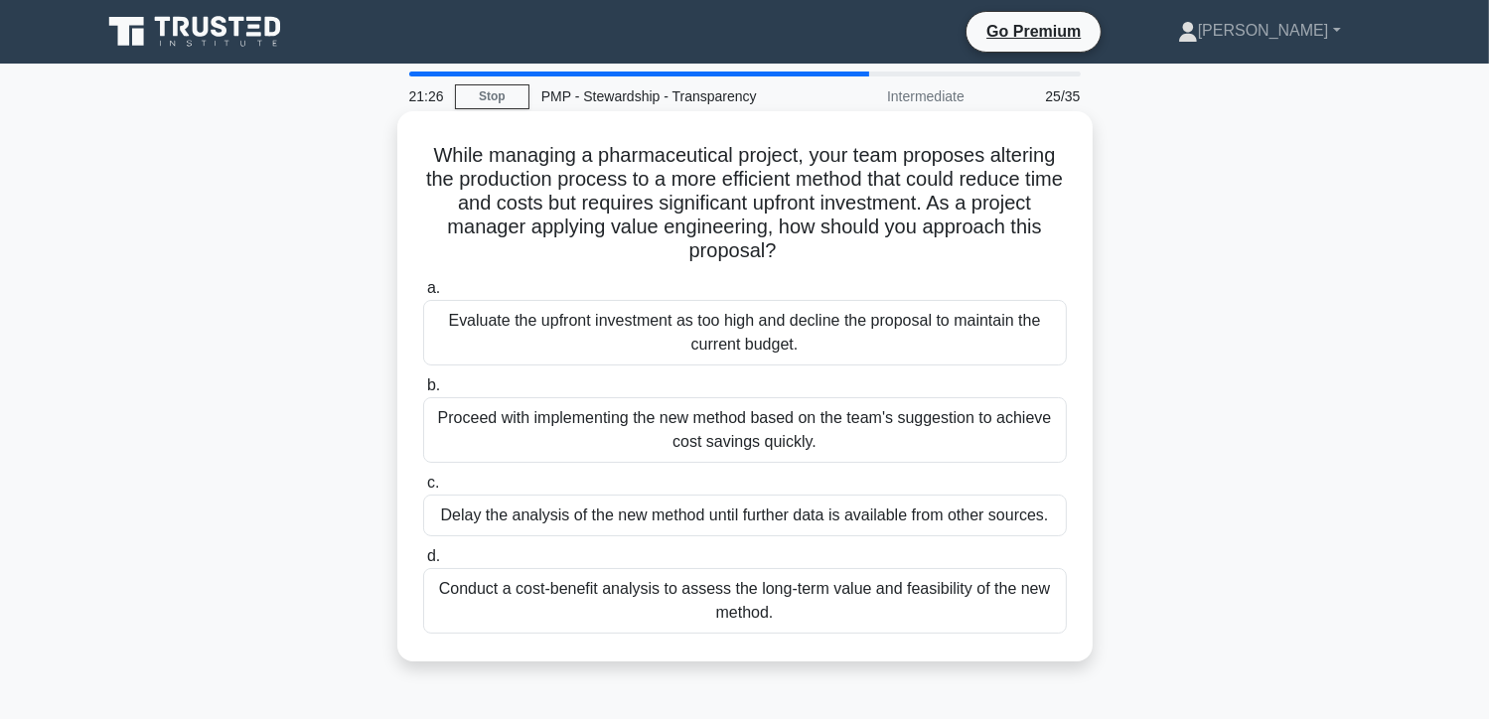
click at [838, 607] on div "Conduct a cost-benefit analysis to assess the long-term value and feasibility o…" at bounding box center [745, 601] width 644 height 66
click at [423, 563] on input "d. Conduct a cost-benefit analysis to assess the long-term value and feasibilit…" at bounding box center [423, 556] width 0 height 13
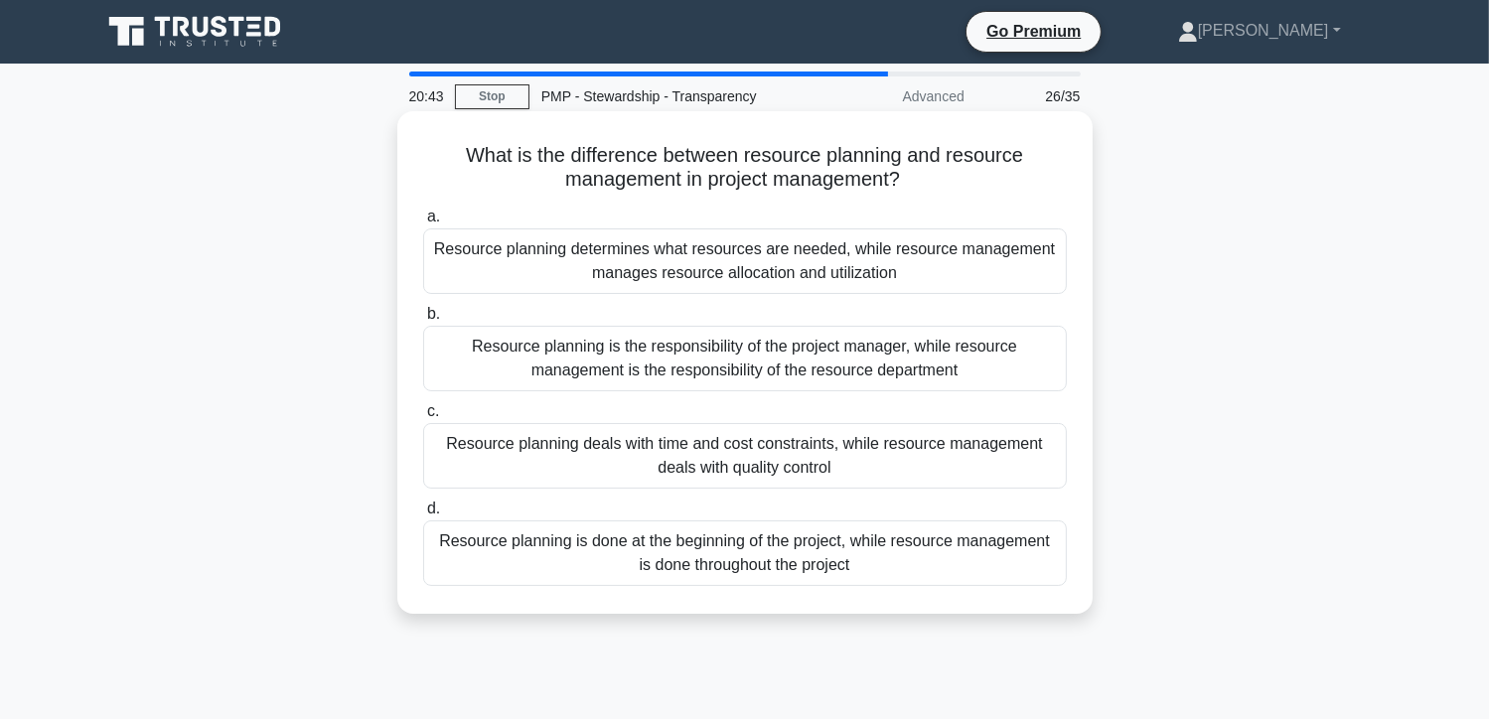
click at [583, 277] on div "Resource planning determines what resources are needed, while resource manageme…" at bounding box center [745, 261] width 644 height 66
click at [423, 224] on input "a. Resource planning determines what resources are needed, while resource manag…" at bounding box center [423, 217] width 0 height 13
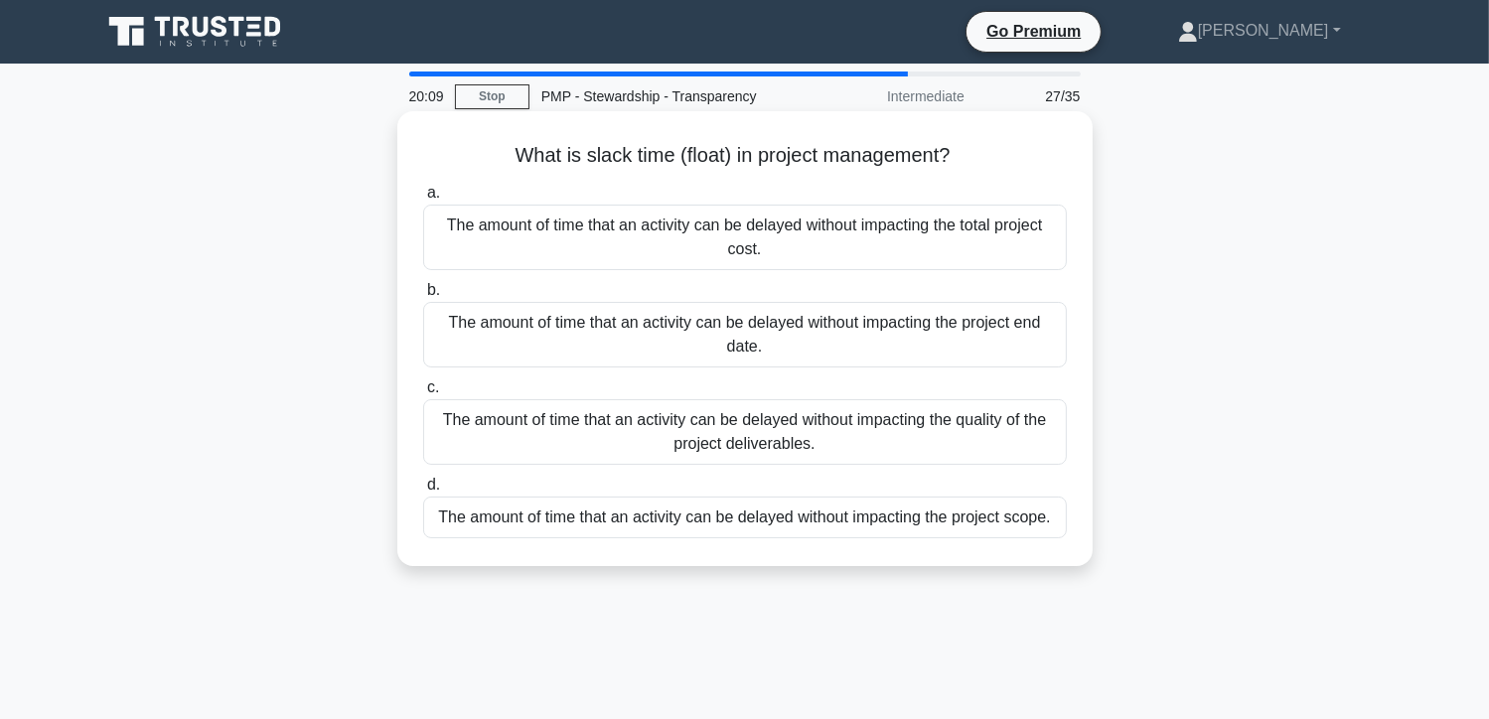
click at [885, 348] on div "The amount of time that an activity can be delayed without impacting the projec…" at bounding box center [745, 335] width 644 height 66
click at [423, 297] on input "b. The amount of time that an activity can be delayed without impacting the pro…" at bounding box center [423, 290] width 0 height 13
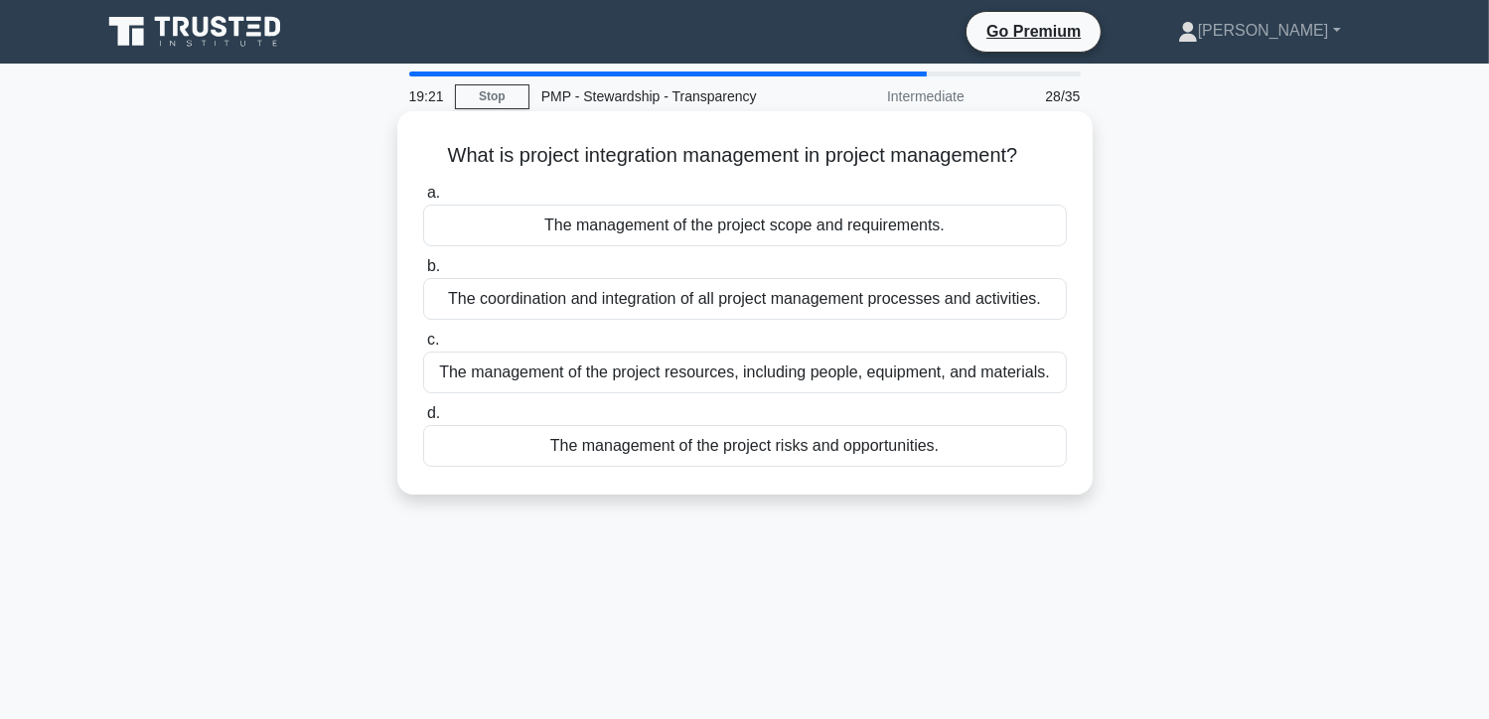
click at [687, 312] on div "The coordination and integration of all project management processes and activi…" at bounding box center [745, 299] width 644 height 42
click at [423, 273] on input "b. The coordination and integration of all project management processes and act…" at bounding box center [423, 266] width 0 height 13
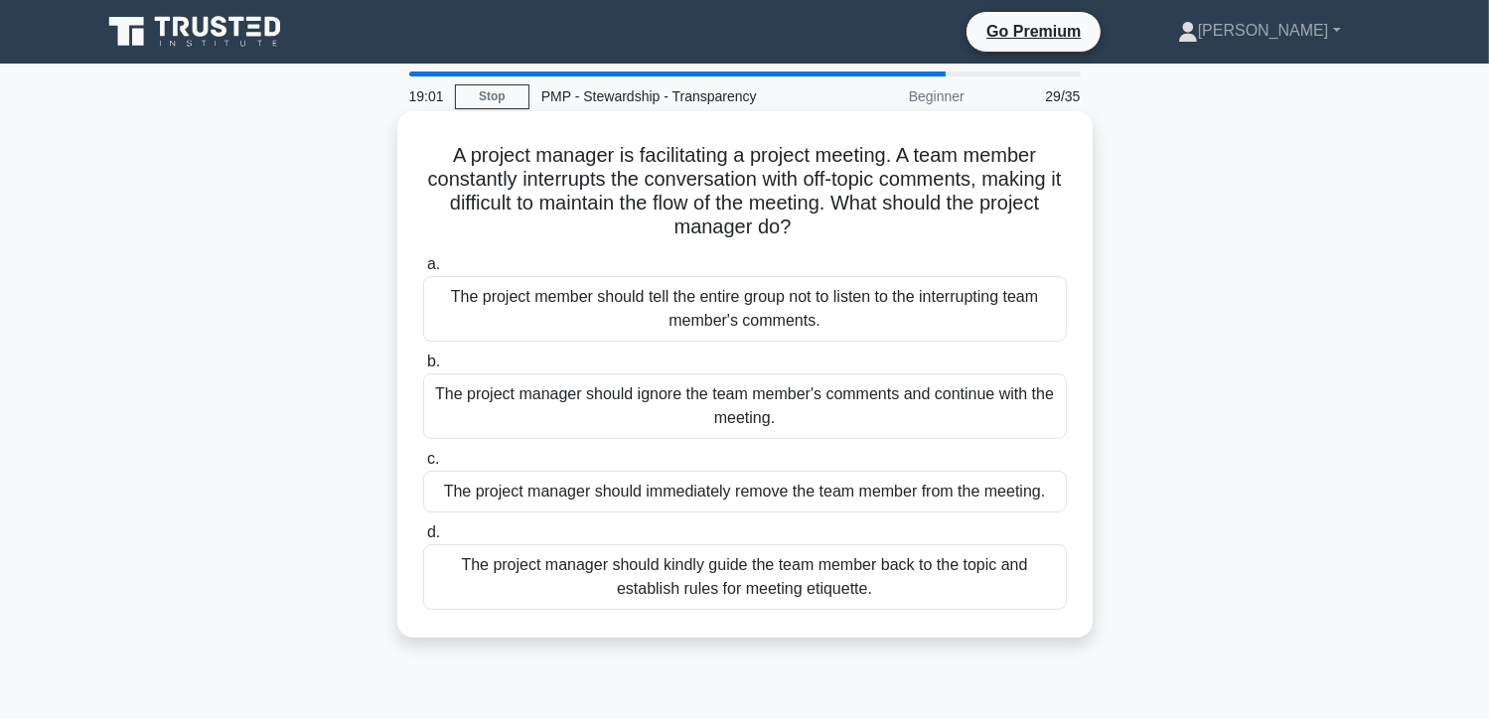
click at [882, 581] on div "The project manager should kindly guide the team member back to the topic and e…" at bounding box center [745, 577] width 644 height 66
click at [423, 539] on input "d. The project manager should kindly guide the team member back to the topic an…" at bounding box center [423, 532] width 0 height 13
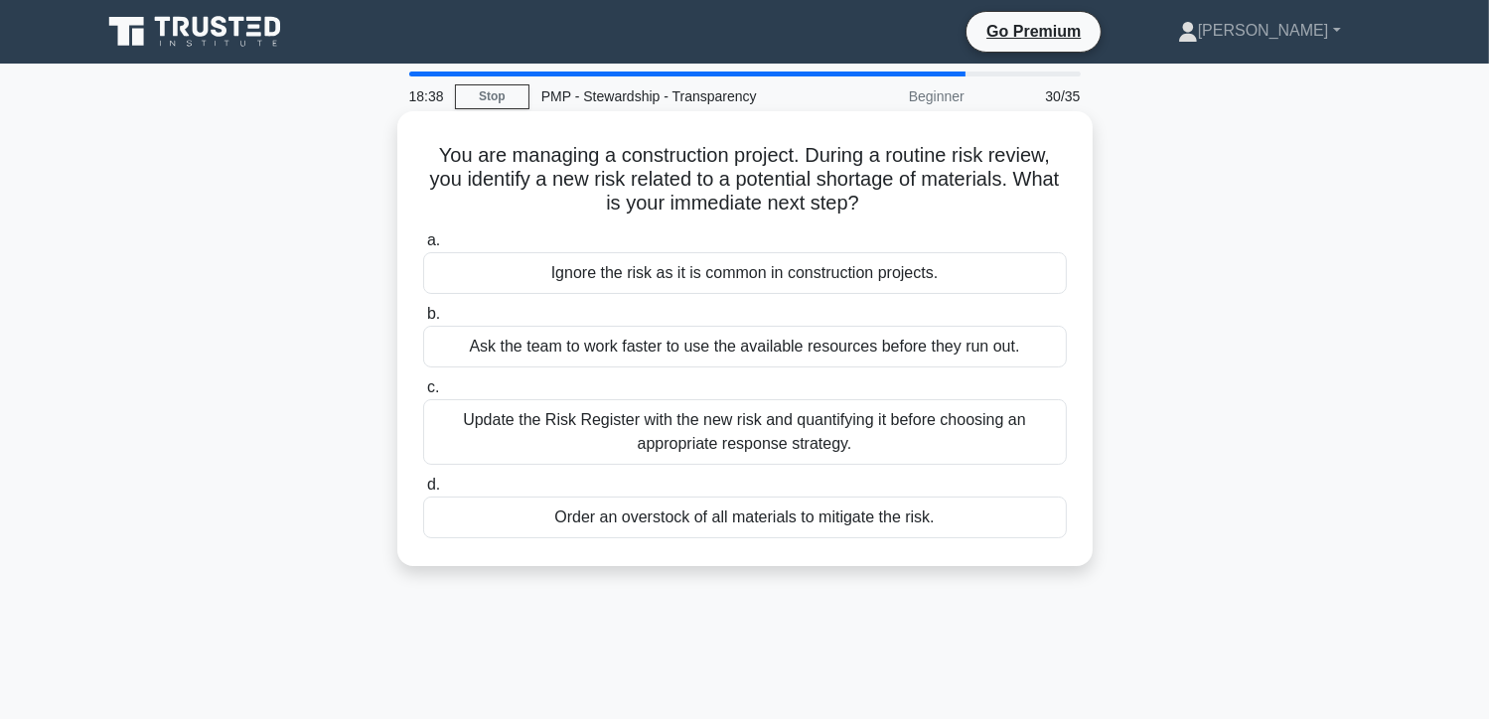
click at [578, 433] on div "Update the Risk Register with the new risk and quantifying it before choosing a…" at bounding box center [745, 432] width 644 height 66
click at [423, 394] on input "c. Update the Risk Register with the new risk and quantifying it before choosin…" at bounding box center [423, 387] width 0 height 13
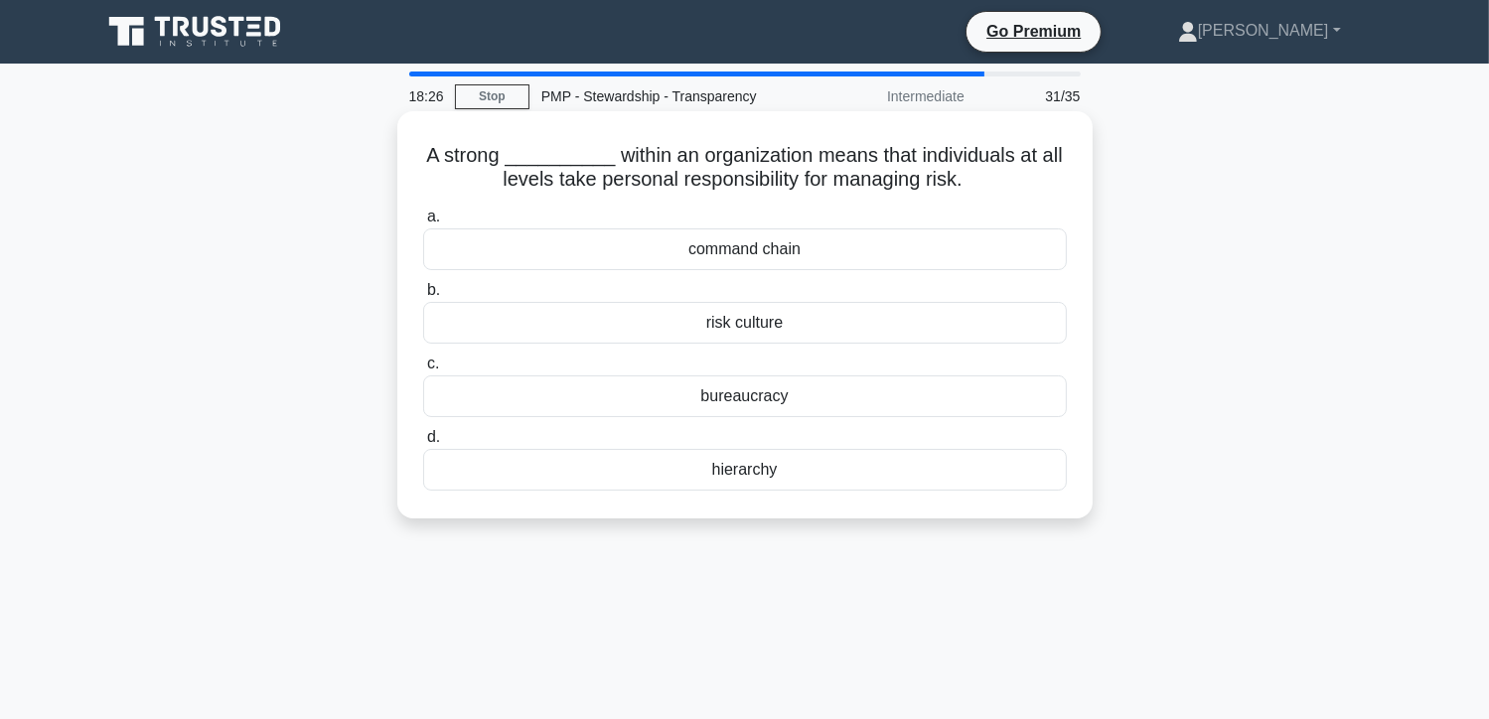
click at [773, 329] on div "risk culture" at bounding box center [745, 323] width 644 height 42
click at [423, 297] on input "b. risk culture" at bounding box center [423, 290] width 0 height 13
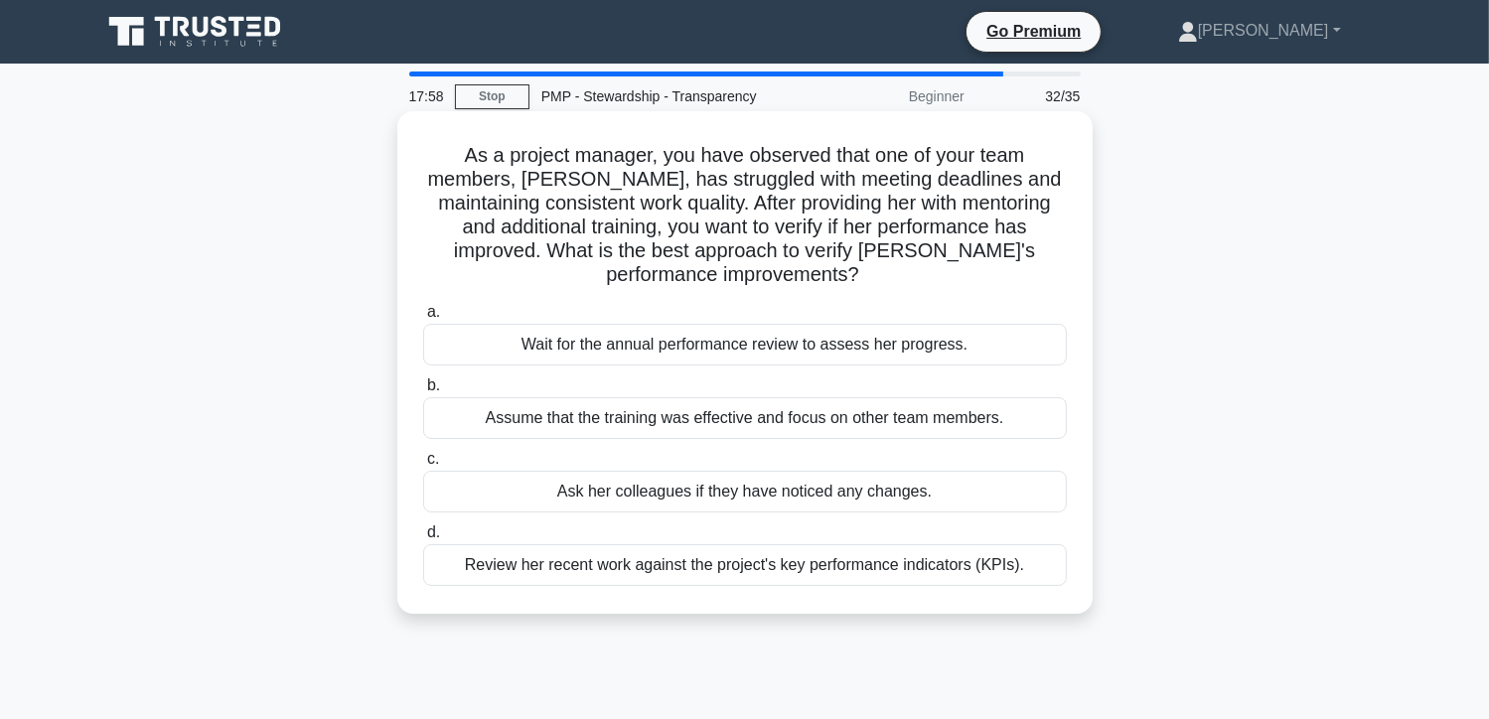
click at [758, 564] on div "Review her recent work against the project's key performance indicators (KPIs)." at bounding box center [745, 565] width 644 height 42
click at [423, 539] on input "d. Review her recent work against the project's key performance indicators (KPI…" at bounding box center [423, 532] width 0 height 13
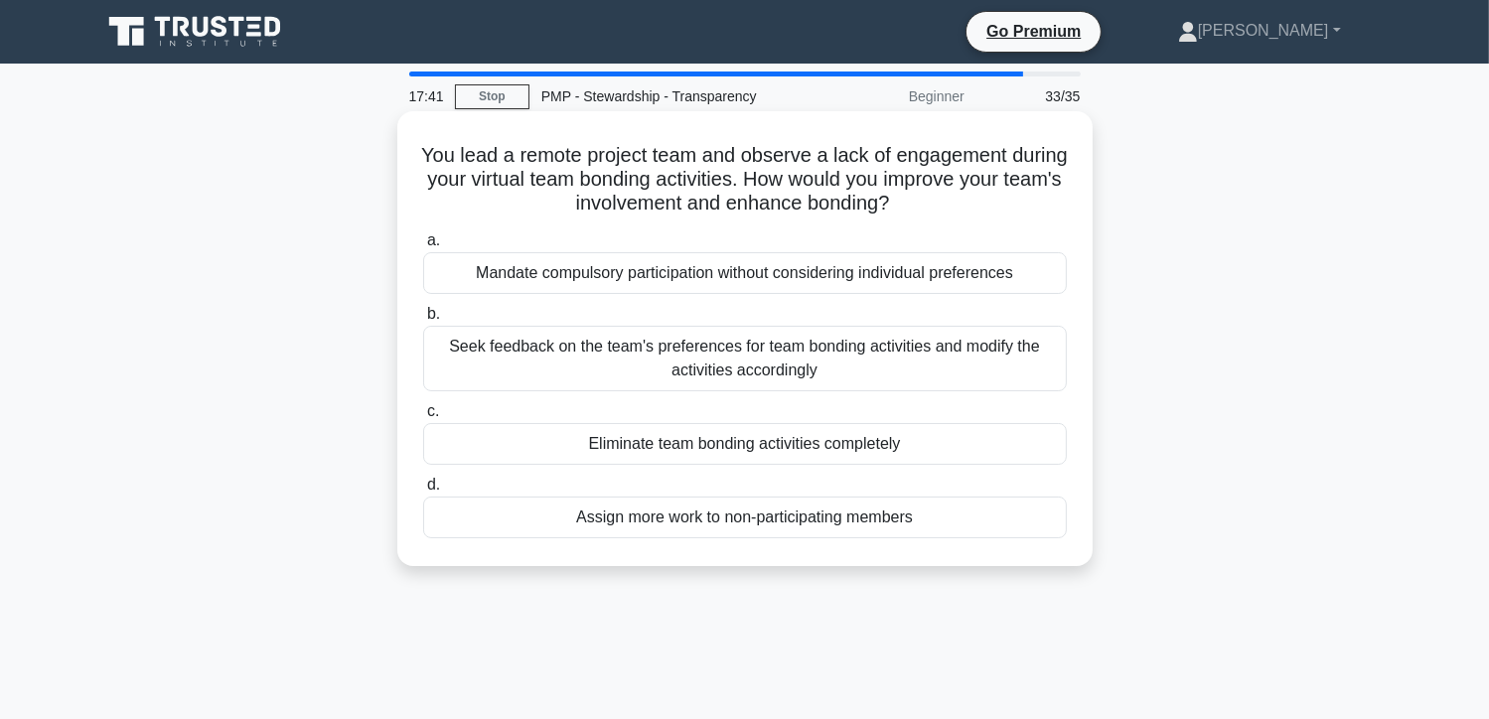
click at [774, 366] on div "Seek feedback on the team's preferences for team bonding activities and modify …" at bounding box center [745, 359] width 644 height 66
click at [423, 321] on input "b. Seek feedback on the team's preferences for team bonding activities and modi…" at bounding box center [423, 314] width 0 height 13
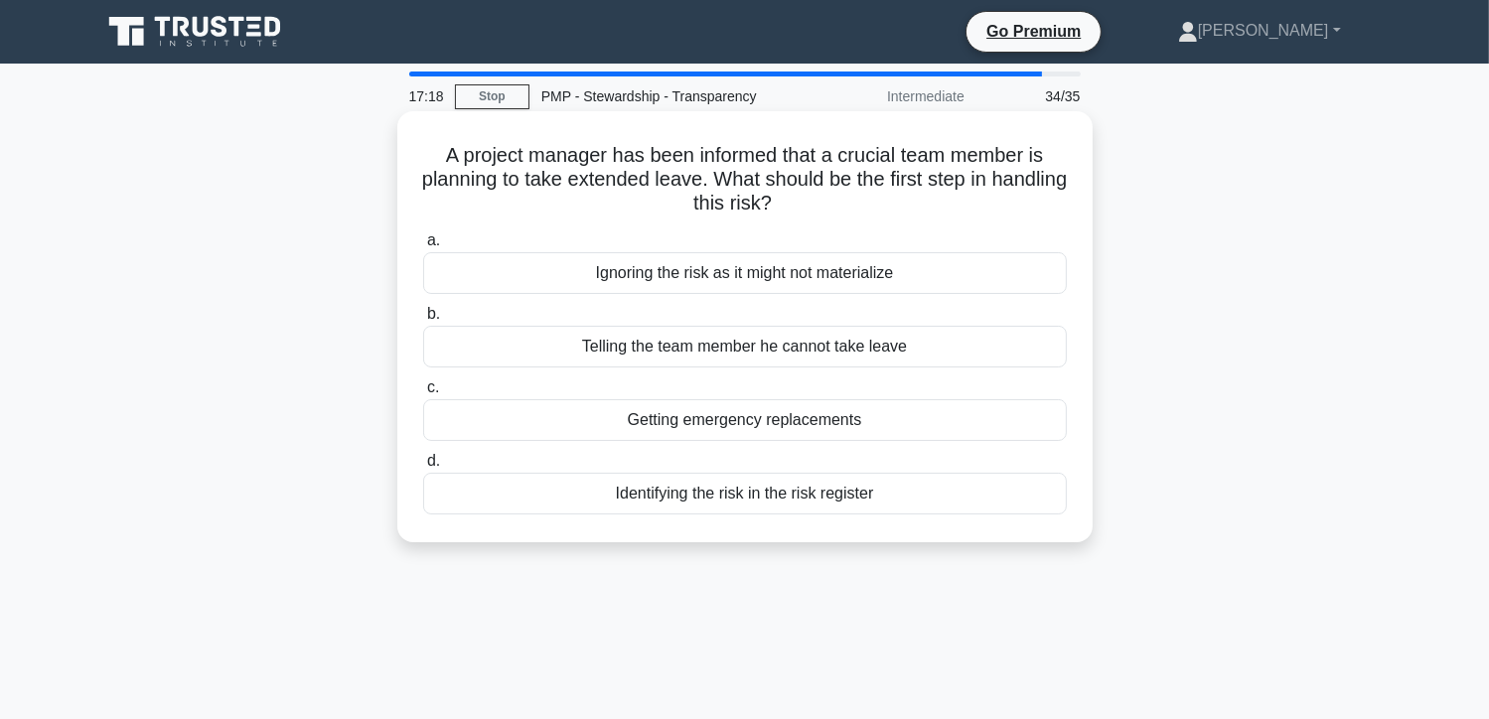
click at [725, 498] on div "Identifying the risk in the risk register" at bounding box center [745, 494] width 644 height 42
click at [423, 468] on input "d. Identifying the risk in the risk register" at bounding box center [423, 461] width 0 height 13
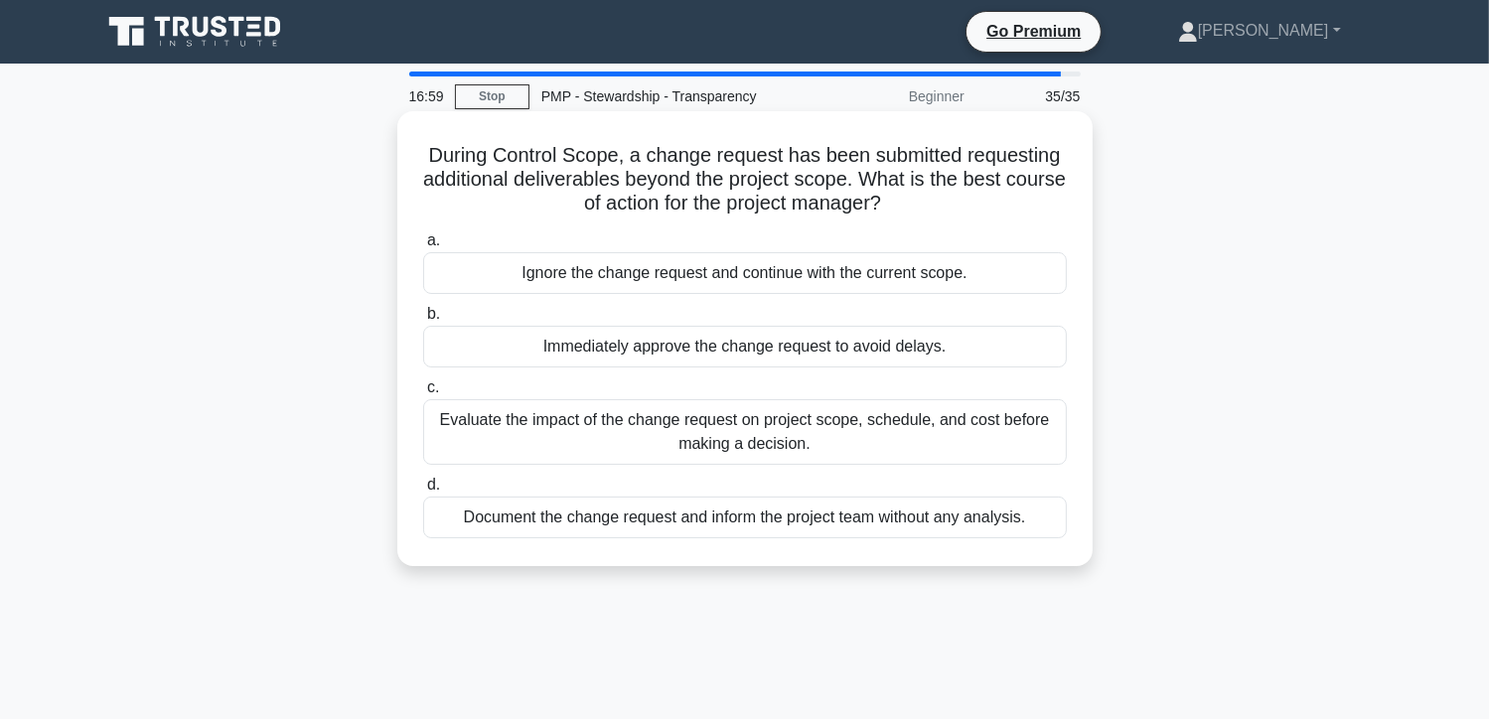
click at [828, 436] on div "Evaluate the impact of the change request on project scope, schedule, and cost …" at bounding box center [745, 432] width 644 height 66
click at [423, 394] on input "c. Evaluate the impact of the change request on project scope, schedule, and co…" at bounding box center [423, 387] width 0 height 13
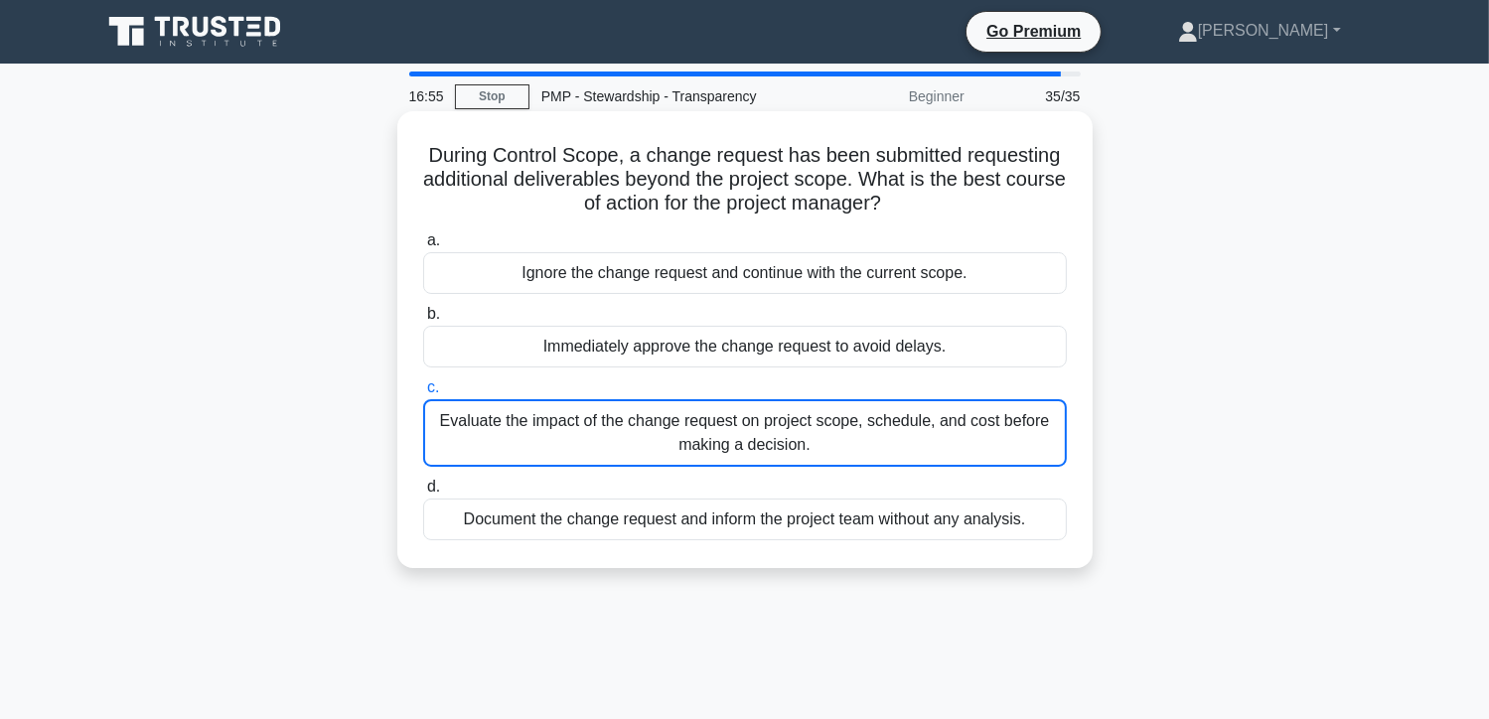
click at [525, 436] on div "Evaluate the impact of the change request on project scope, schedule, and cost …" at bounding box center [745, 433] width 644 height 68
click at [423, 394] on input "c. Evaluate the impact of the change request on project scope, schedule, and co…" at bounding box center [423, 387] width 0 height 13
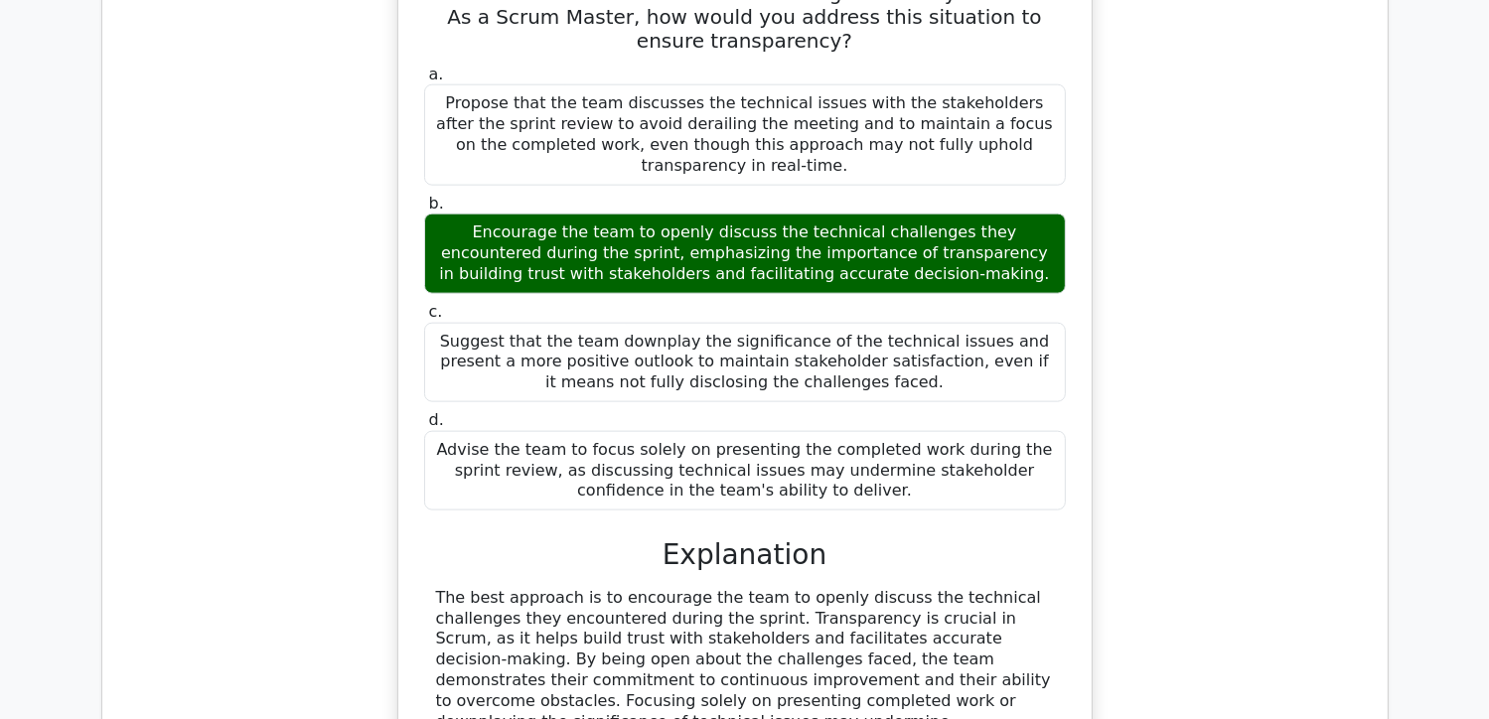
scroll to position [2682, 0]
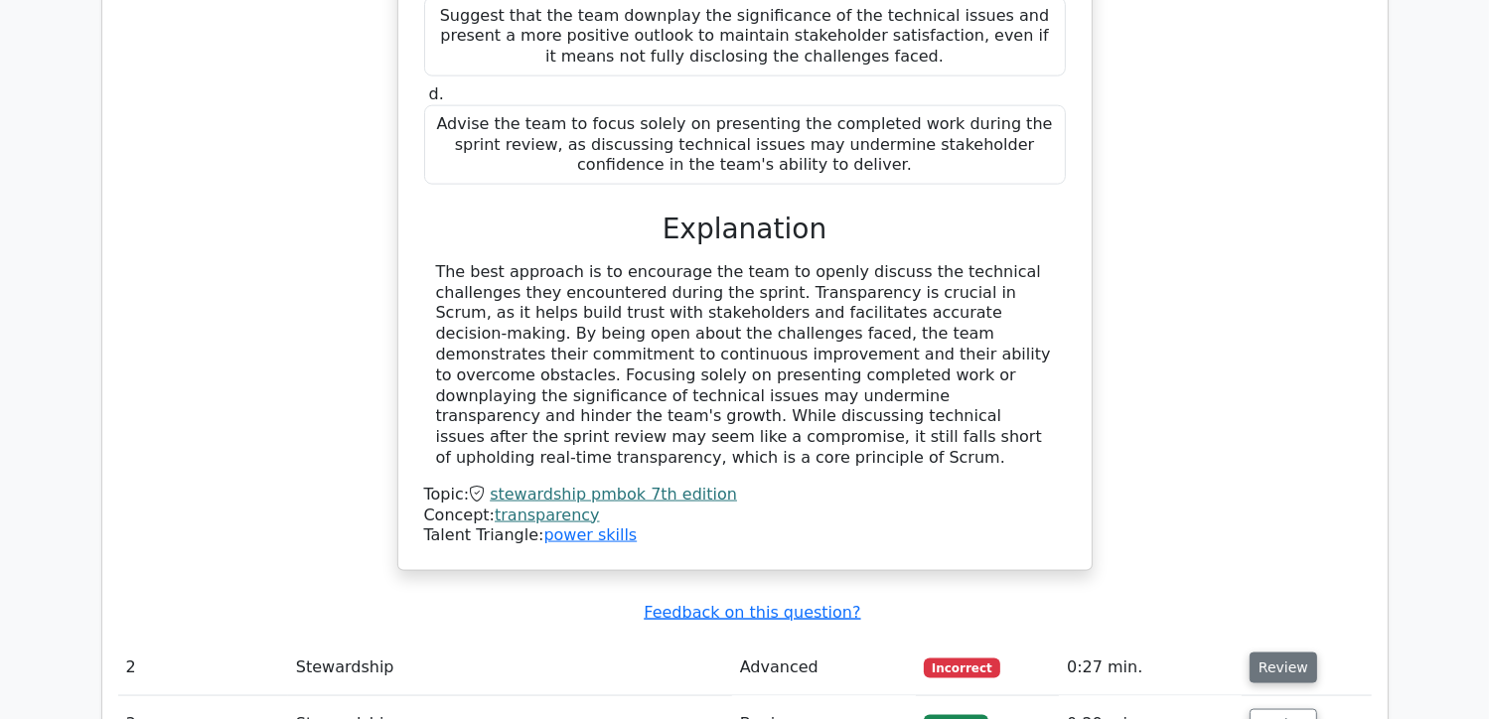
click at [1273, 653] on button "Review" at bounding box center [1284, 668] width 68 height 31
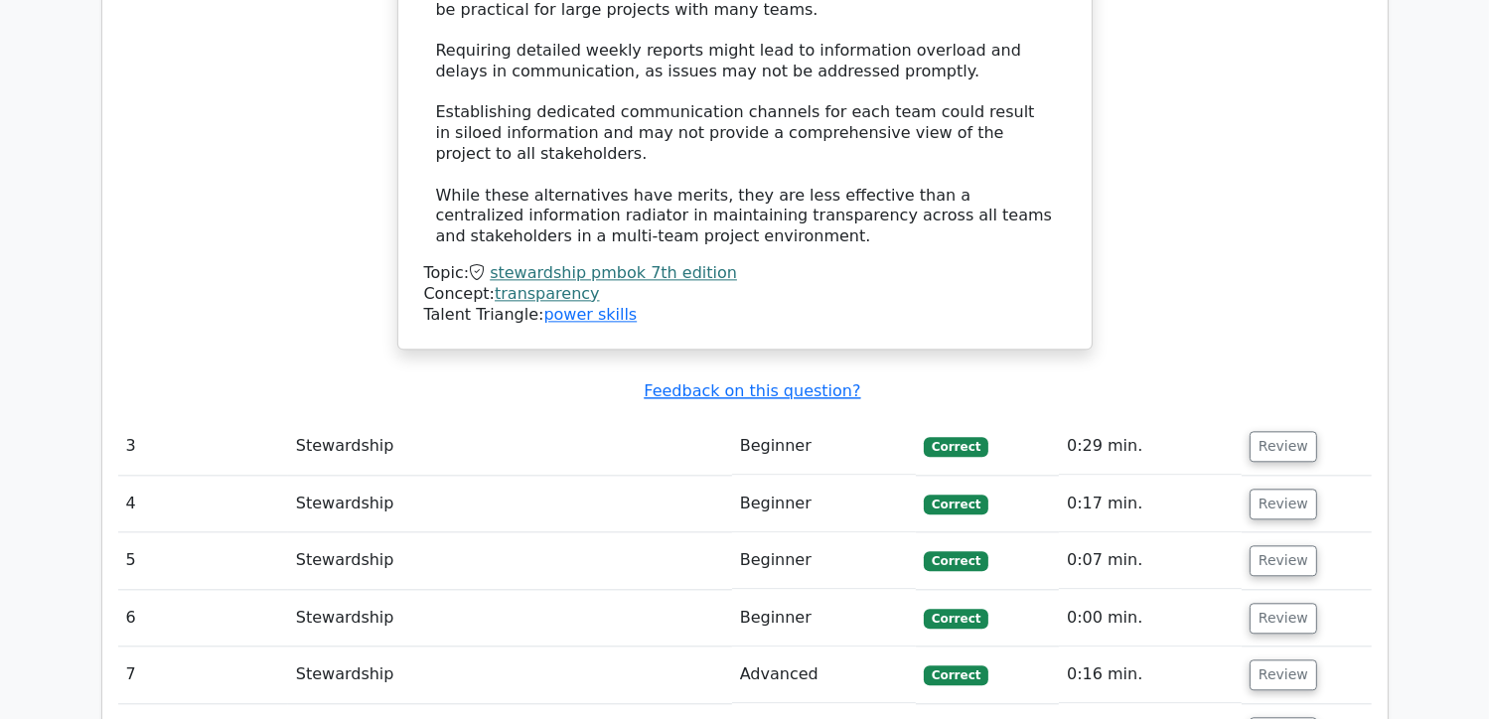
scroll to position [4768, 0]
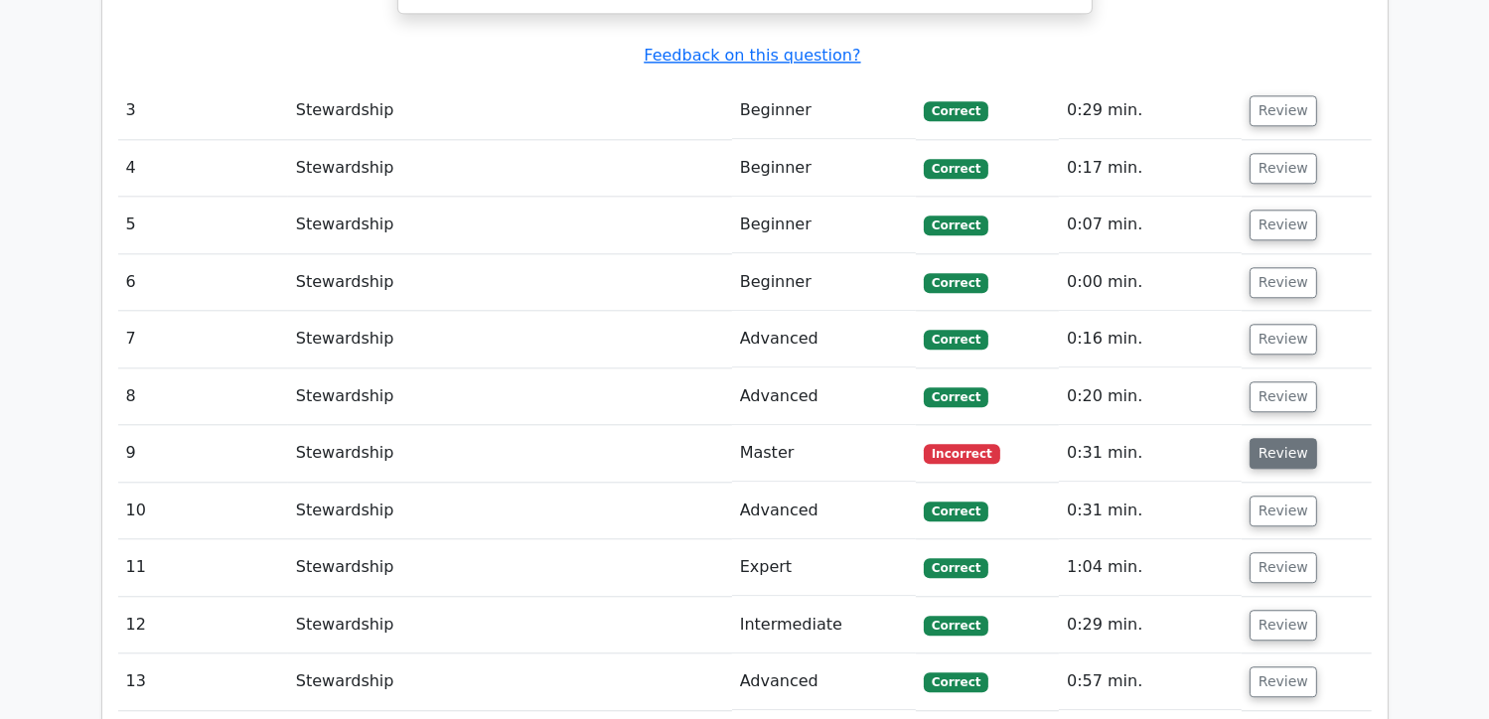
click at [1272, 438] on button "Review" at bounding box center [1284, 453] width 68 height 31
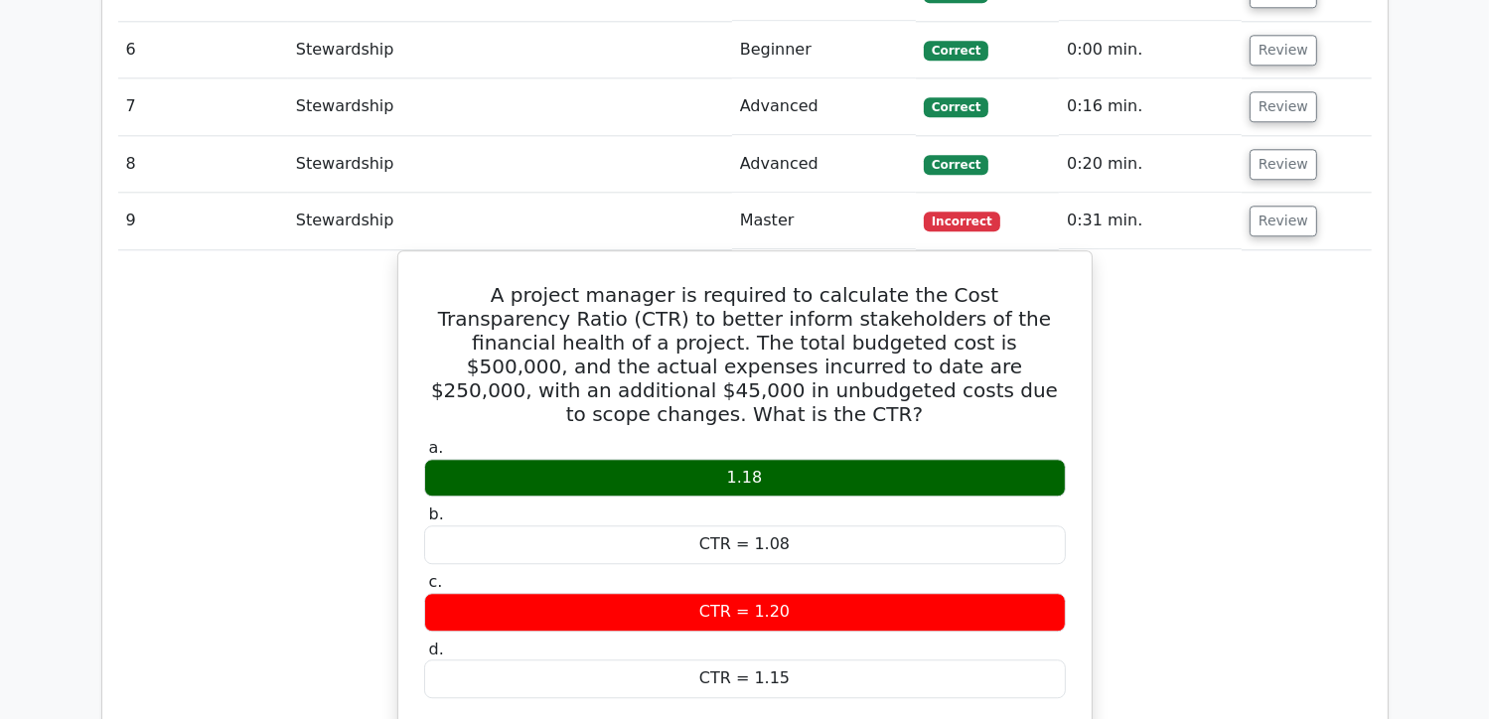
scroll to position [4991, 0]
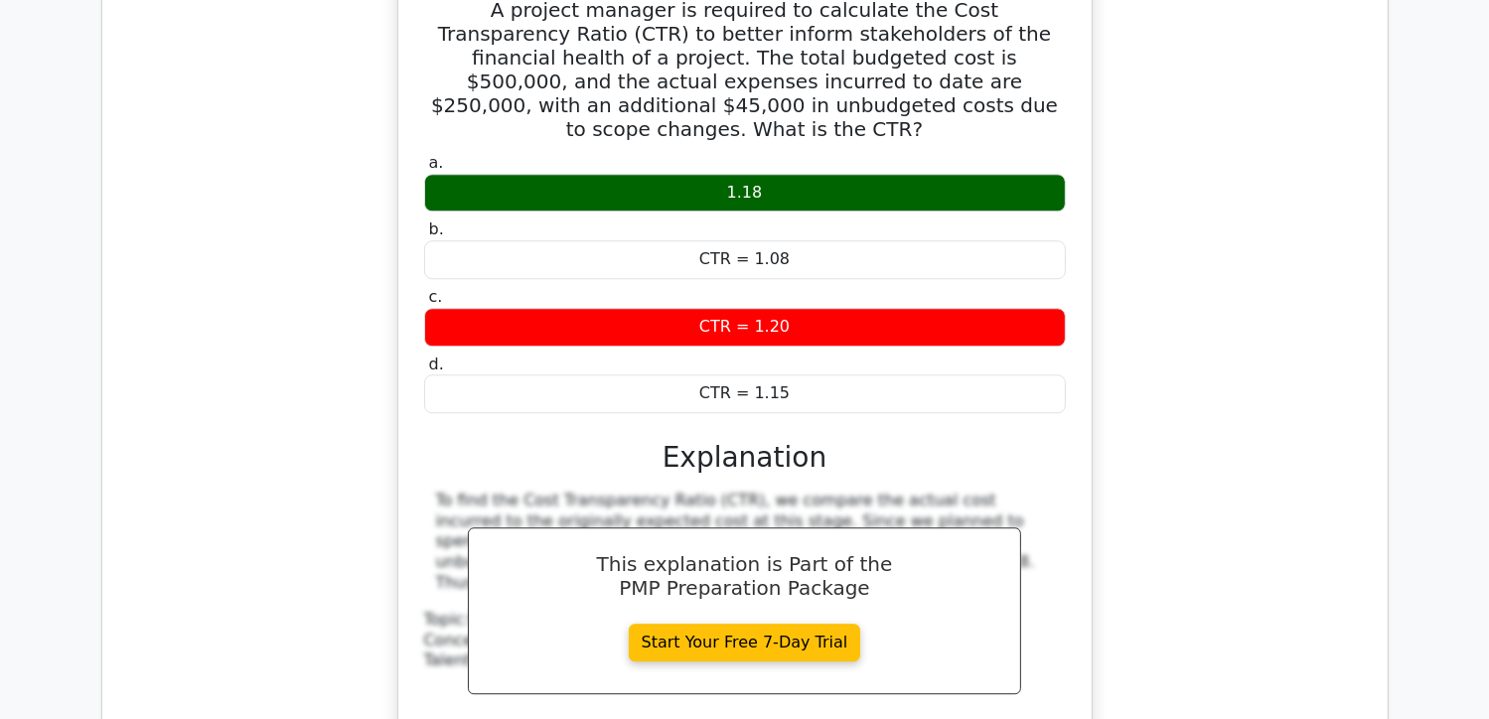
scroll to position [5289, 0]
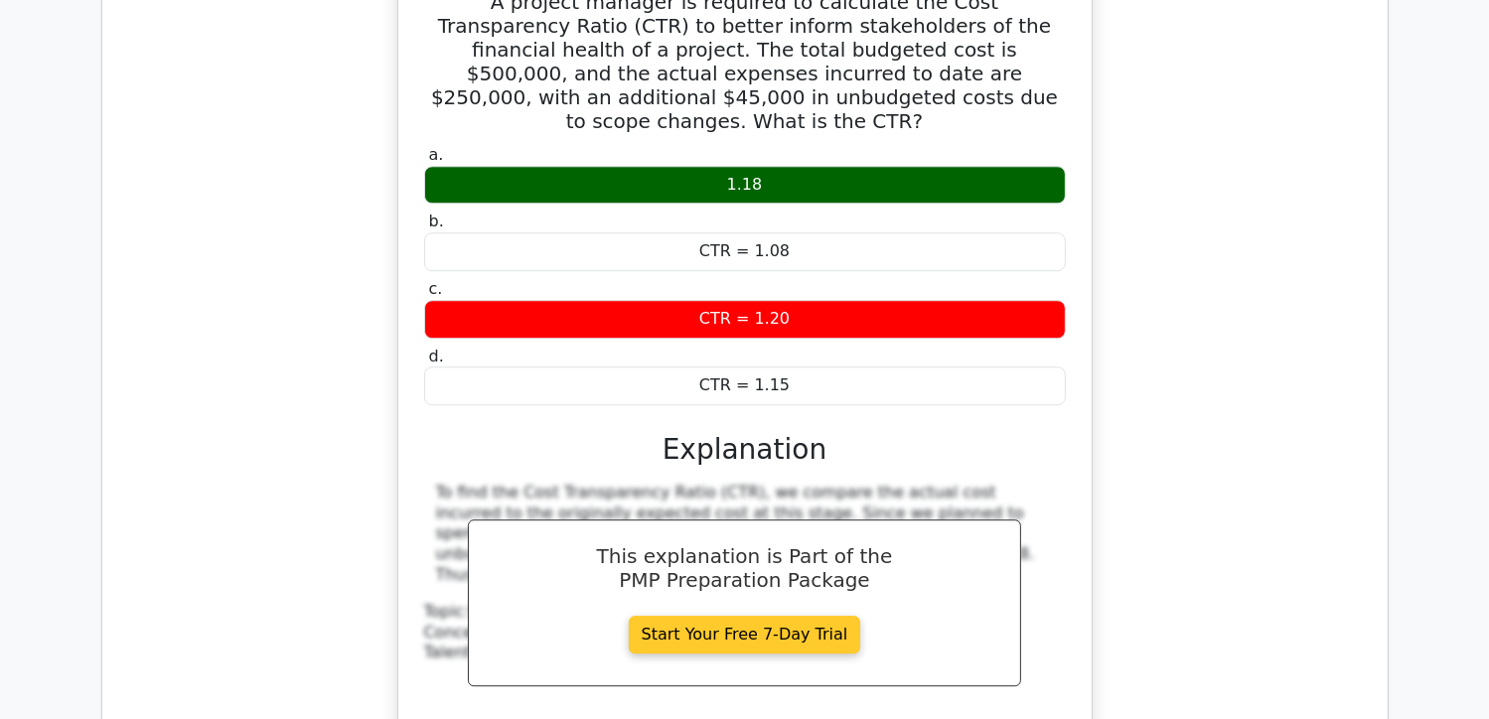
click at [768, 616] on link "Start Your Free 7-Day Trial" at bounding box center [745, 635] width 232 height 38
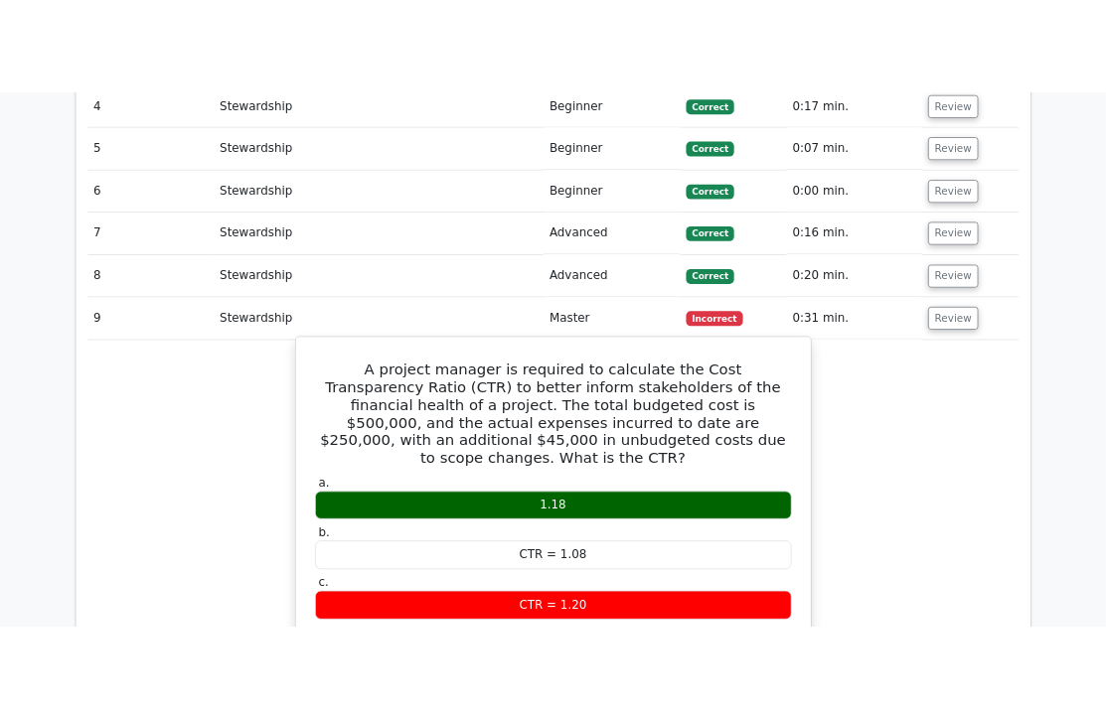
scroll to position [4792, 0]
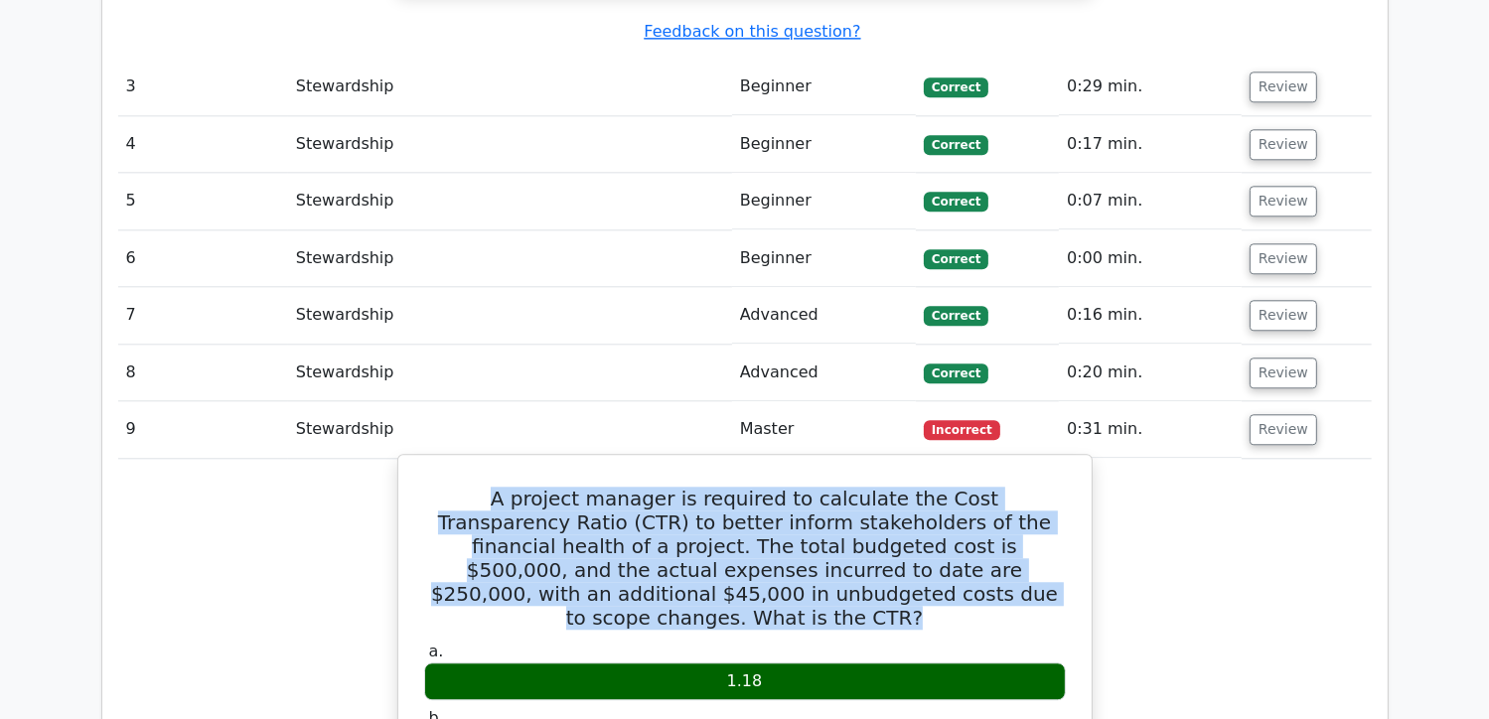
drag, startPoint x: 428, startPoint y: 285, endPoint x: 956, endPoint y: 390, distance: 537.9
click at [956, 487] on h5 "A project manager is required to calculate the Cost Transparency Ratio (CTR) to…" at bounding box center [745, 558] width 646 height 143
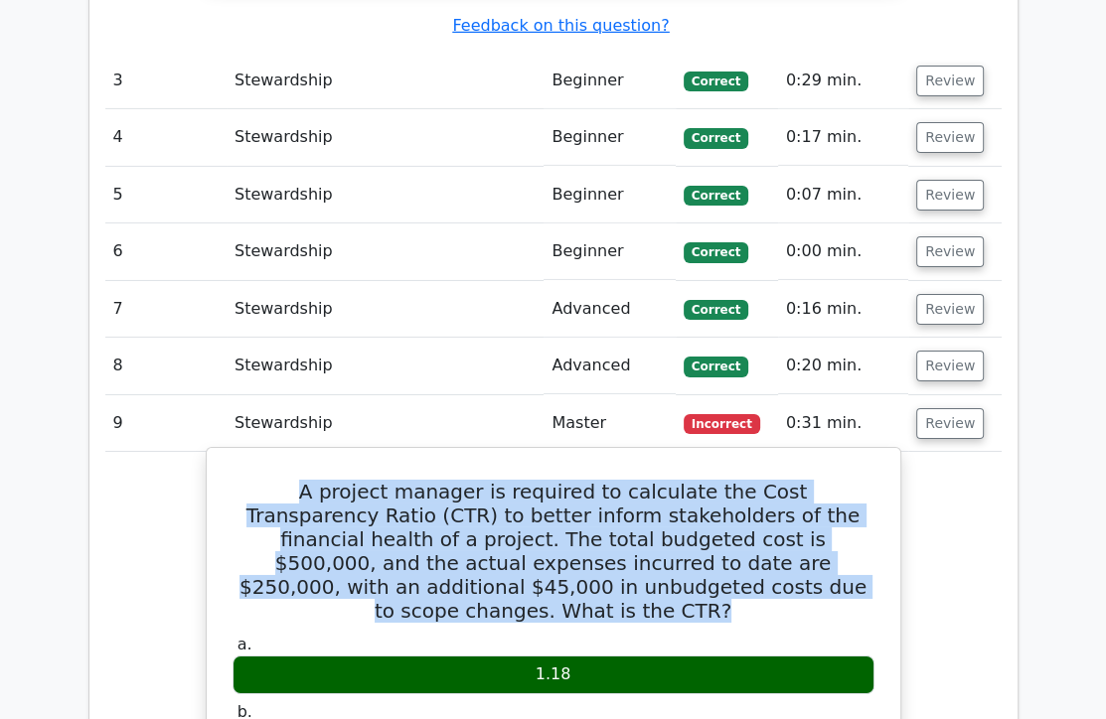
copy h5 "A project manager is required to calculate the Cost Transparency Ratio (CTR) to…"
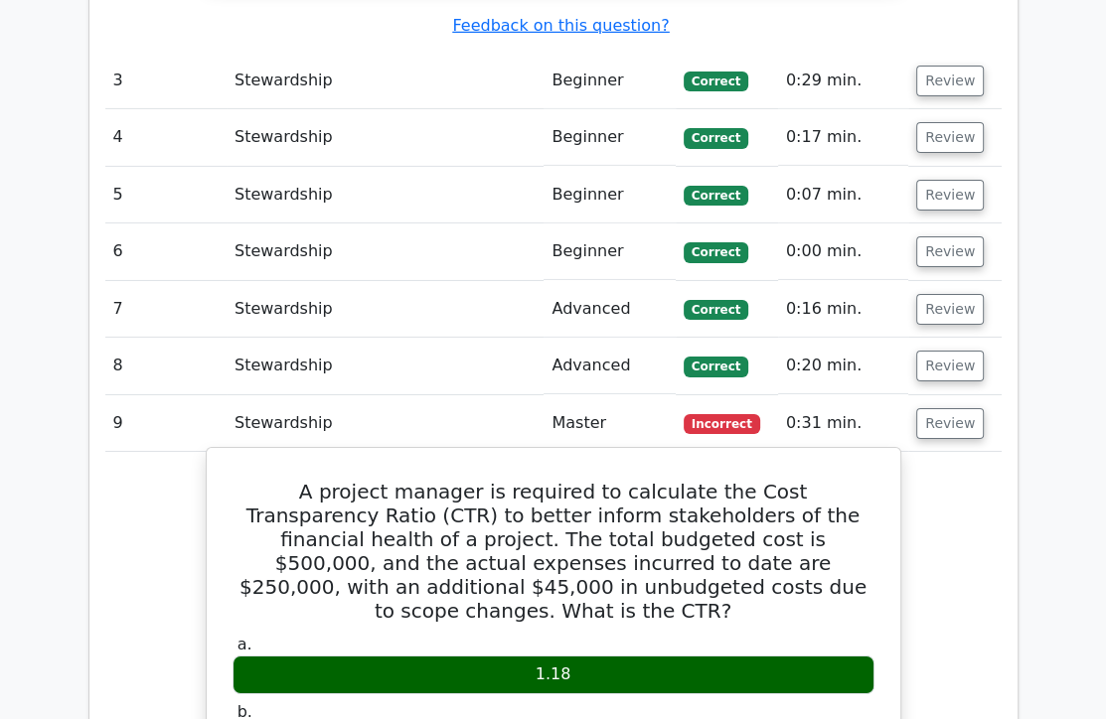
drag, startPoint x: 771, startPoint y: 405, endPoint x: 787, endPoint y: 400, distance: 16.7
click at [775, 635] on label "a. 1.18" at bounding box center [553, 665] width 642 height 60
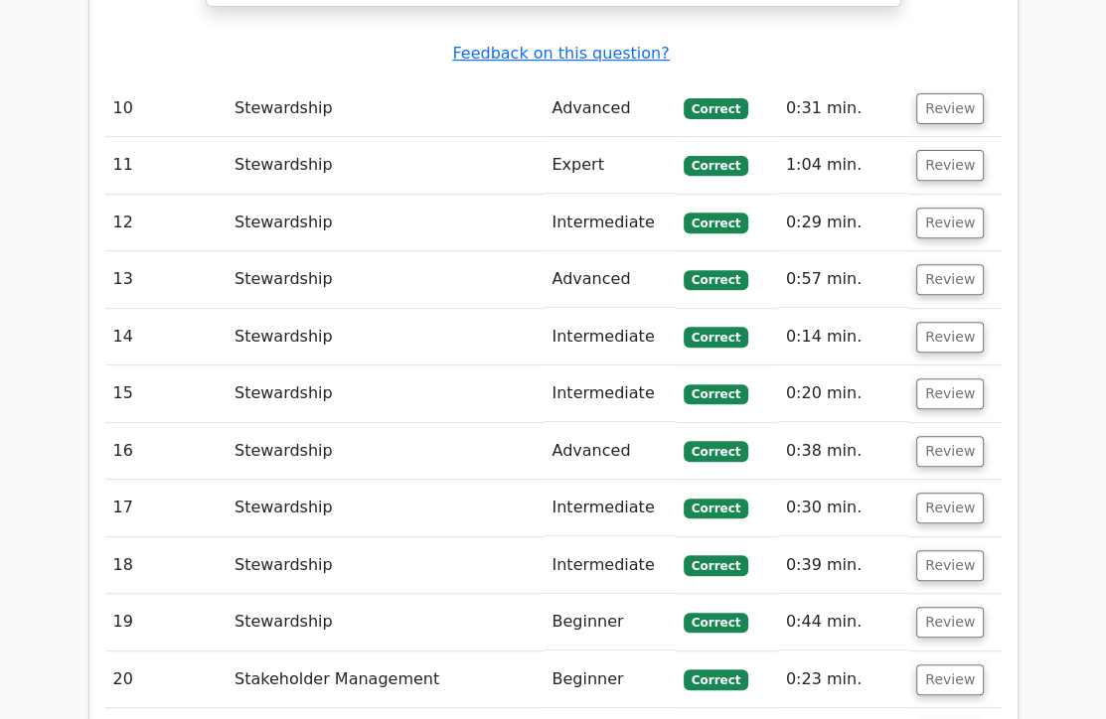
scroll to position [6381, 0]
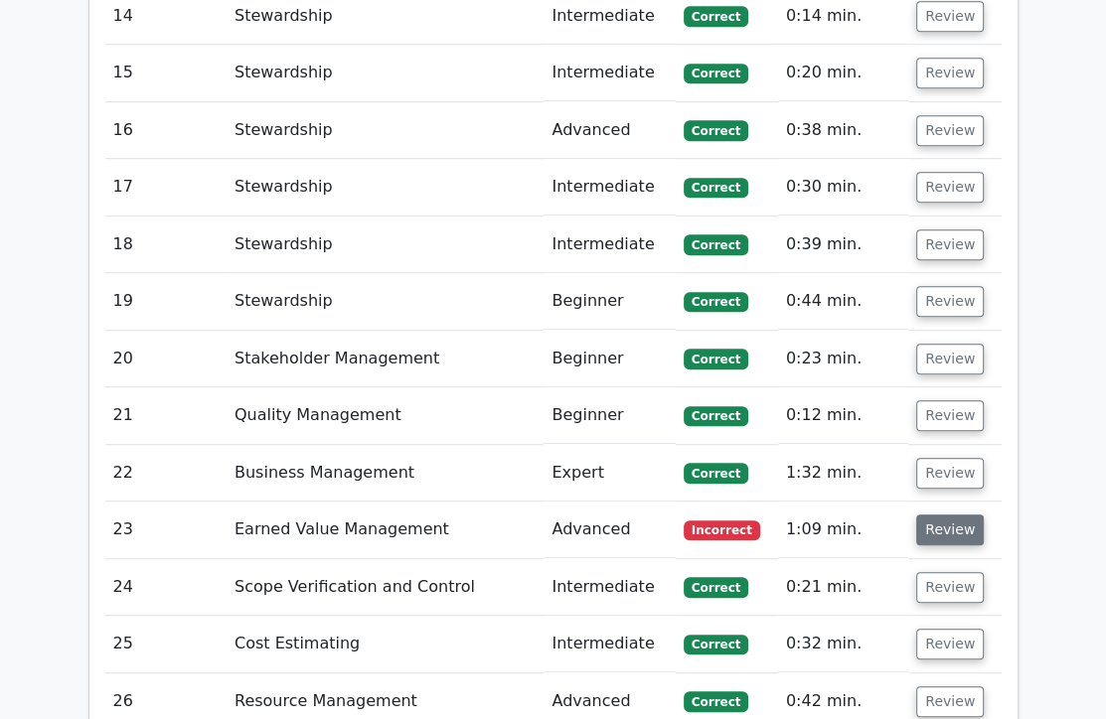
click at [926, 515] on button "Review" at bounding box center [950, 530] width 68 height 31
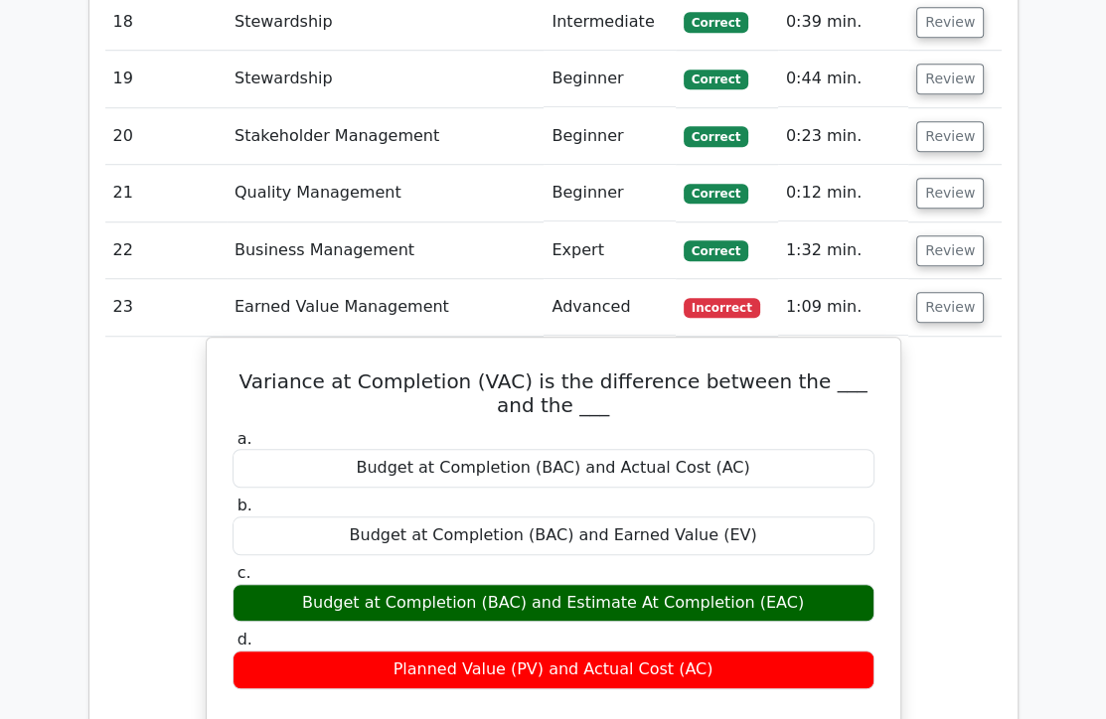
scroll to position [6878, 0]
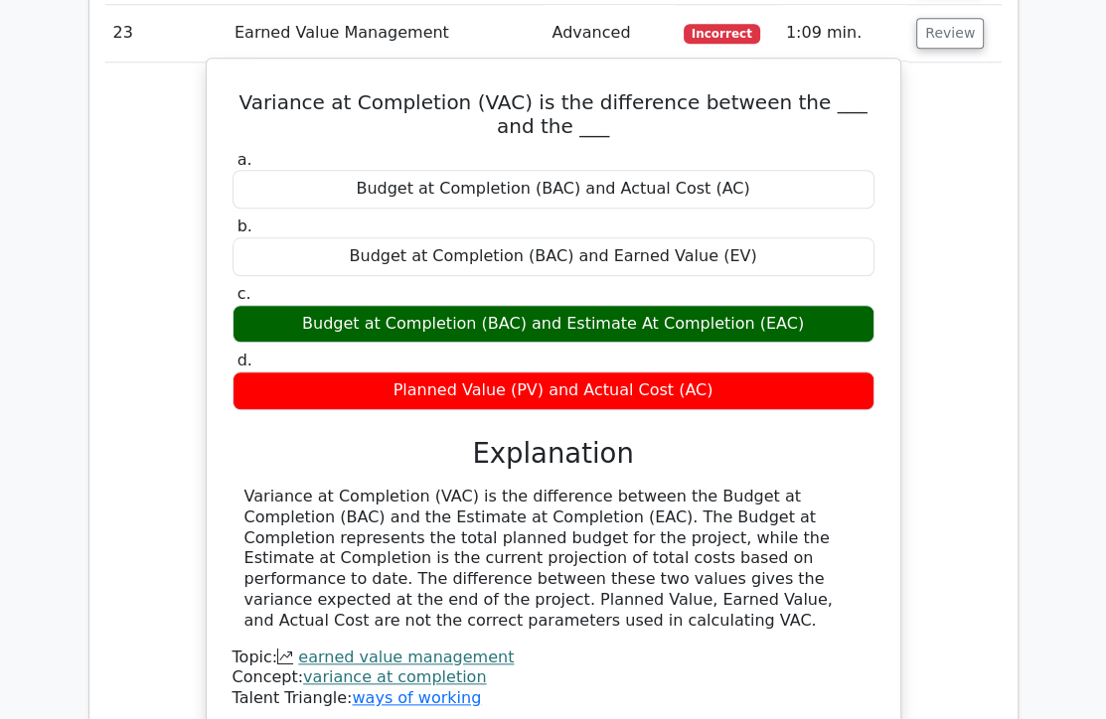
drag, startPoint x: 243, startPoint y: 252, endPoint x: 801, endPoint y: 362, distance: 567.9
click at [801, 487] on div "Variance at Completion (VAC) is the difference between the Budget at Completion…" at bounding box center [553, 559] width 618 height 145
copy div "Variance at Completion (VAC) is the difference between the Budget at Completion…"
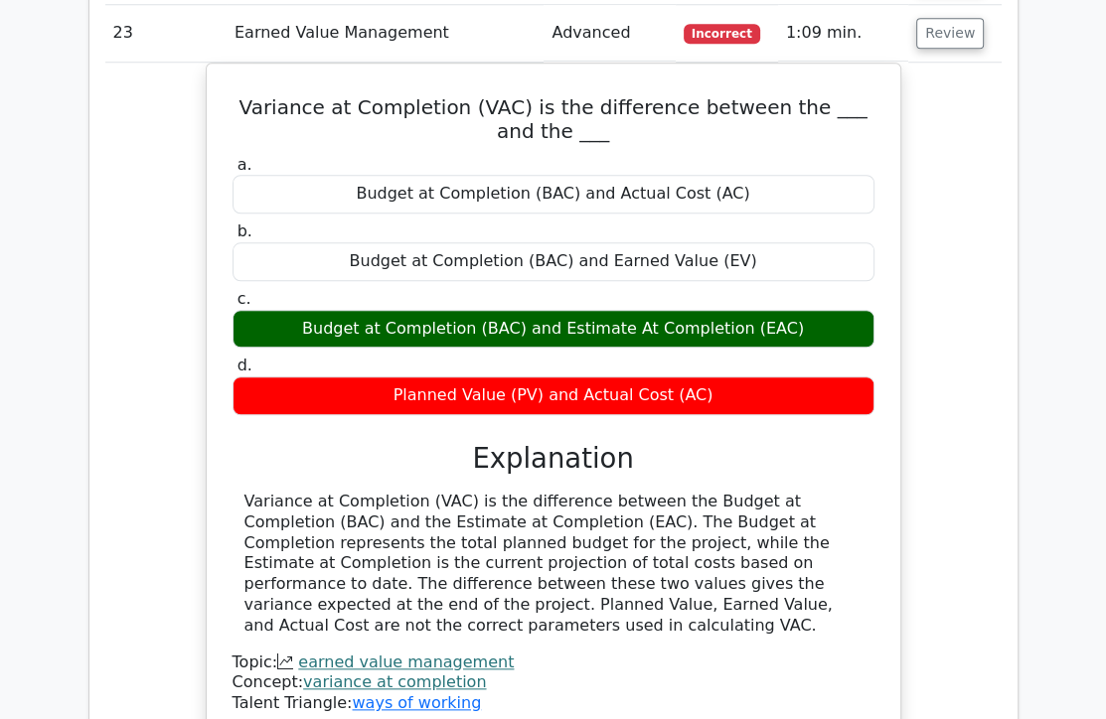
click at [927, 352] on div "Variance at Completion (VAC) is the difference between the ___ and the ___ a. B…" at bounding box center [553, 413] width 896 height 700
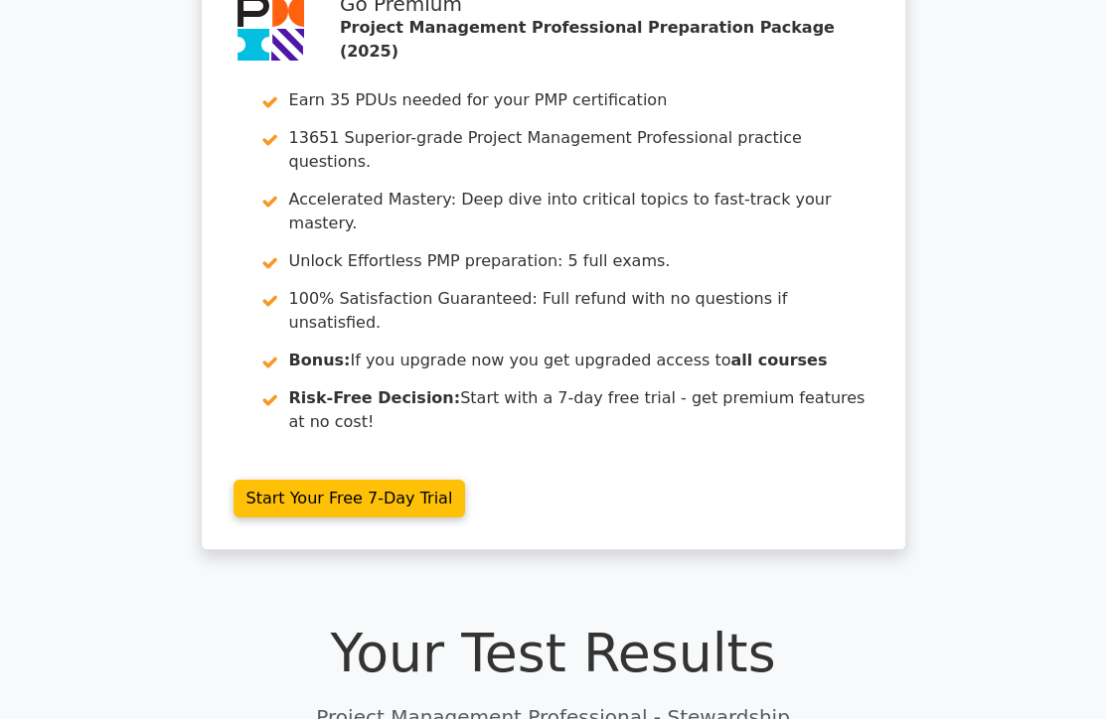
scroll to position [0, 0]
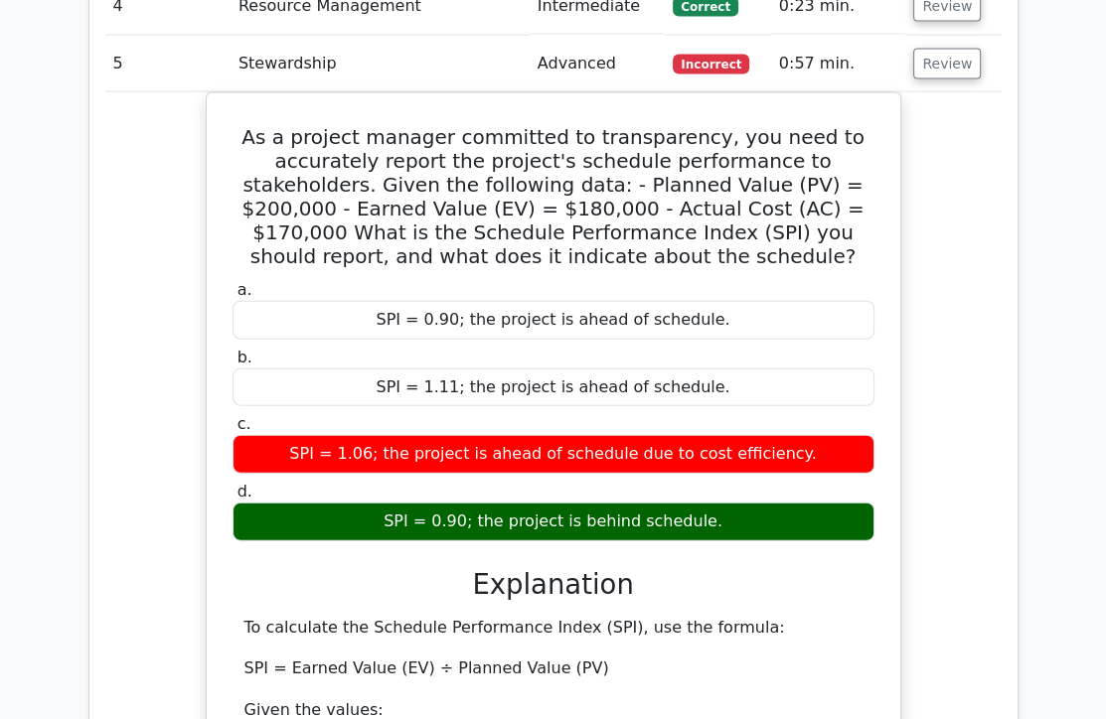
scroll to position [3079, 0]
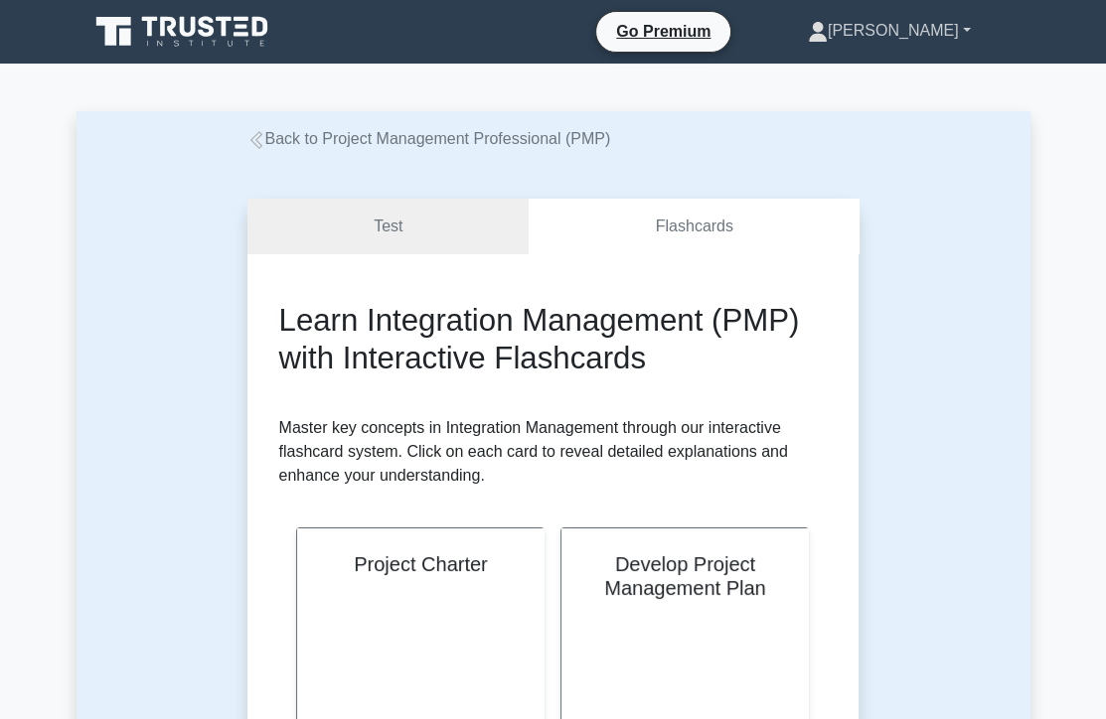
click at [964, 35] on link "[PERSON_NAME]" at bounding box center [889, 31] width 258 height 40
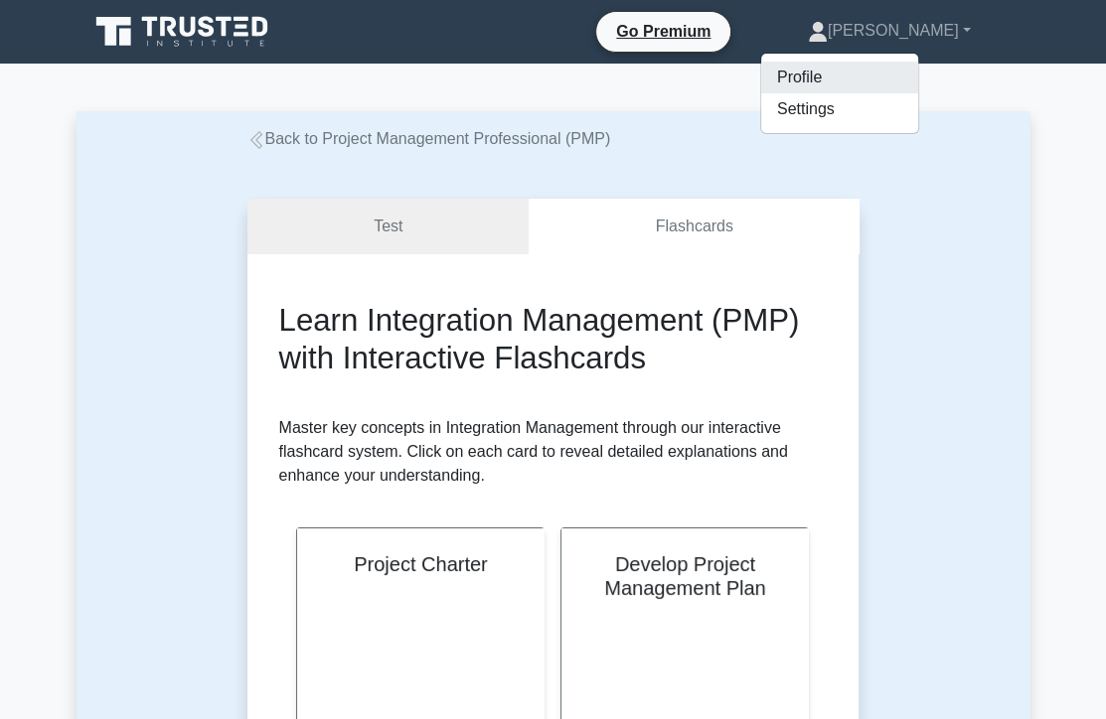
click at [884, 86] on link "Profile" at bounding box center [839, 78] width 157 height 32
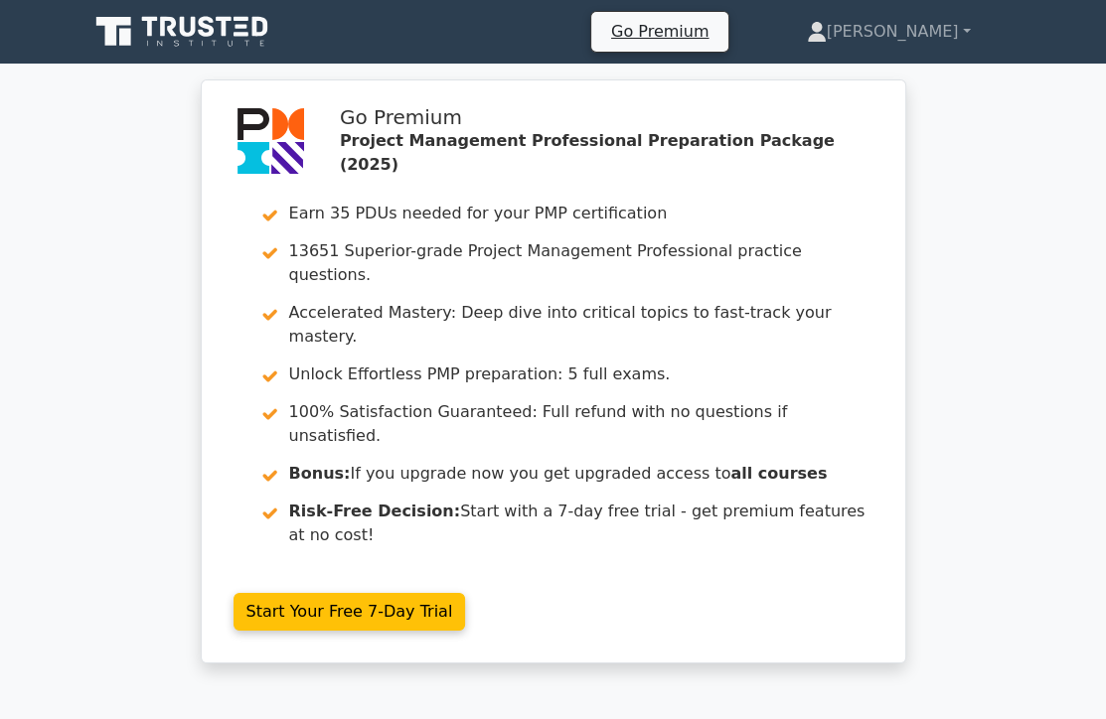
click at [250, 31] on icon at bounding box center [183, 32] width 191 height 38
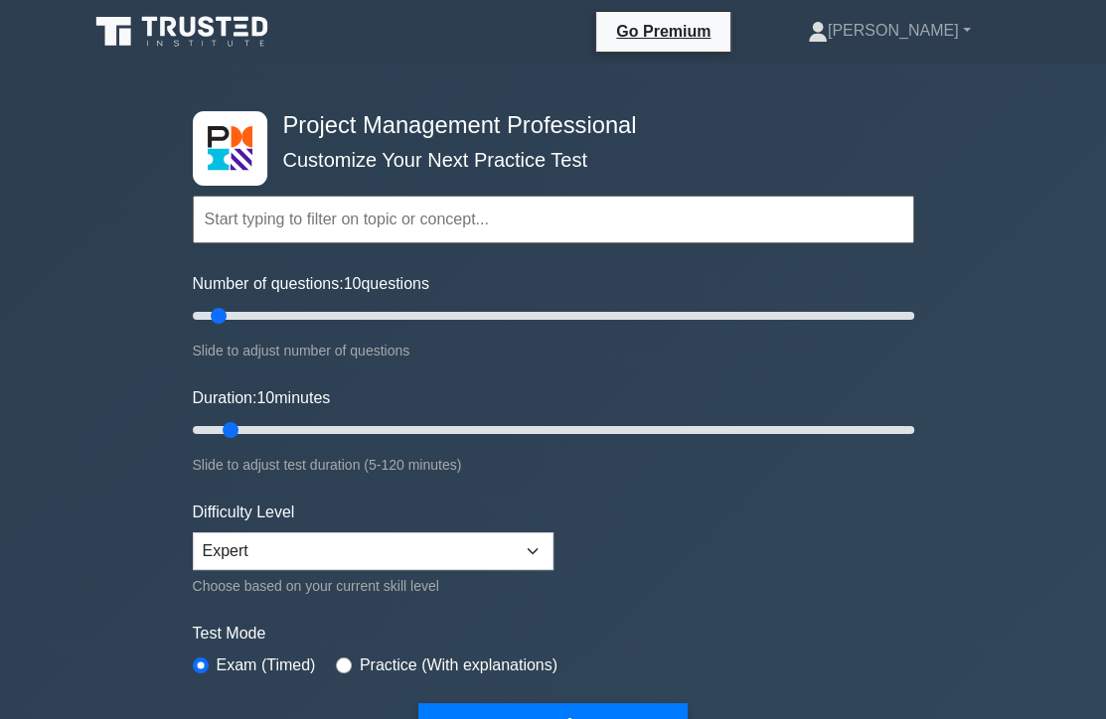
click at [437, 222] on input "text" at bounding box center [553, 220] width 721 height 48
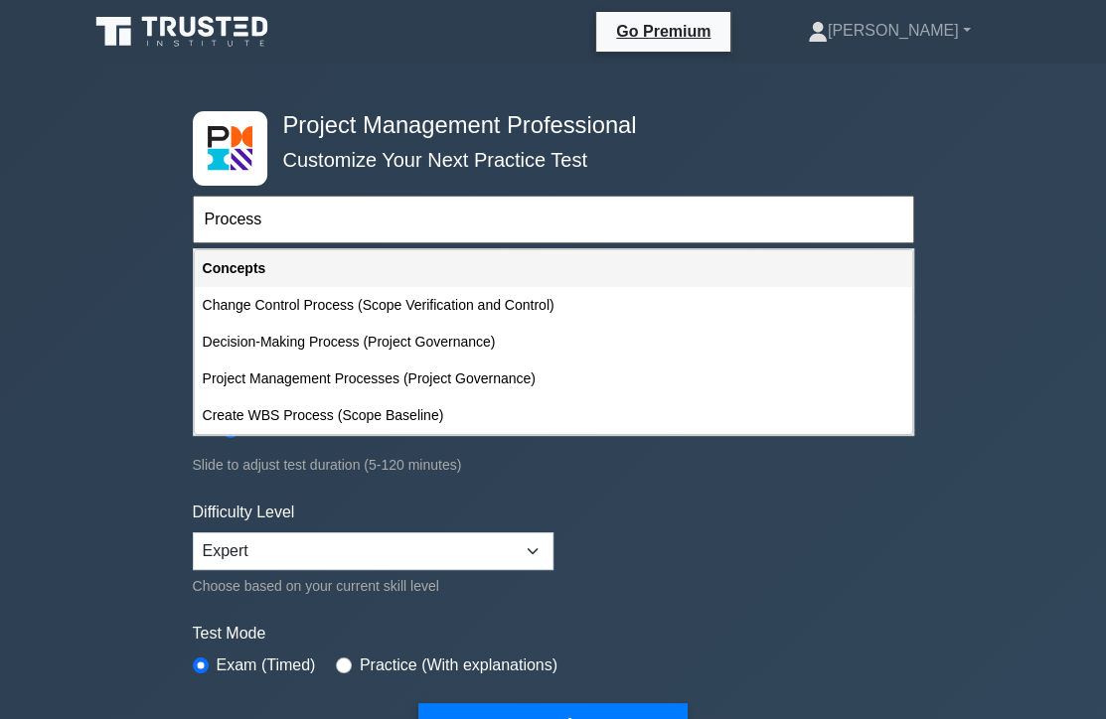
type input "Process"
click at [418, 703] on button "Start Practice Test" at bounding box center [552, 726] width 268 height 46
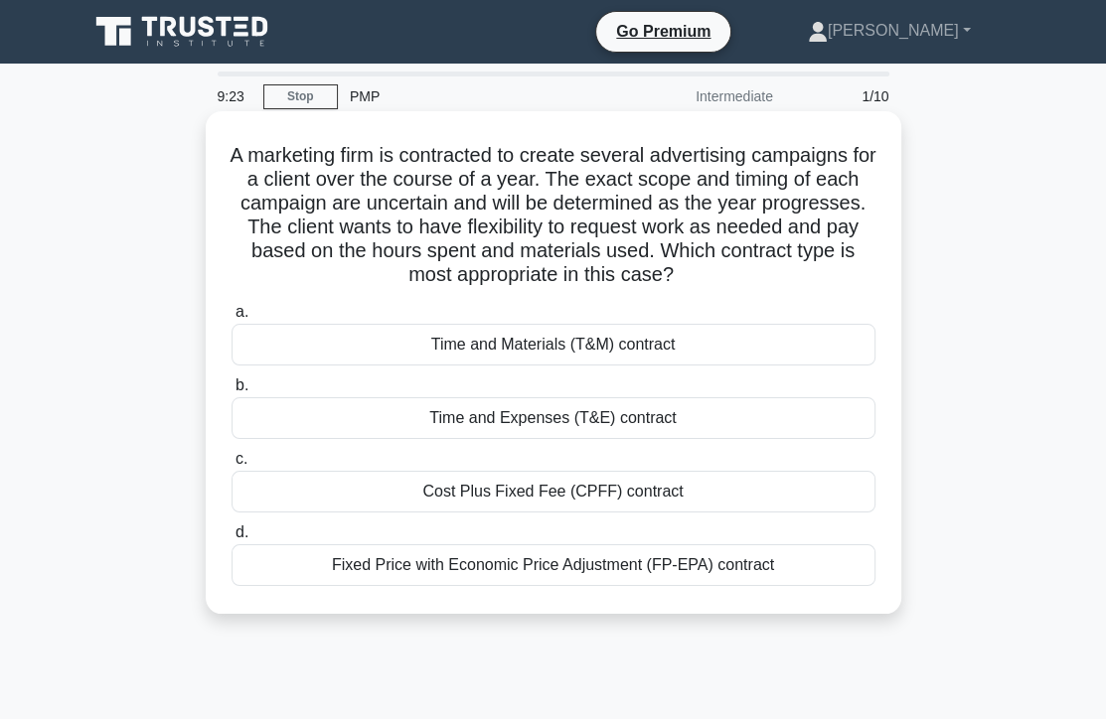
click at [544, 354] on div "Time and Materials (T&M) contract" at bounding box center [553, 345] width 644 height 42
click at [231, 319] on input "a. Time and Materials (T&M) contract" at bounding box center [231, 312] width 0 height 13
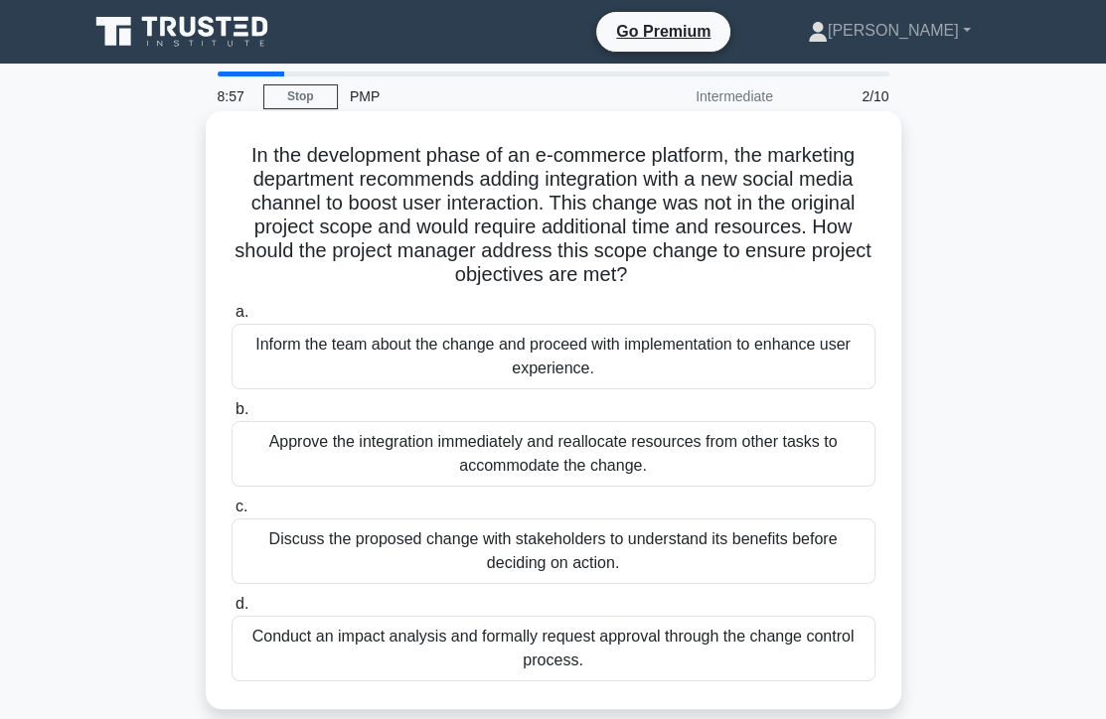
click at [660, 652] on div "Conduct an impact analysis and formally request approval through the change con…" at bounding box center [553, 649] width 644 height 66
click at [231, 611] on input "d. Conduct an impact analysis and formally request approval through the change …" at bounding box center [231, 604] width 0 height 13
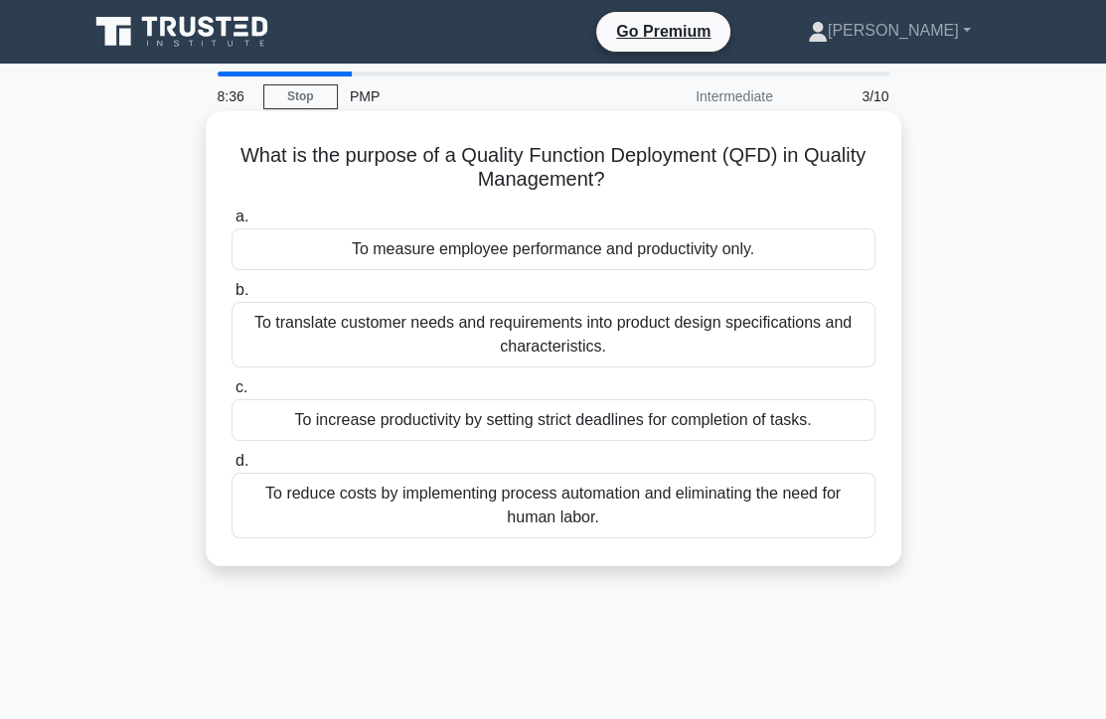
click at [618, 338] on div "To translate customer needs and requirements into product design specifications…" at bounding box center [553, 335] width 644 height 66
click at [231, 297] on input "b. To translate customer needs and requirements into product design specificati…" at bounding box center [231, 290] width 0 height 13
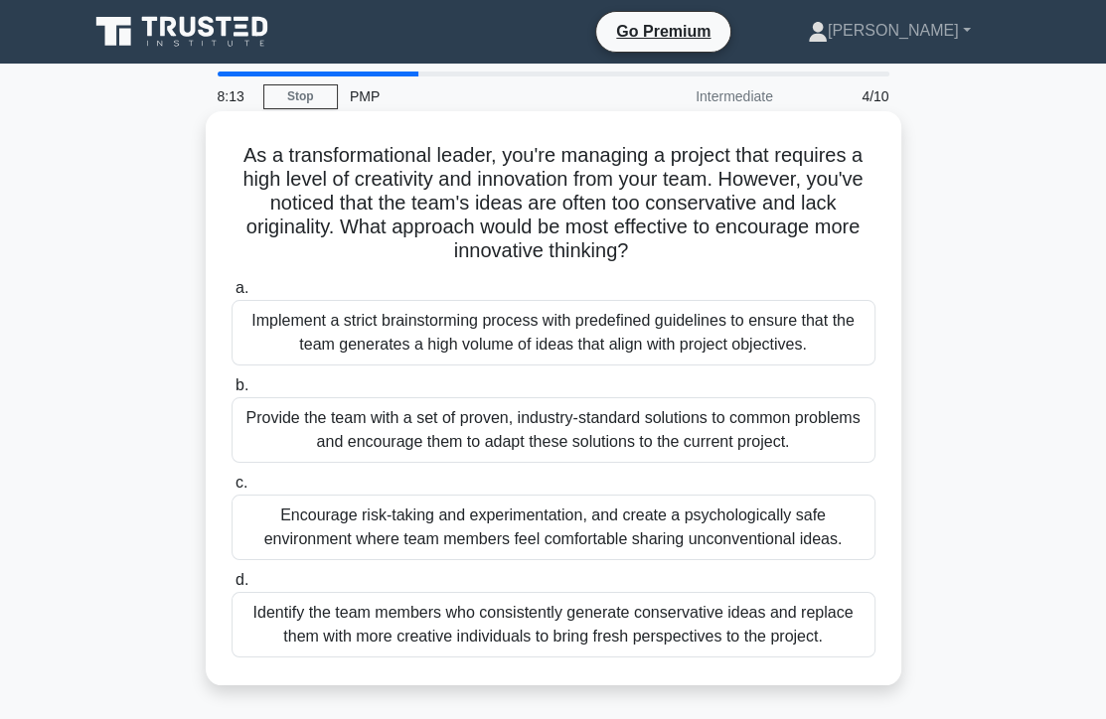
click at [477, 531] on div "Encourage risk-taking and experimentation, and create a psychologically safe en…" at bounding box center [553, 528] width 644 height 66
click at [231, 490] on input "c. Encourage risk-taking and experimentation, and create a psychologically safe…" at bounding box center [231, 483] width 0 height 13
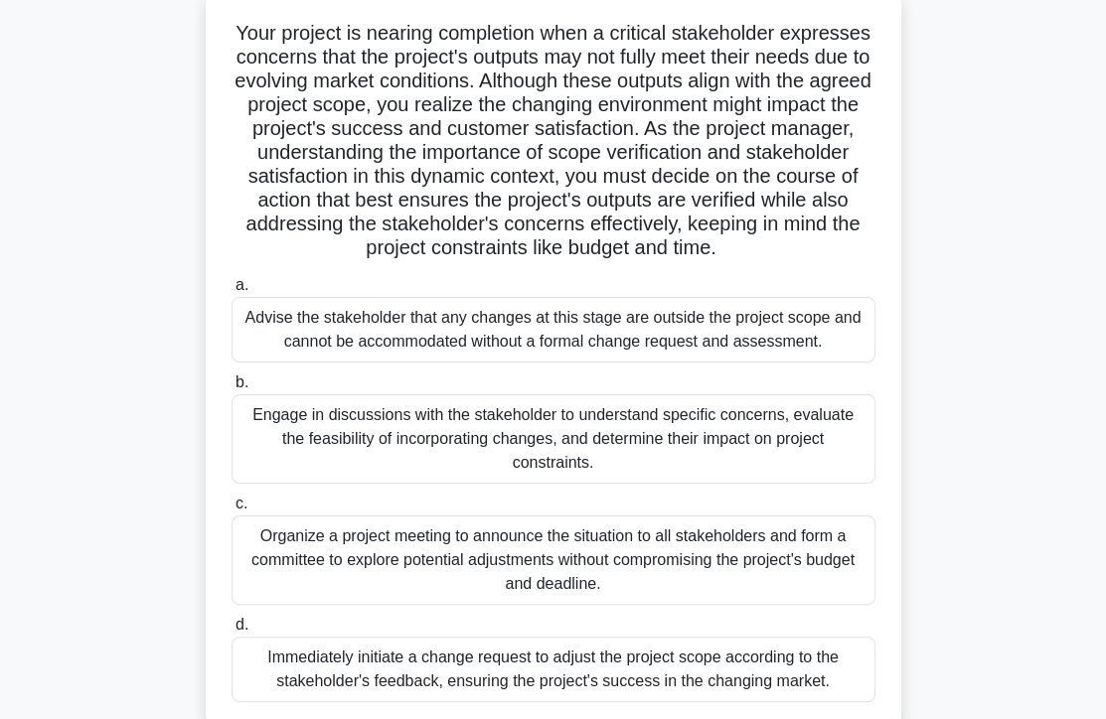
scroll to position [199, 0]
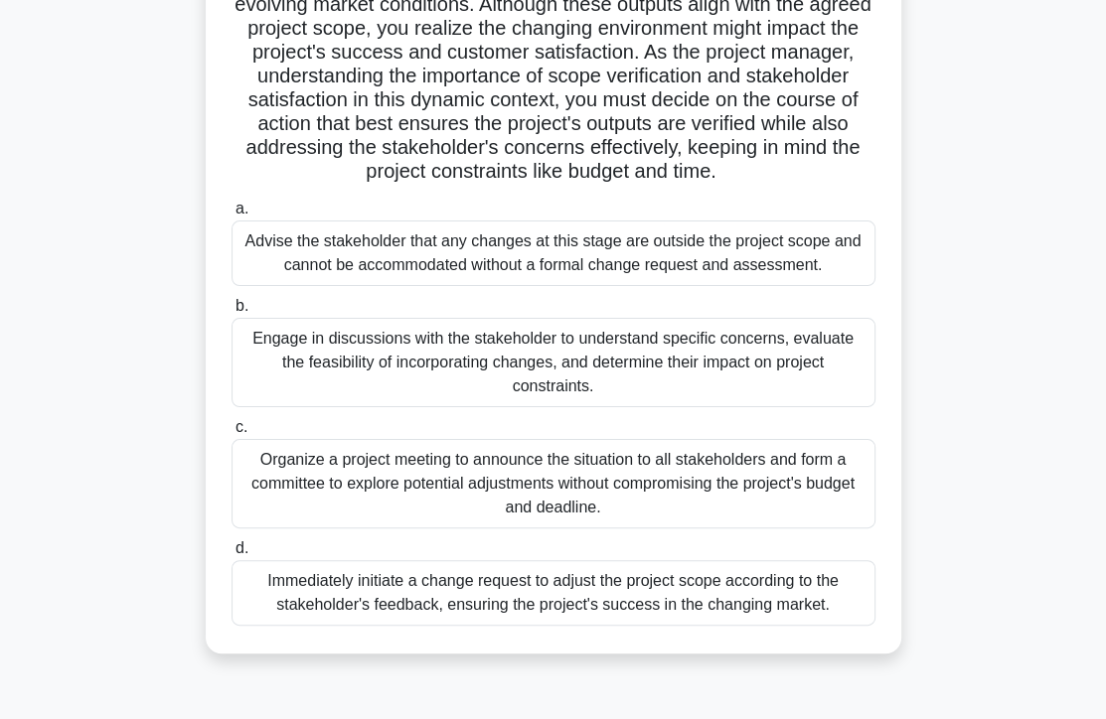
click at [445, 365] on div "Engage in discussions with the stakeholder to understand specific concerns, eva…" at bounding box center [553, 362] width 644 height 89
click at [231, 313] on input "b. Engage in discussions with the stakeholder to understand specific concerns, …" at bounding box center [231, 306] width 0 height 13
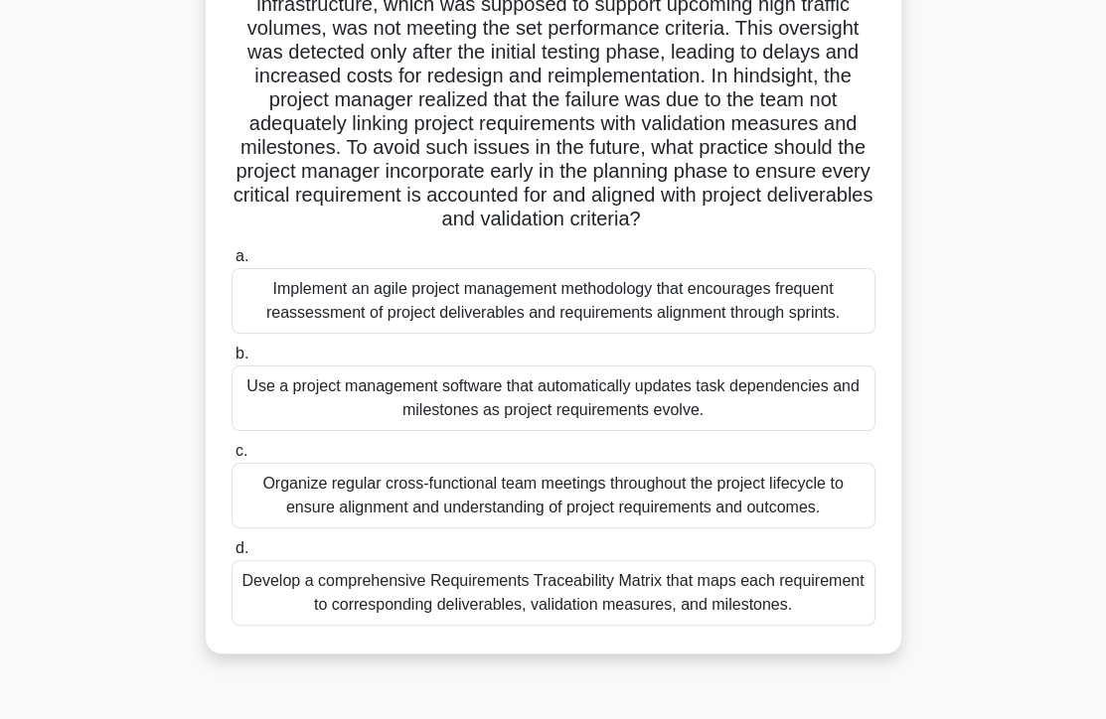
click at [596, 605] on div "Develop a comprehensive Requirements Traceability Matrix that maps each require…" at bounding box center [553, 593] width 644 height 66
click at [231, 555] on input "d. Develop a comprehensive Requirements Traceability Matrix that maps each requ…" at bounding box center [231, 548] width 0 height 13
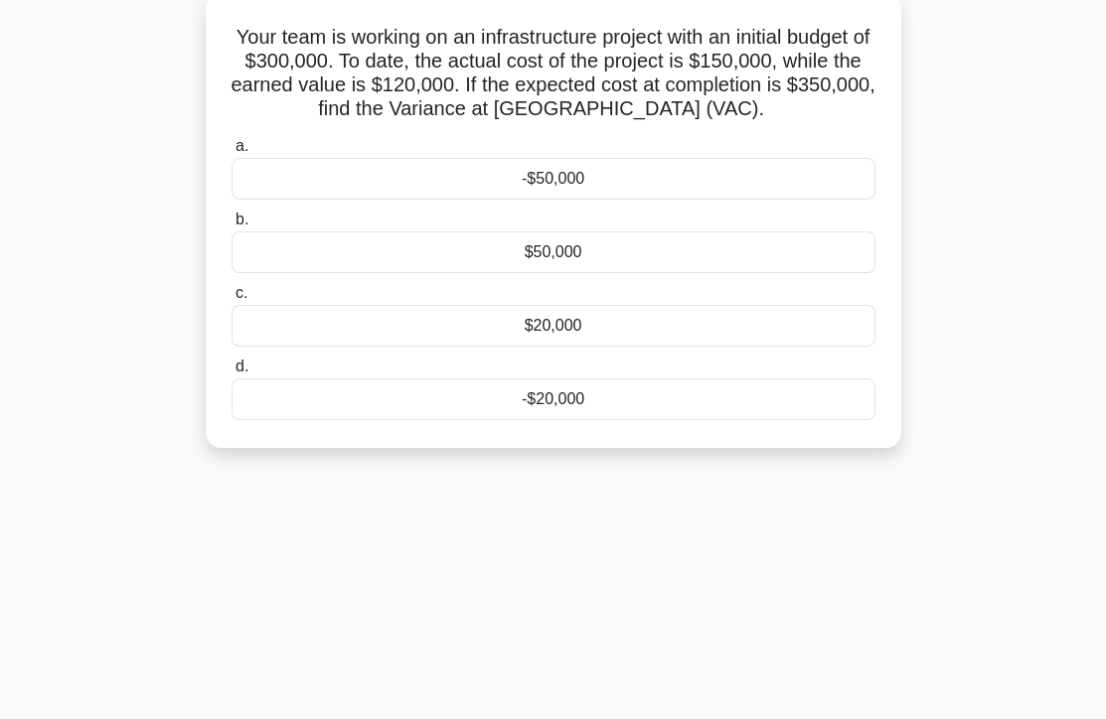
scroll to position [0, 0]
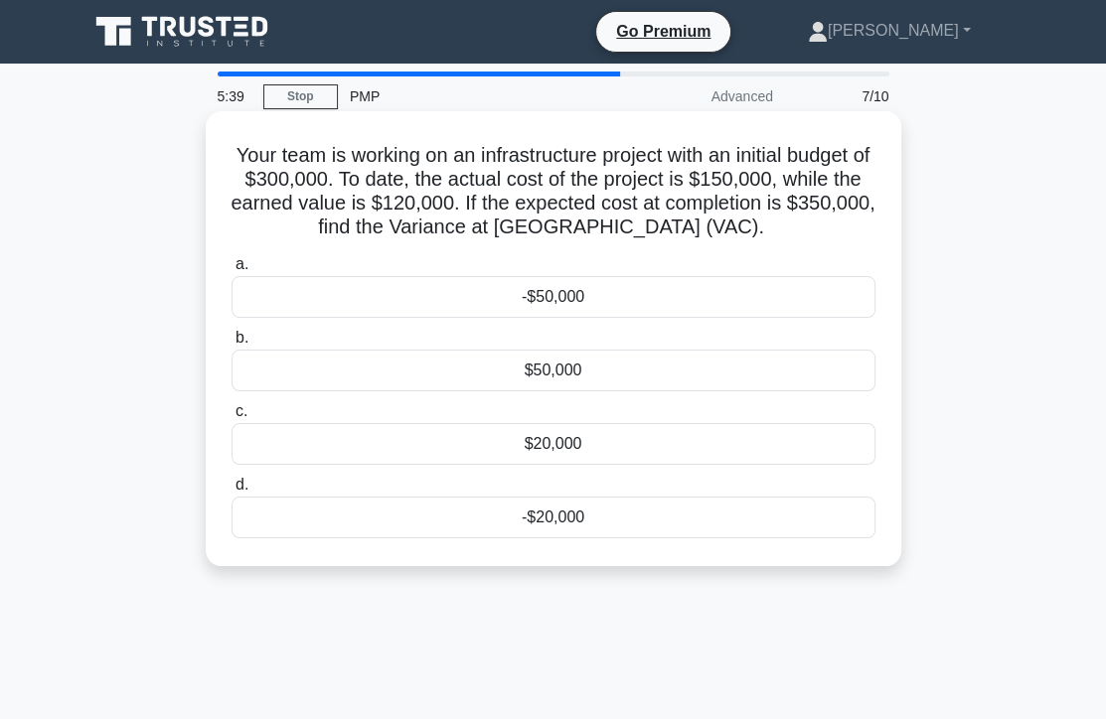
click at [620, 305] on div "-$50,000" at bounding box center [553, 297] width 644 height 42
click at [231, 271] on input "a. -$50,000" at bounding box center [231, 264] width 0 height 13
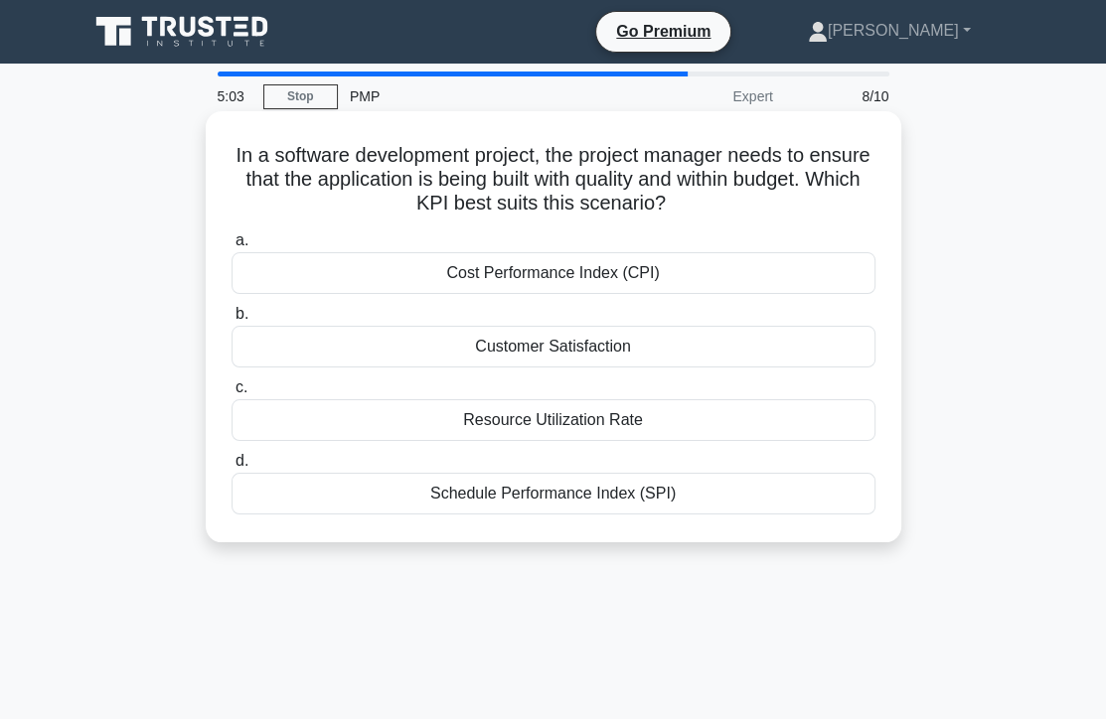
click at [582, 274] on div "Cost Performance Index (CPI)" at bounding box center [553, 273] width 644 height 42
click at [231, 247] on input "a. Cost Performance Index (CPI)" at bounding box center [231, 240] width 0 height 13
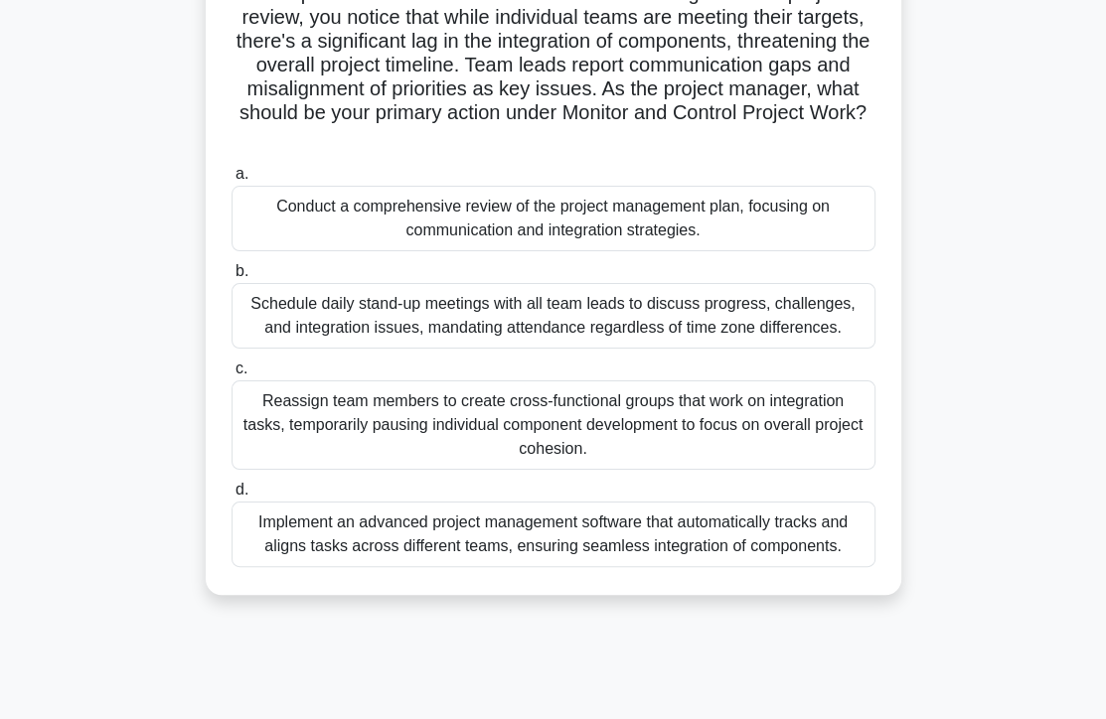
scroll to position [199, 0]
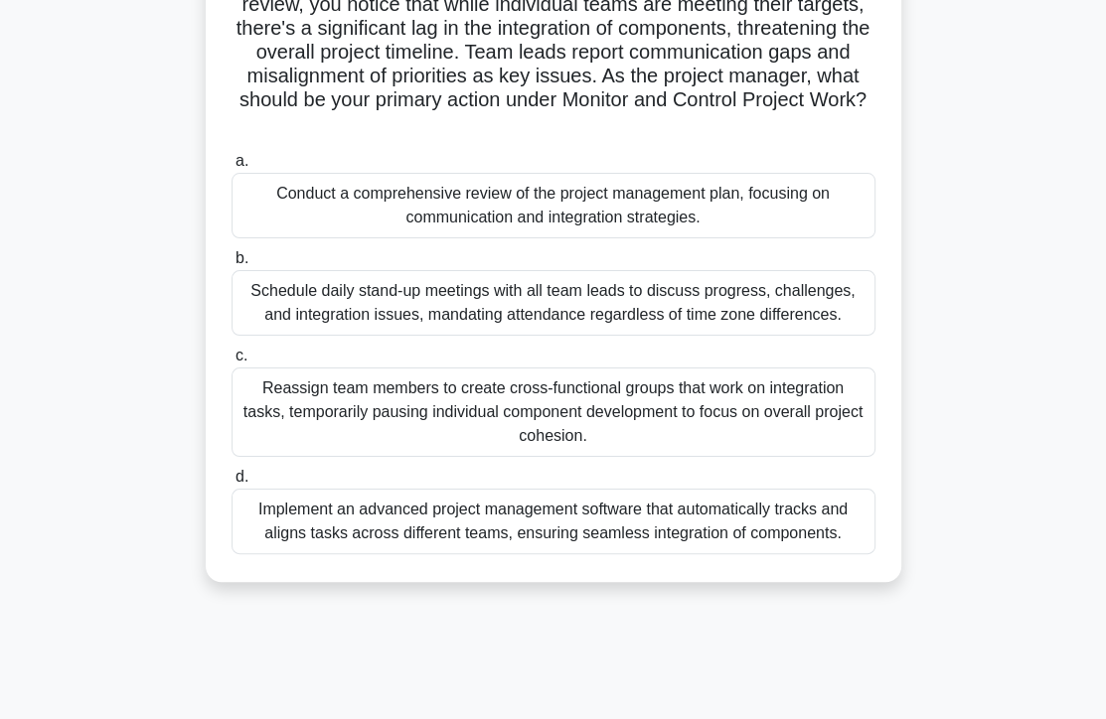
click at [521, 210] on div "Conduct a comprehensive review of the project management plan, focusing on comm…" at bounding box center [553, 206] width 644 height 66
click at [231, 168] on input "a. Conduct a comprehensive review of the project management plan, focusing on c…" at bounding box center [231, 161] width 0 height 13
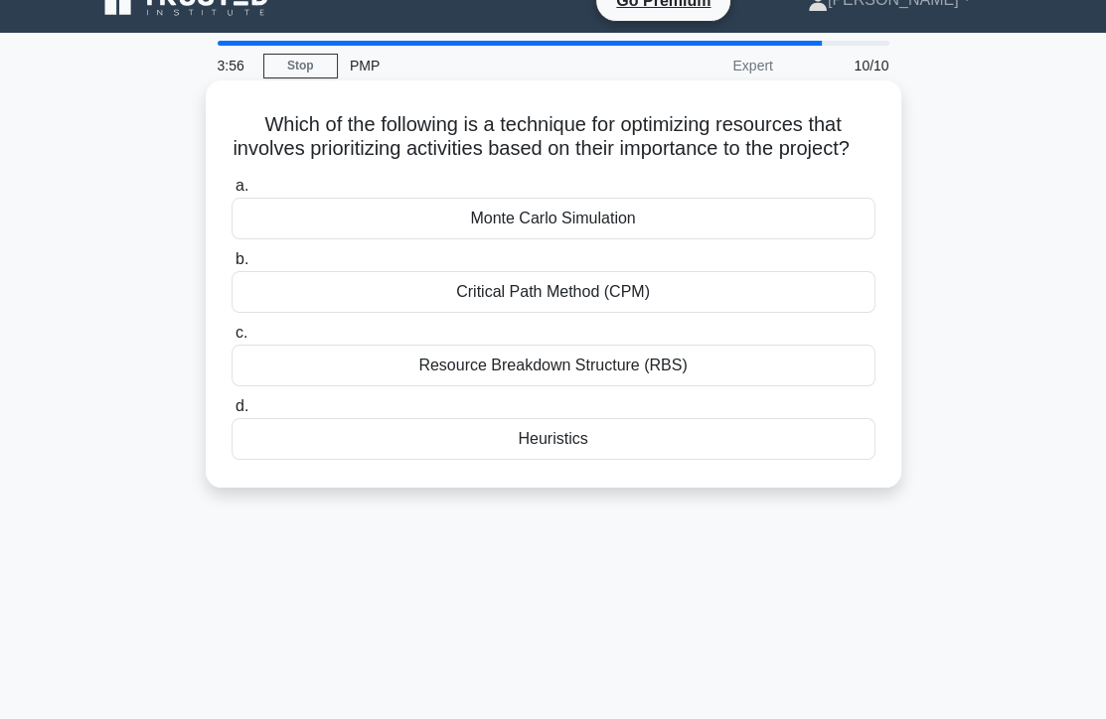
scroll to position [0, 0]
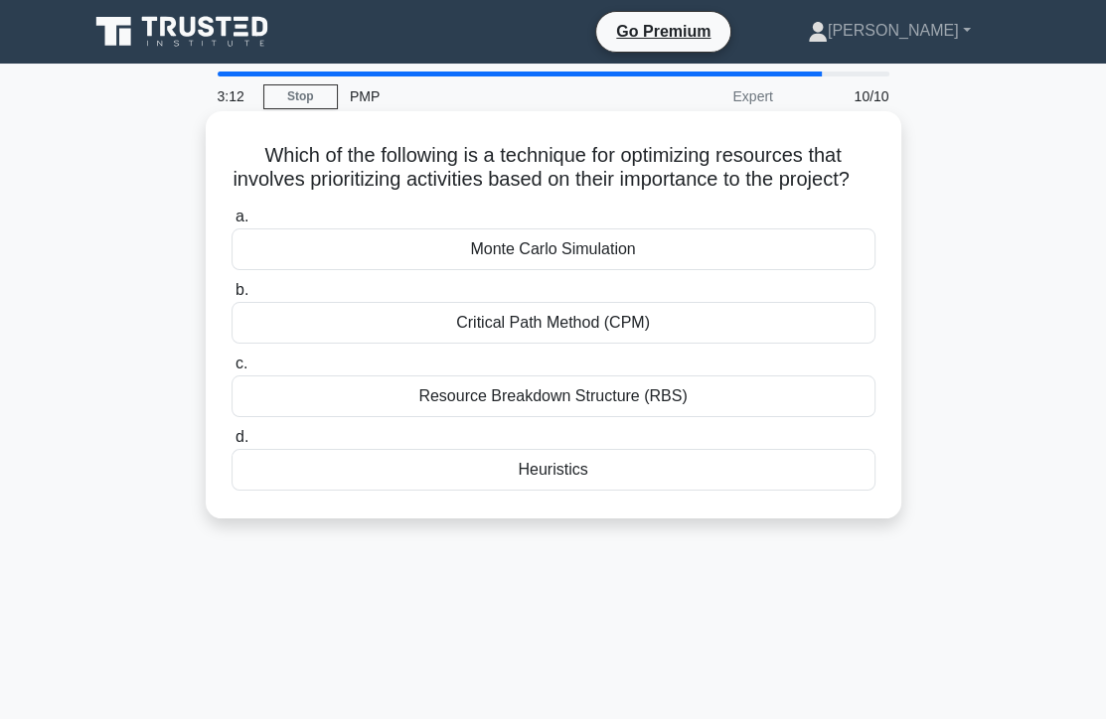
click at [375, 491] on div "Heuristics" at bounding box center [553, 470] width 644 height 42
click at [231, 444] on input "d. Heuristics" at bounding box center [231, 437] width 0 height 13
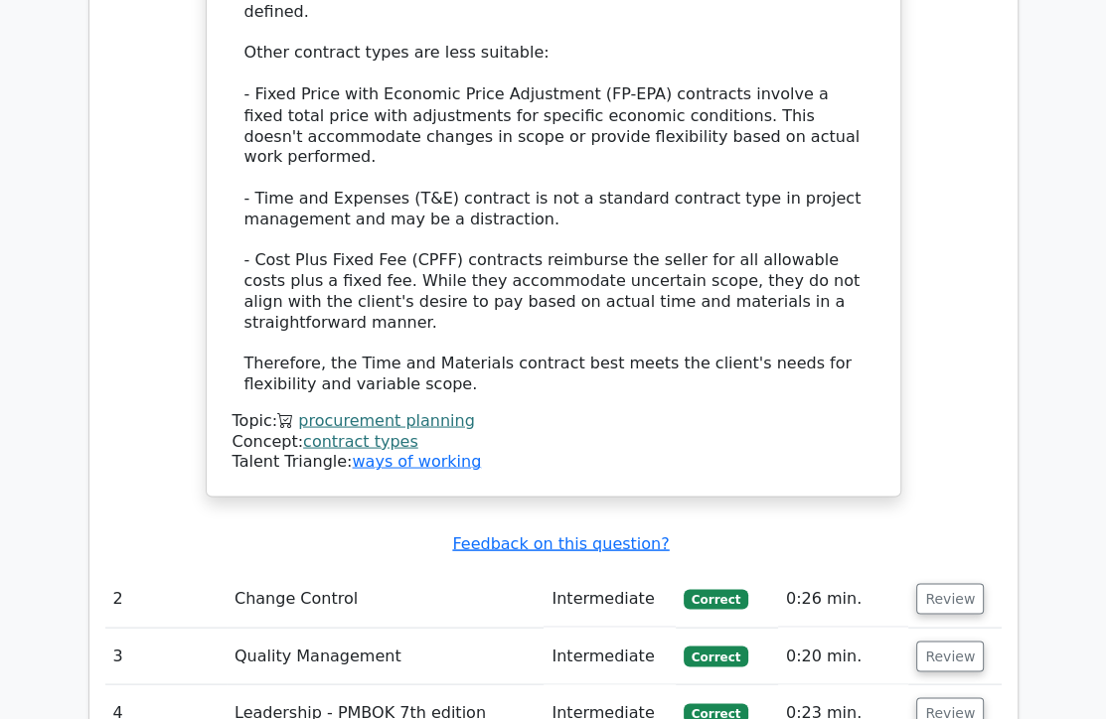
scroll to position [2980, 0]
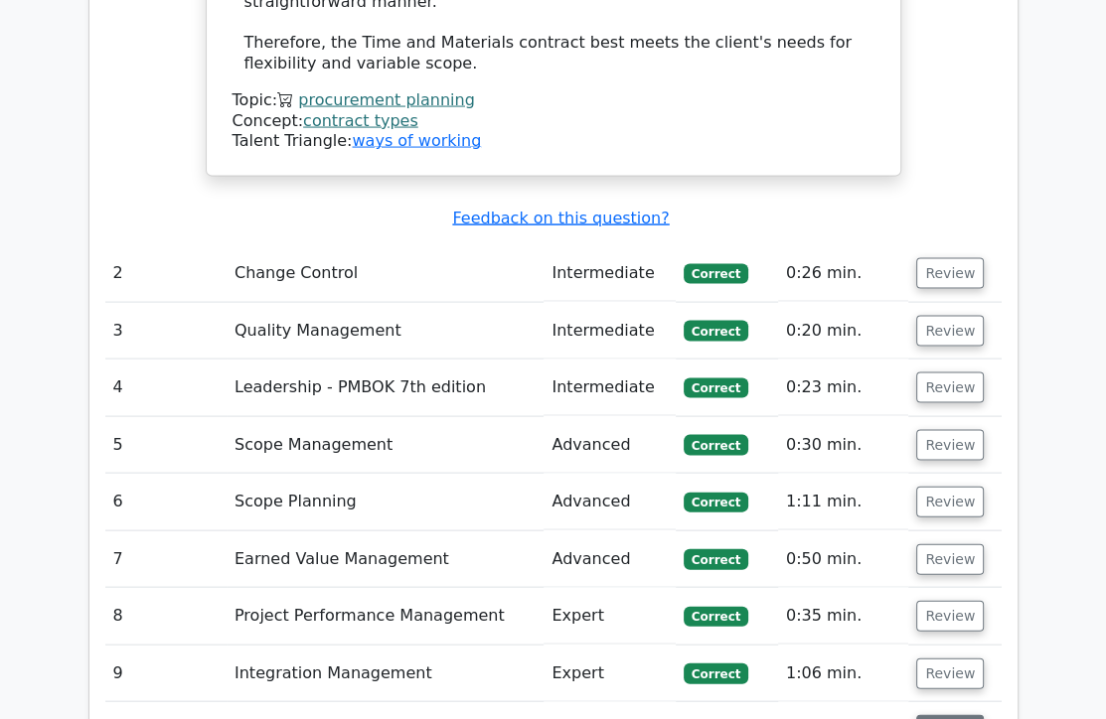
click at [957, 715] on button "Review" at bounding box center [950, 730] width 68 height 31
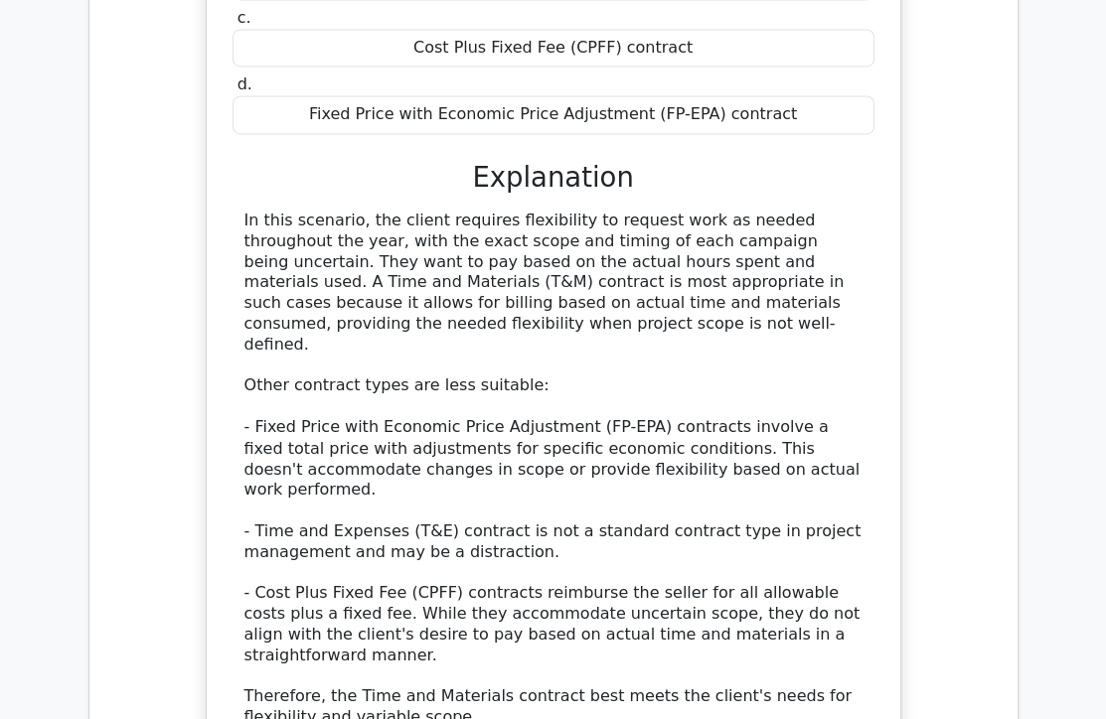
scroll to position [2682, 0]
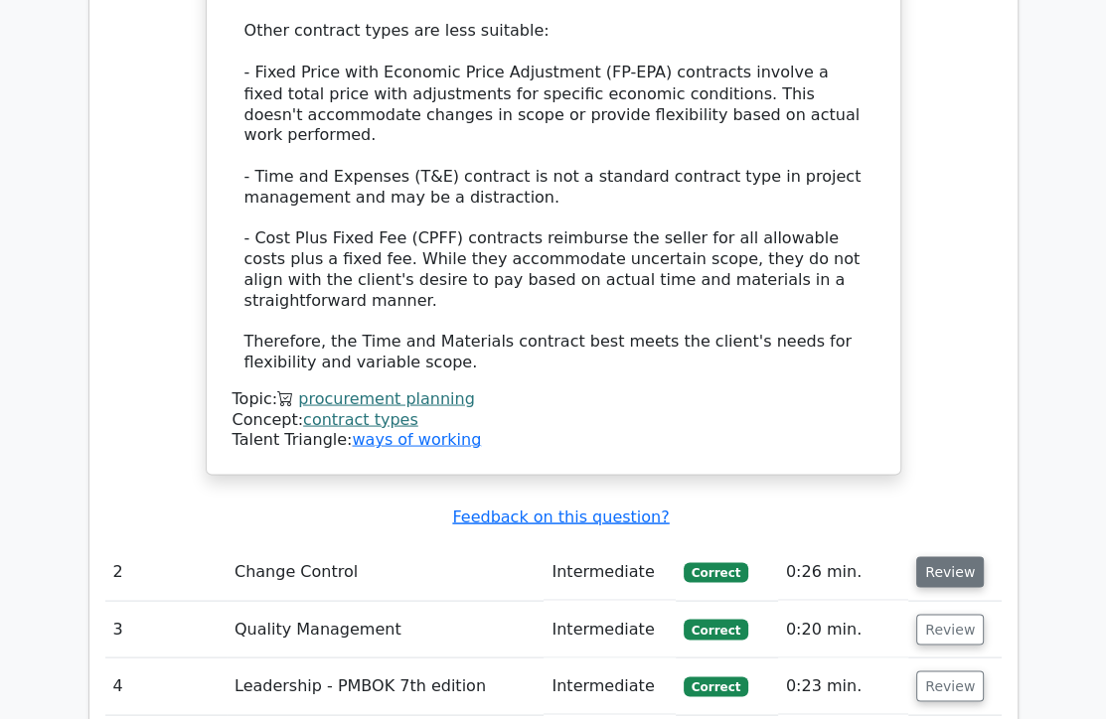
click at [945, 556] on button "Review" at bounding box center [950, 571] width 68 height 31
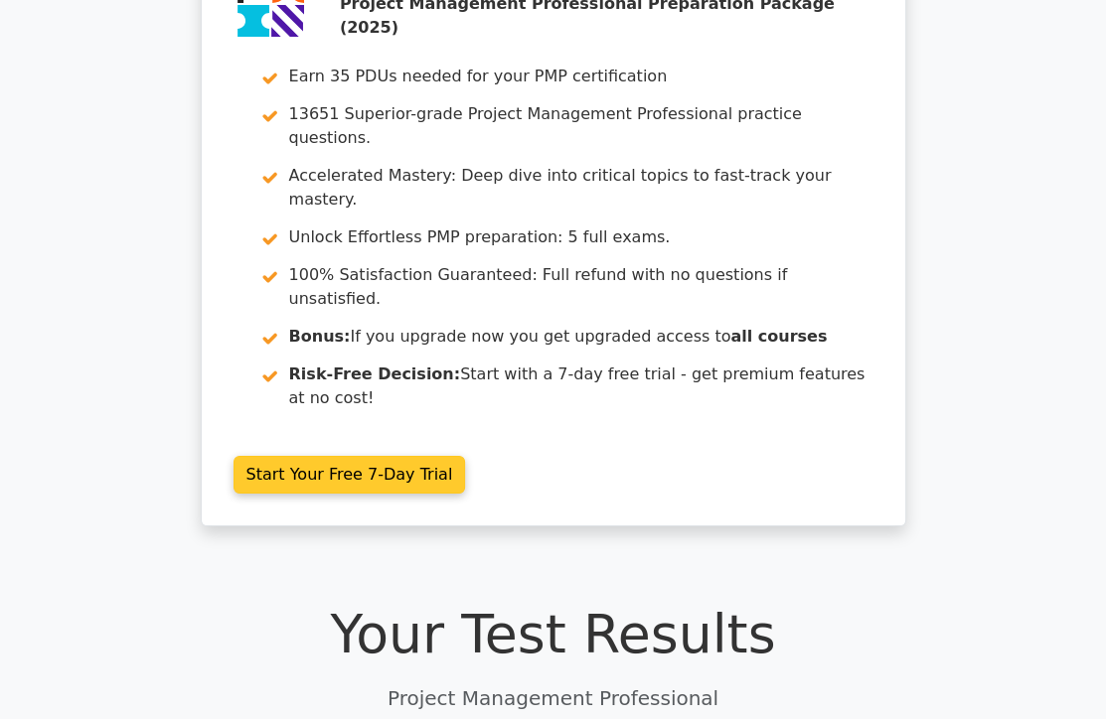
scroll to position [0, 0]
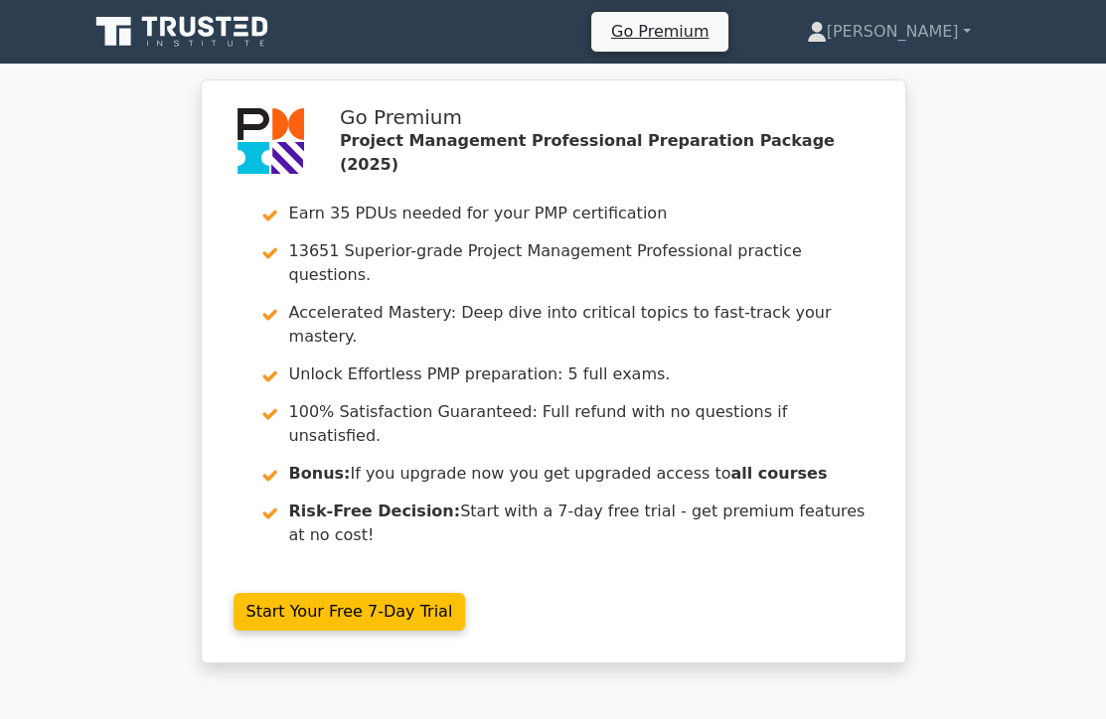
click at [238, 35] on icon at bounding box center [241, 34] width 15 height 4
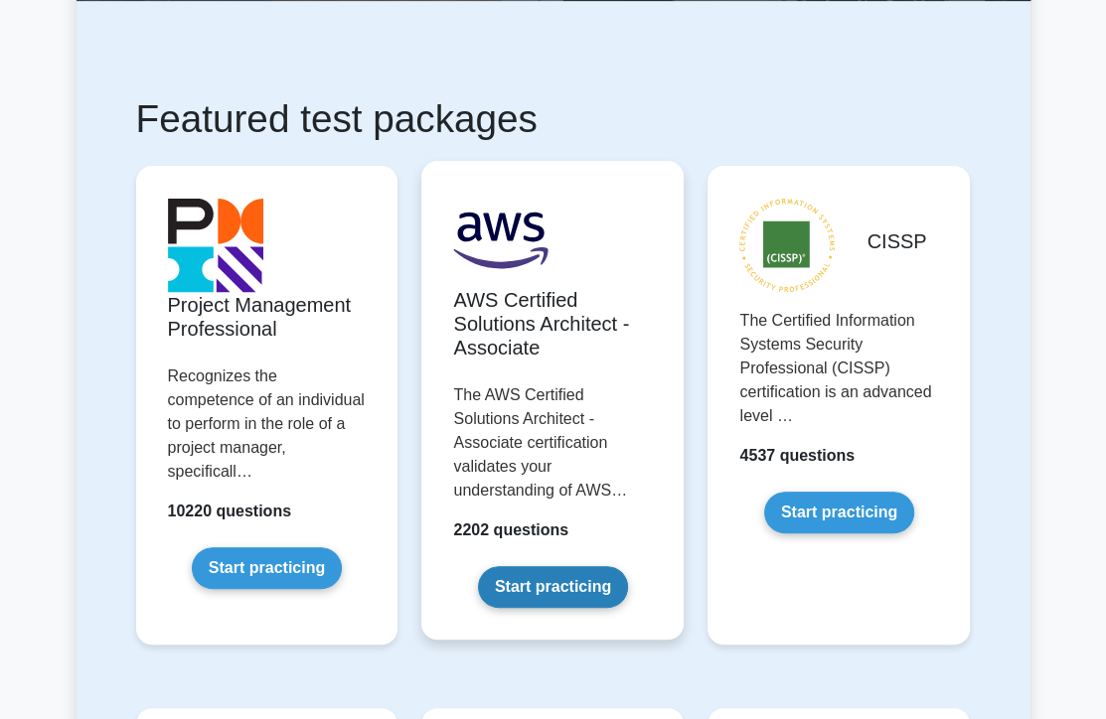
scroll to position [298, 0]
